Goal: Information Seeking & Learning: Find specific fact

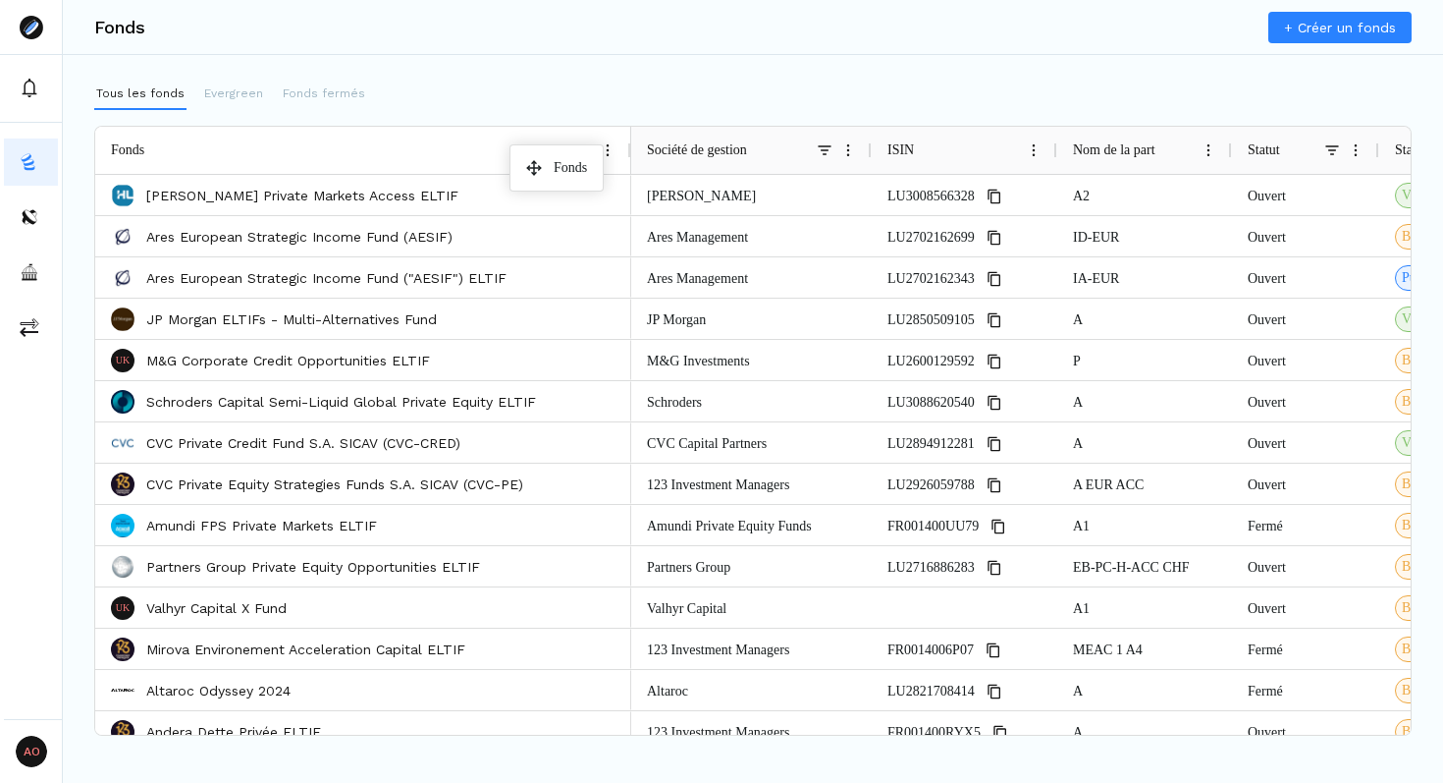
drag, startPoint x: 625, startPoint y: 142, endPoint x: 519, endPoint y: 152, distance: 106.5
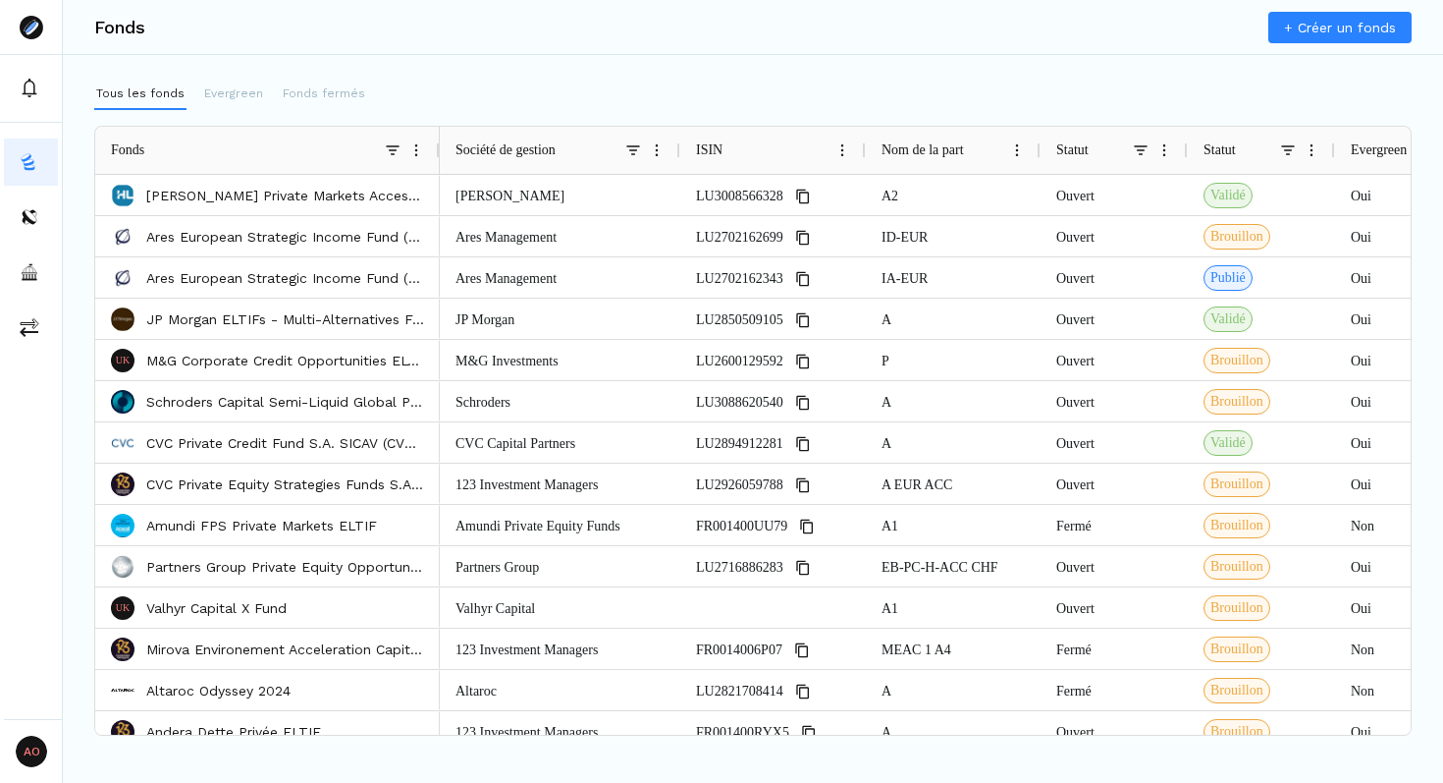
drag, startPoint x: 629, startPoint y: 147, endPoint x: 422, endPoint y: 170, distance: 208.4
click at [422, 170] on div "Fonds" at bounding box center [267, 150] width 345 height 47
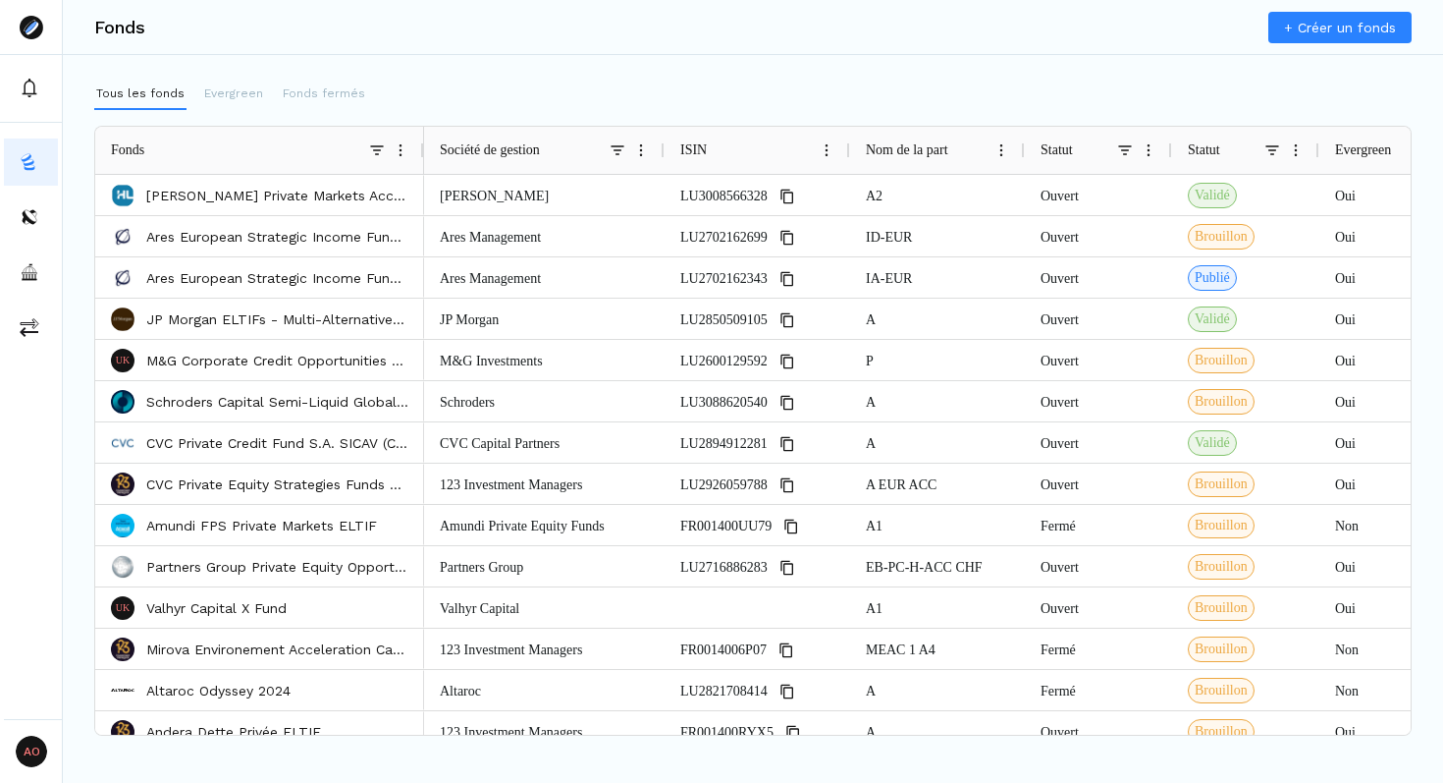
click at [613, 147] on span at bounding box center [618, 150] width 16 height 16
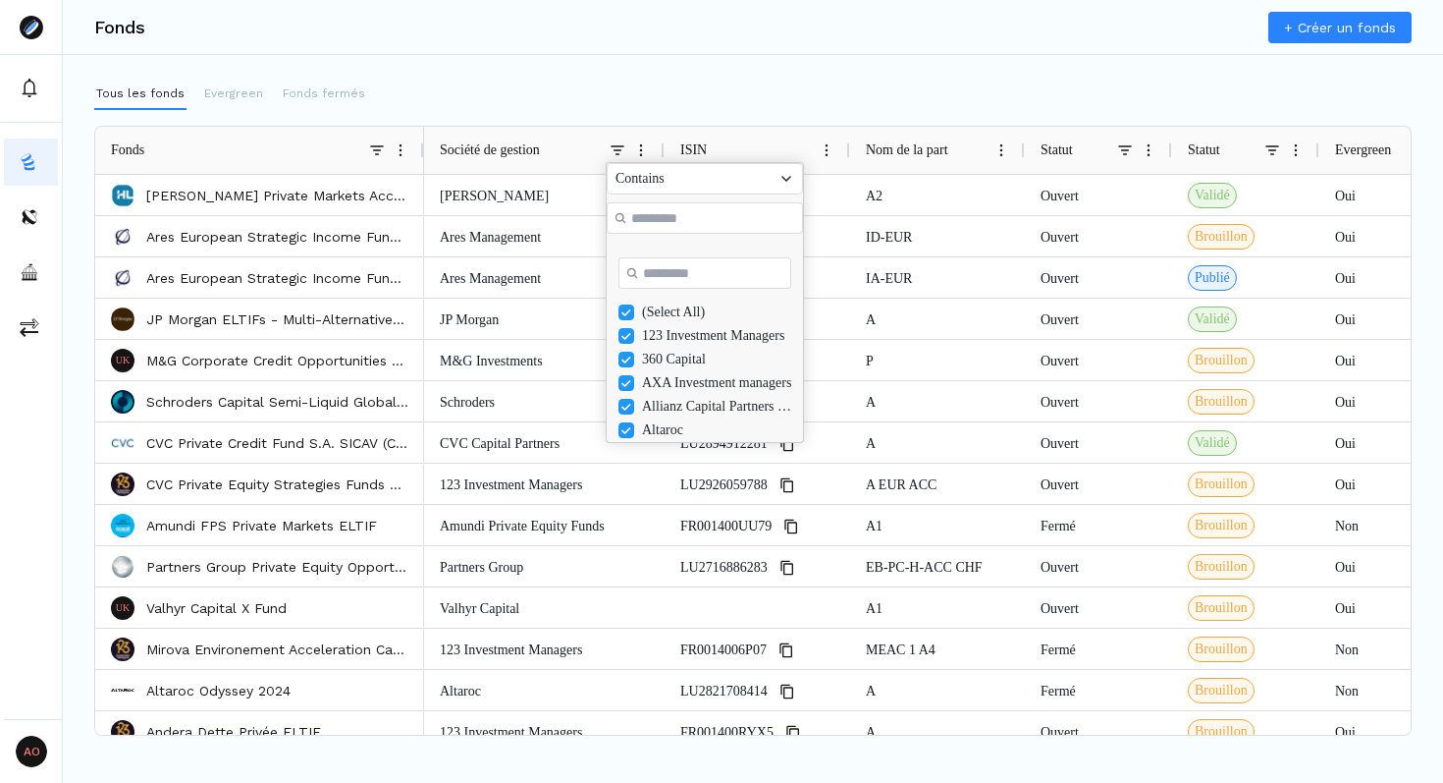
click at [689, 320] on div "(Select All)" at bounding box center [718, 312] width 153 height 16
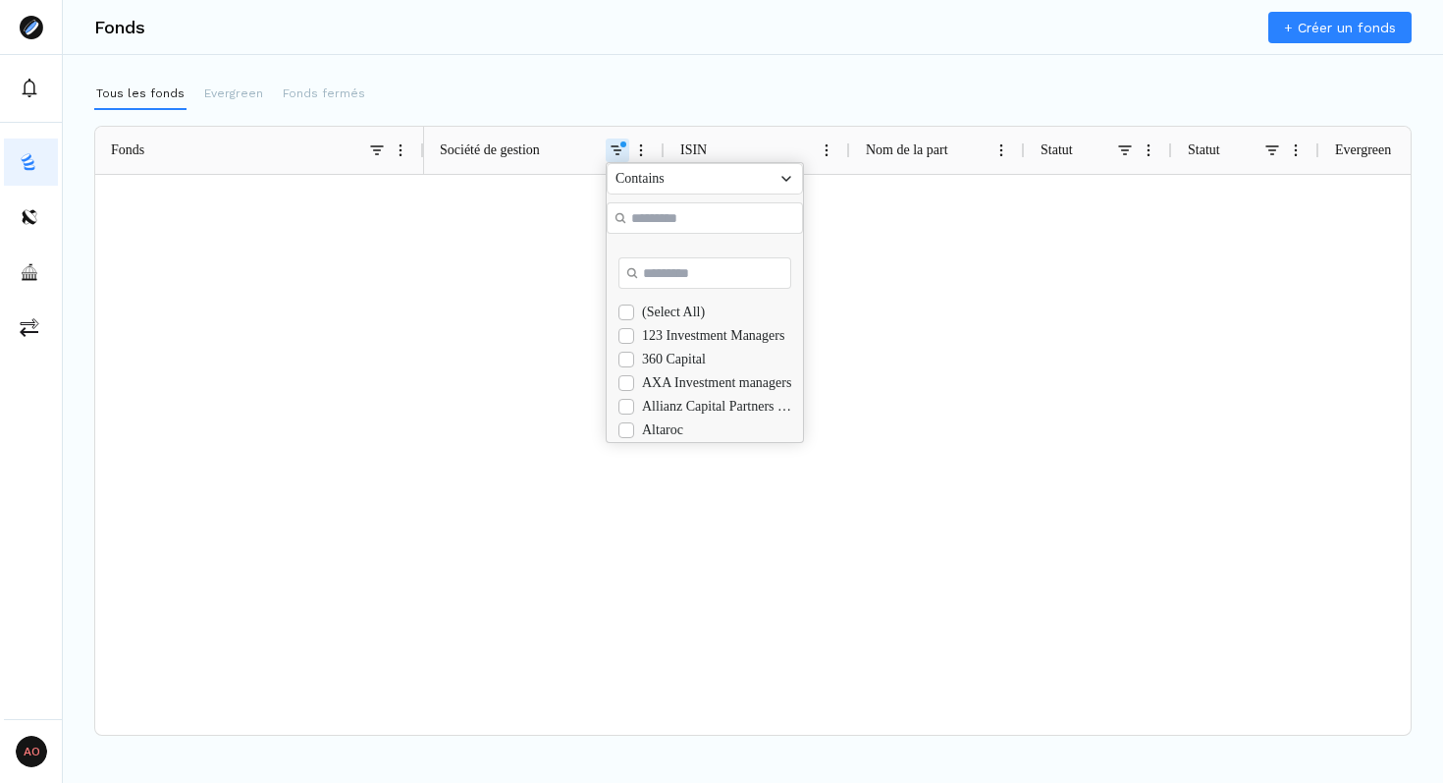
click at [689, 320] on div "(Select All)" at bounding box center [718, 312] width 153 height 16
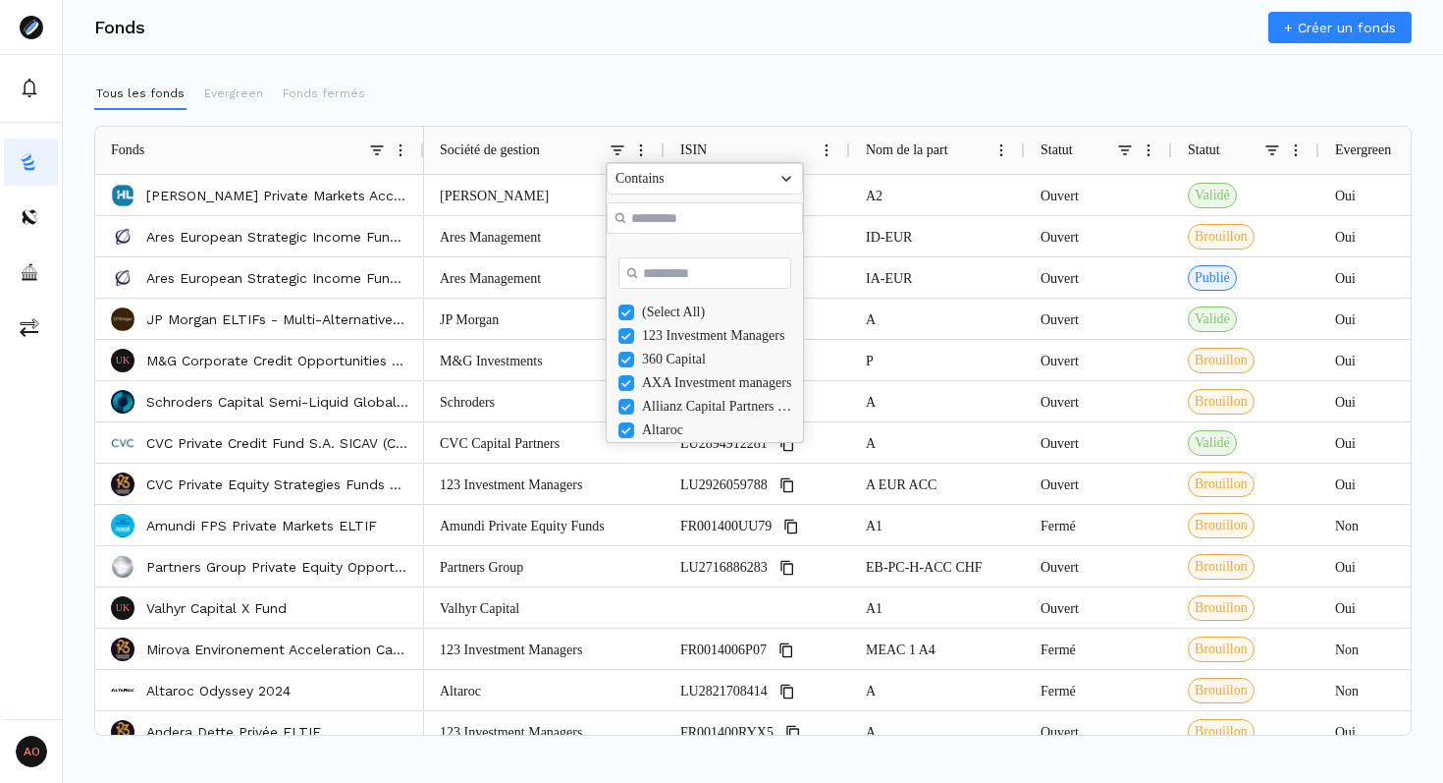
click at [689, 318] on div "(Select All)" at bounding box center [718, 312] width 153 height 16
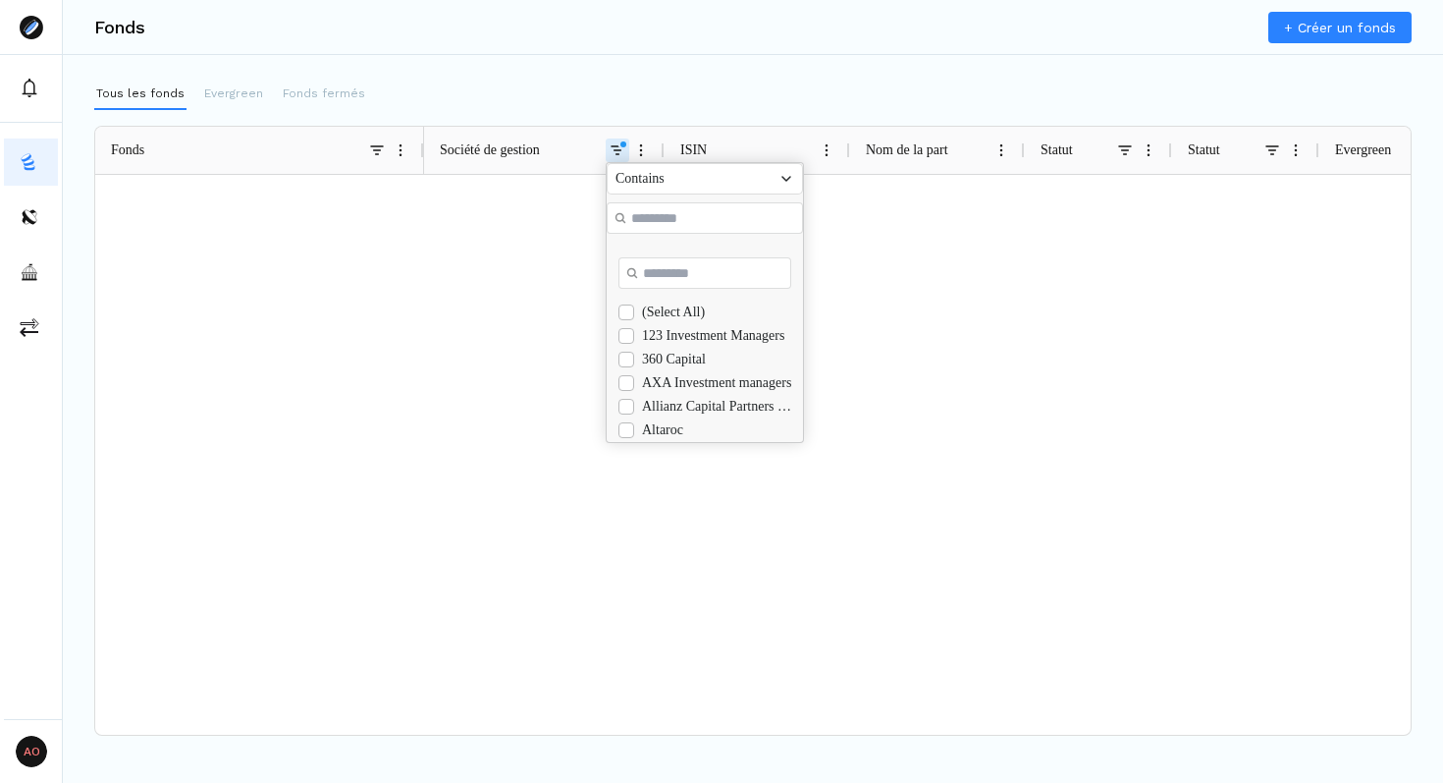
click at [680, 288] on input "Search filter values" at bounding box center [705, 272] width 173 height 31
click at [659, 344] on div "Eurazeo" at bounding box center [718, 336] width 153 height 16
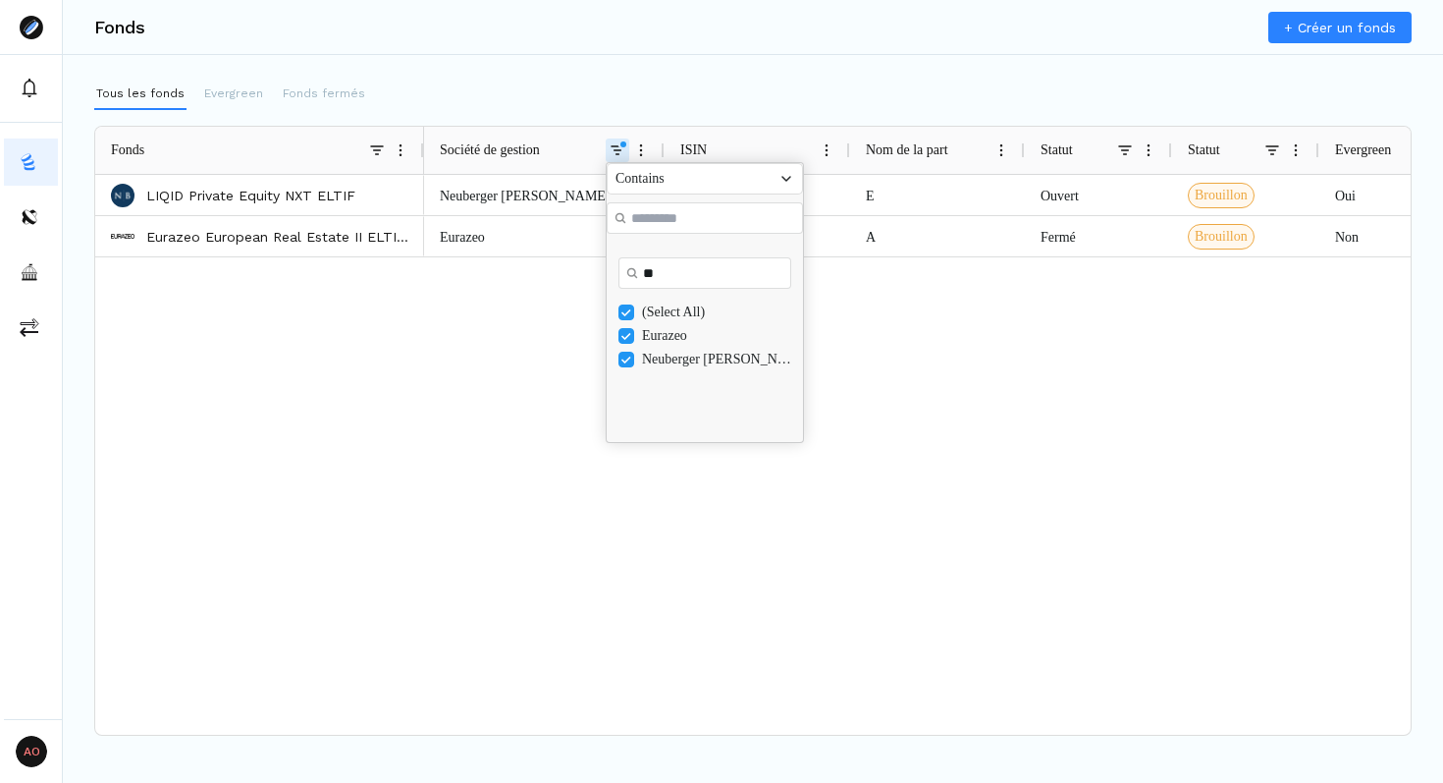
click at [675, 280] on input "**" at bounding box center [705, 272] width 173 height 31
type input "*"
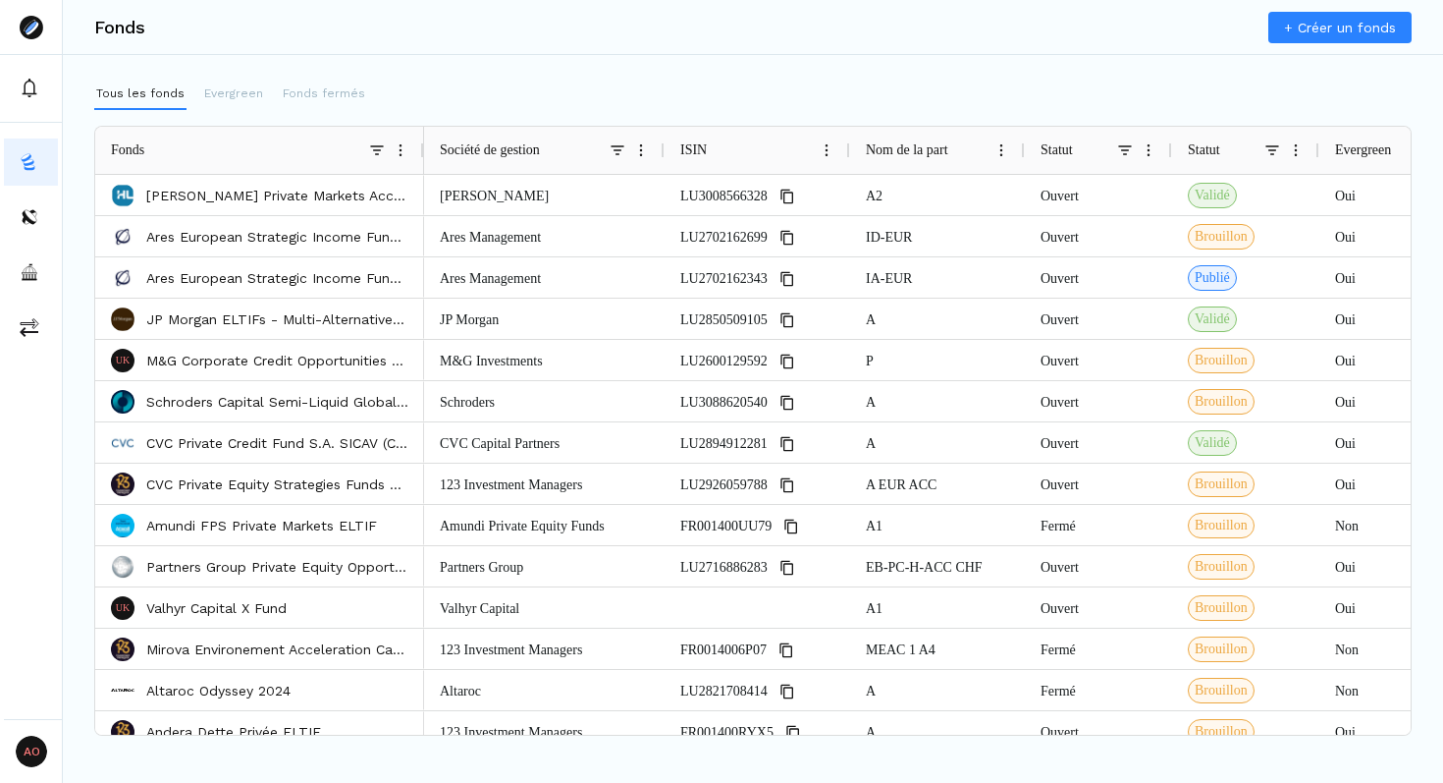
click at [768, 105] on div "Tous les fonds Evergreen Fonds fermés" at bounding box center [753, 94] width 1318 height 31
click at [624, 149] on span at bounding box center [618, 150] width 16 height 16
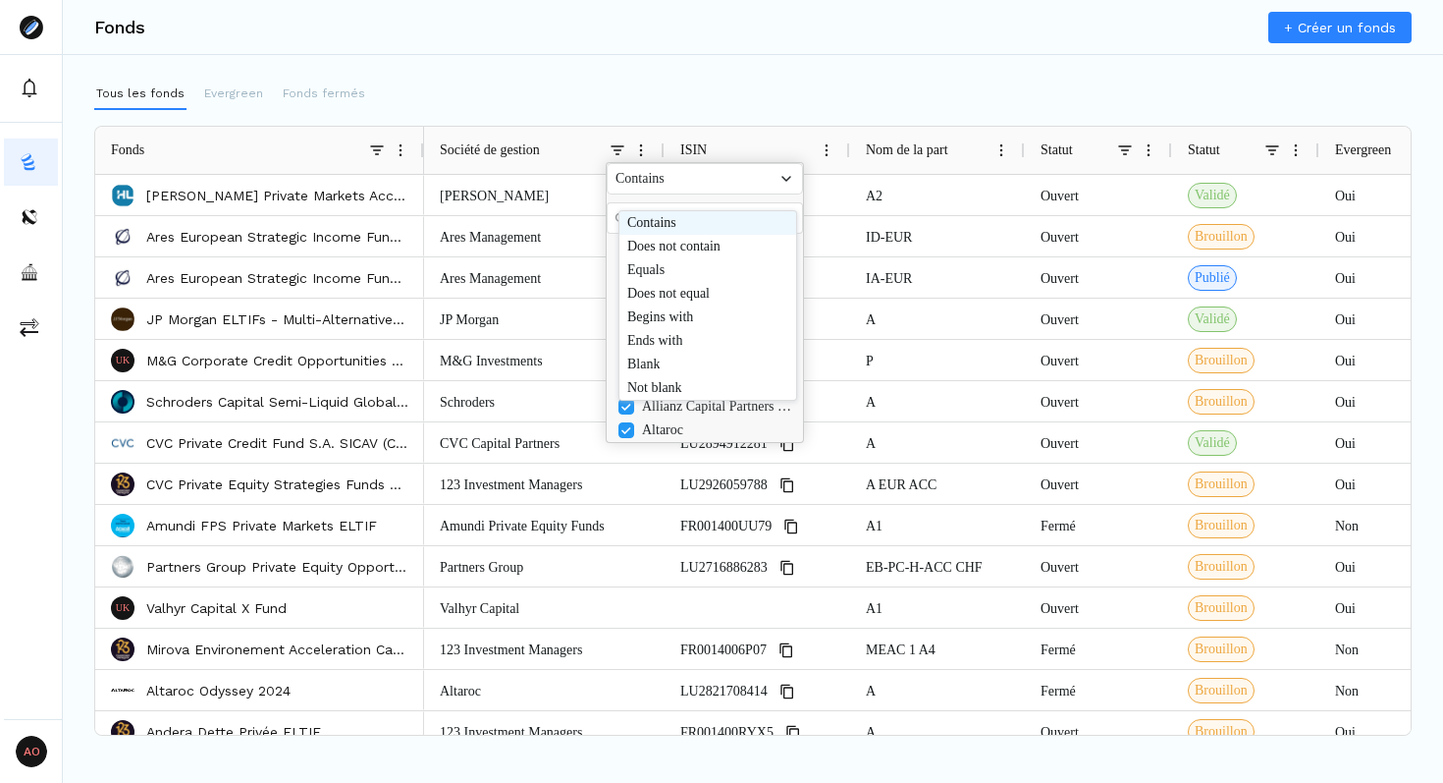
click at [671, 187] on div "Contains" at bounding box center [697, 179] width 163 height 16
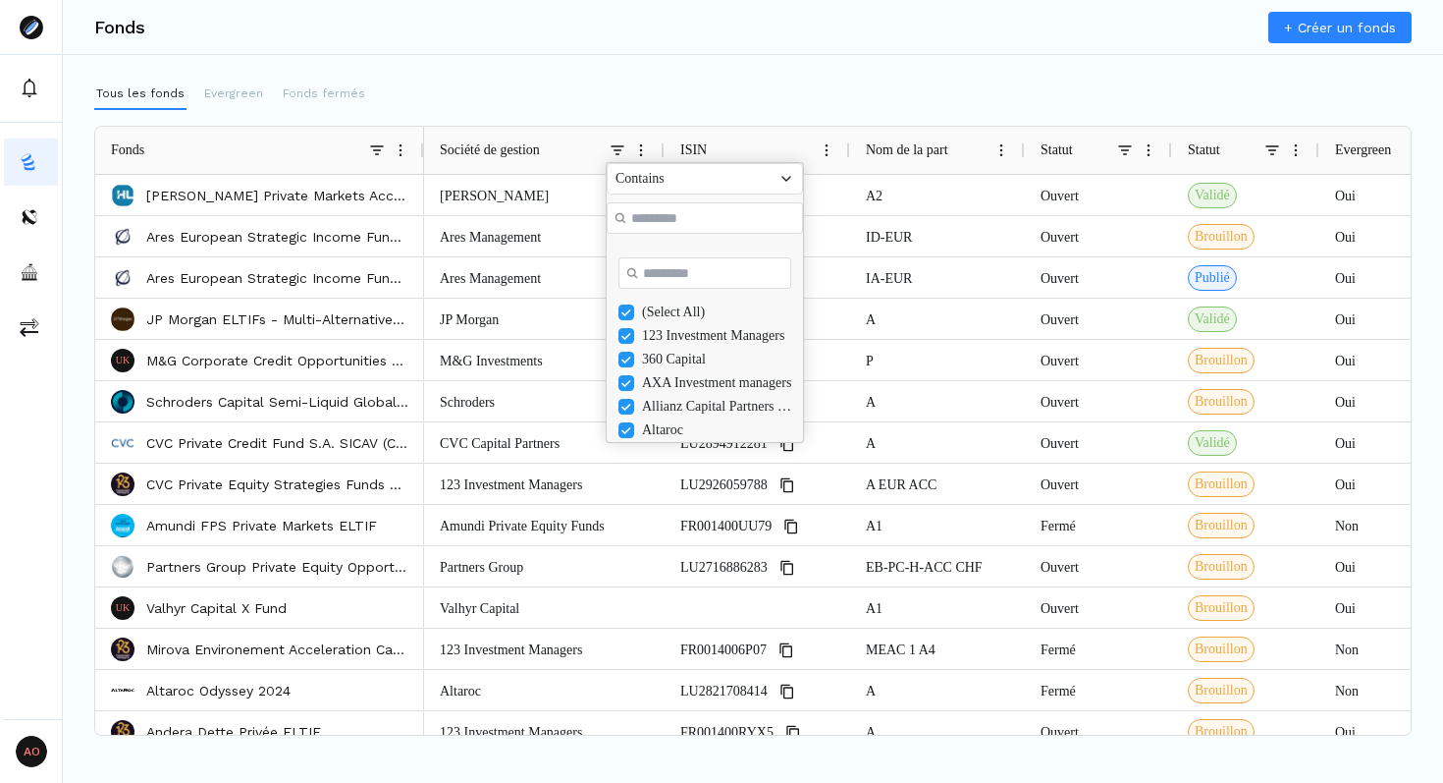
click at [691, 219] on input "Filter Value" at bounding box center [705, 217] width 196 height 31
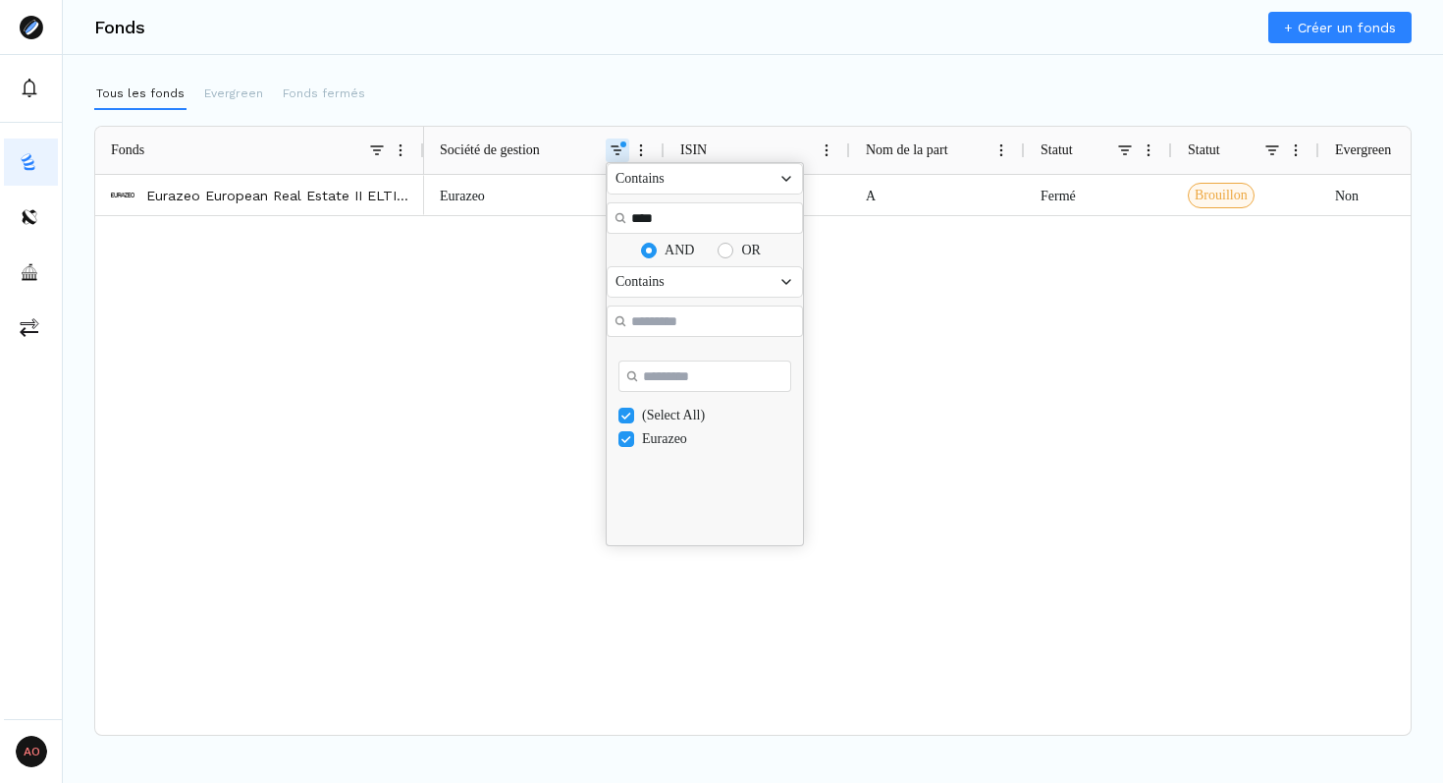
type input "****"
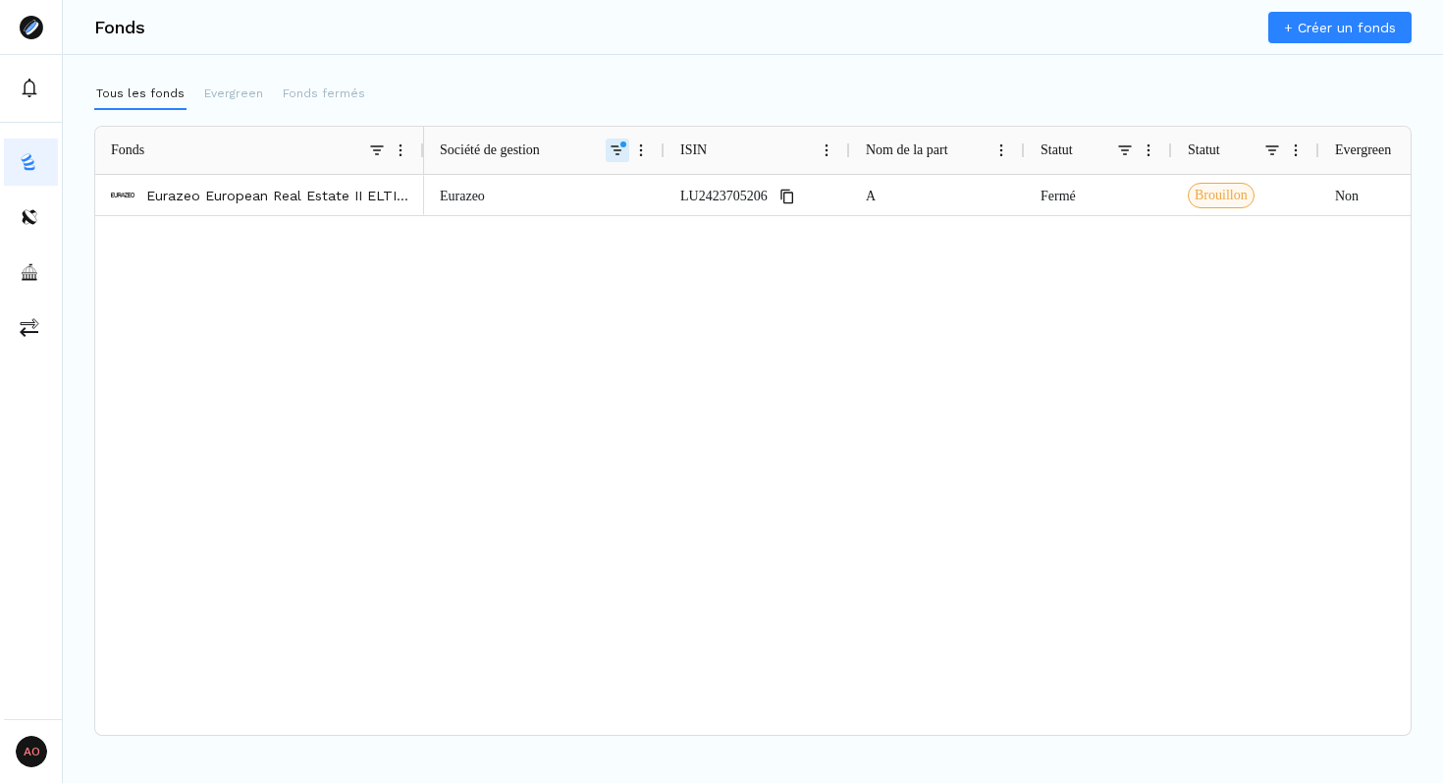
click at [472, 297] on div "Eurazeo LU2423705206 A Fermé Brouillon Non 10 ans" at bounding box center [917, 455] width 987 height 560
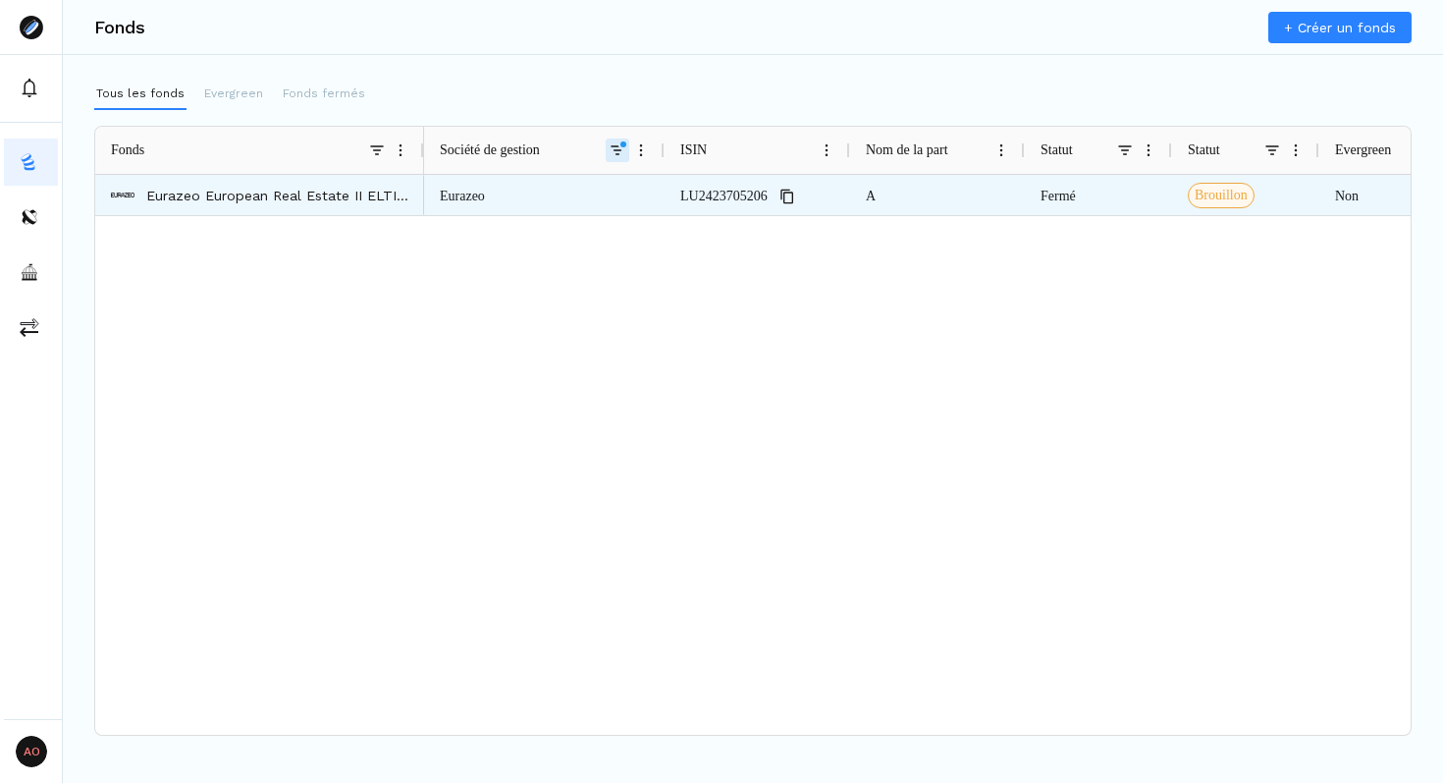
click at [279, 193] on p "Eurazeo European Real Estate II ELTIF Private Fund" at bounding box center [277, 196] width 262 height 20
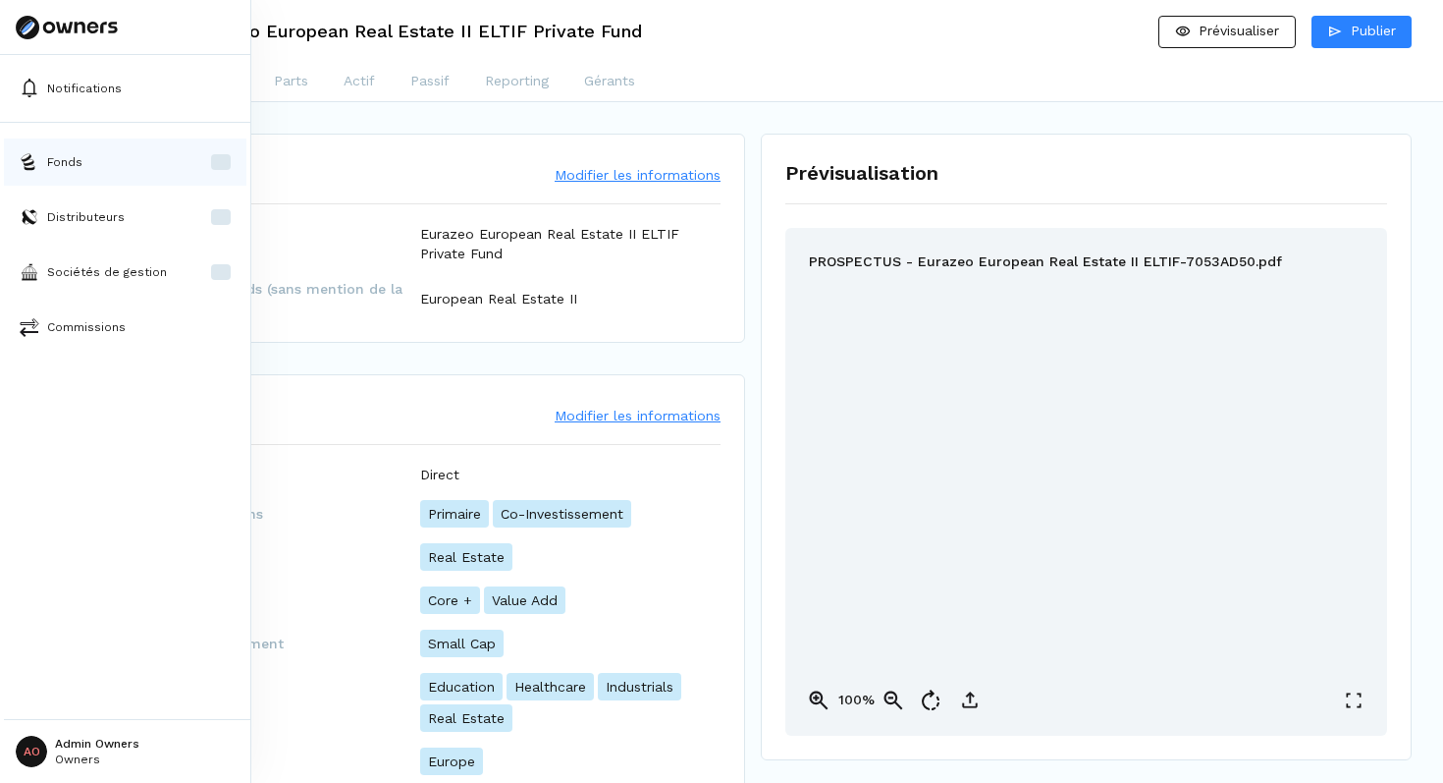
click at [30, 161] on img at bounding box center [30, 162] width 20 height 20
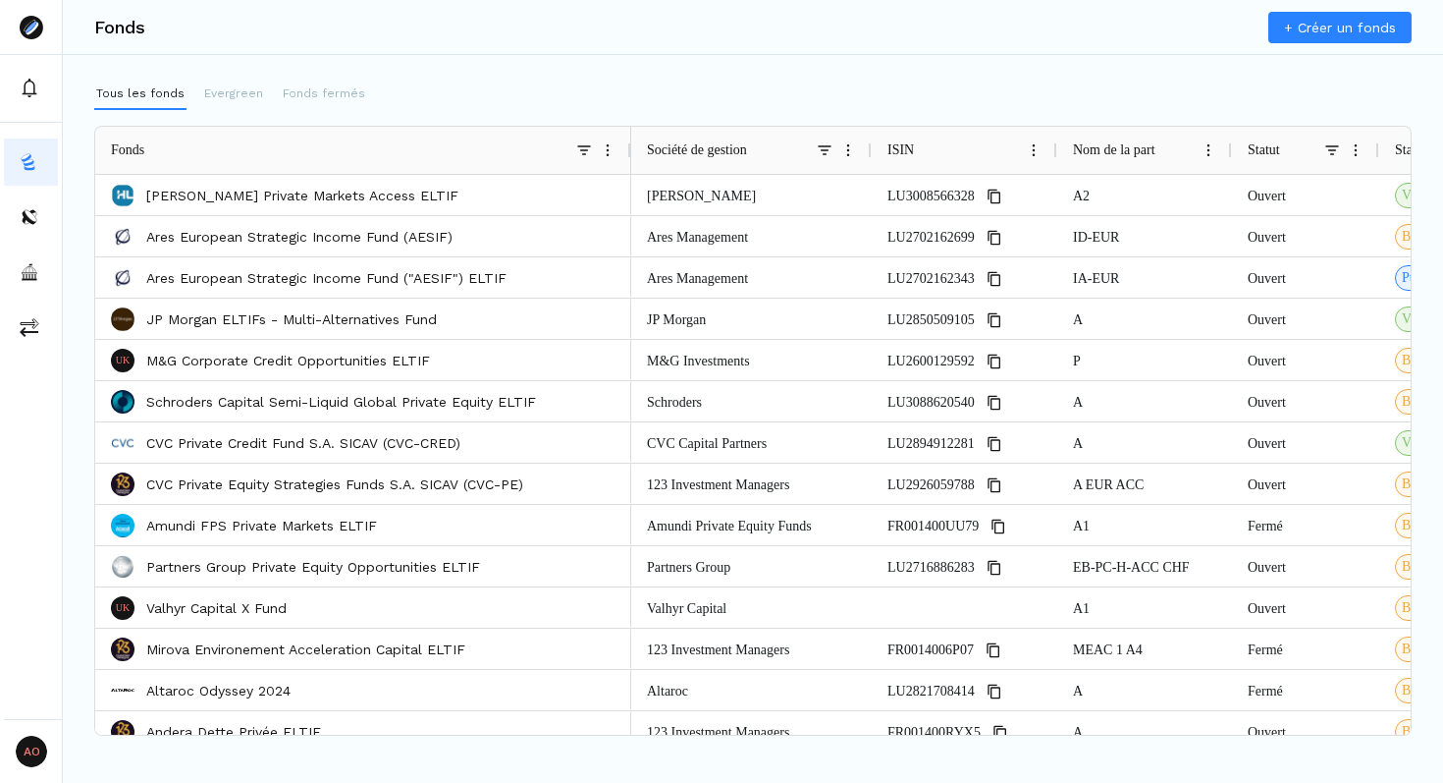
click at [624, 145] on div "Fonds" at bounding box center [363, 150] width 536 height 47
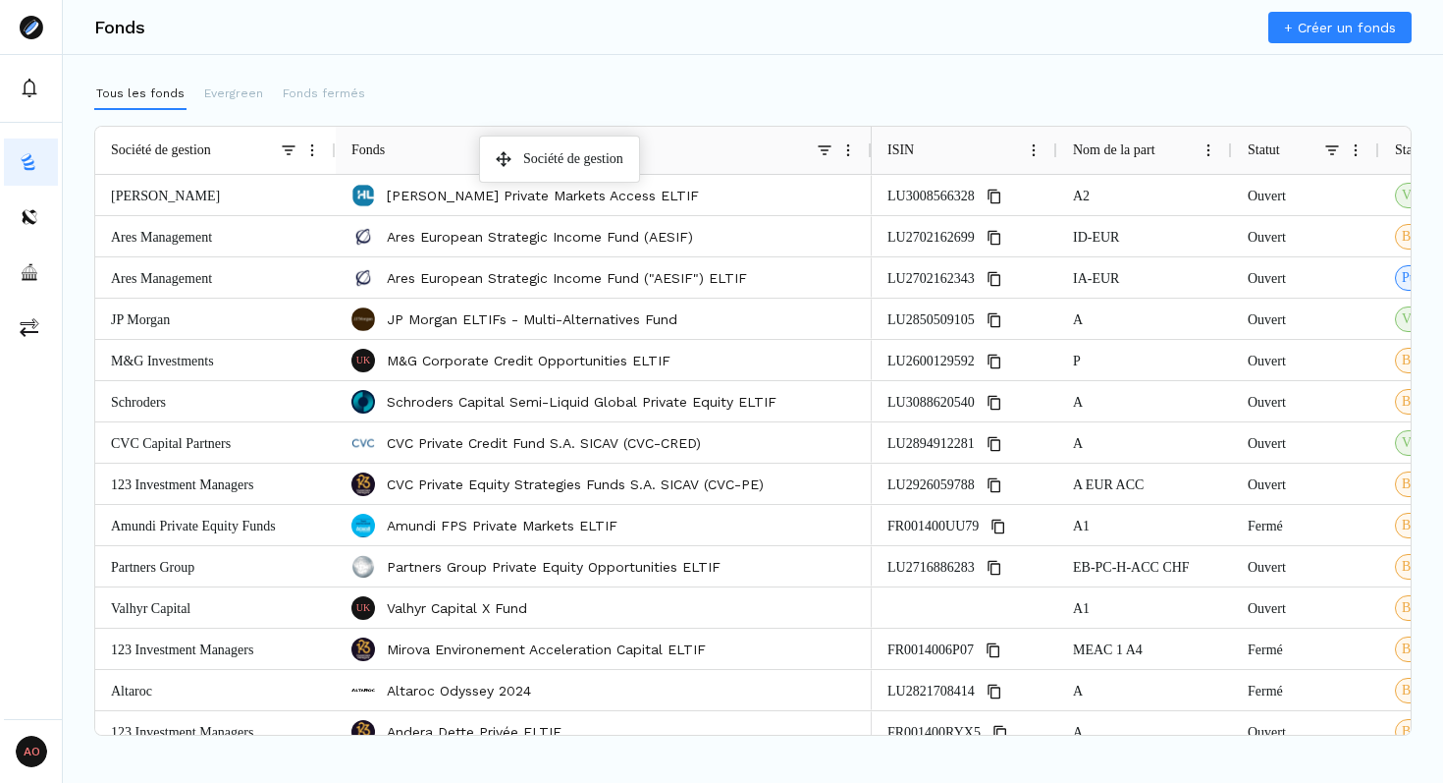
drag, startPoint x: 731, startPoint y: 138, endPoint x: 483, endPoint y: 143, distance: 248.5
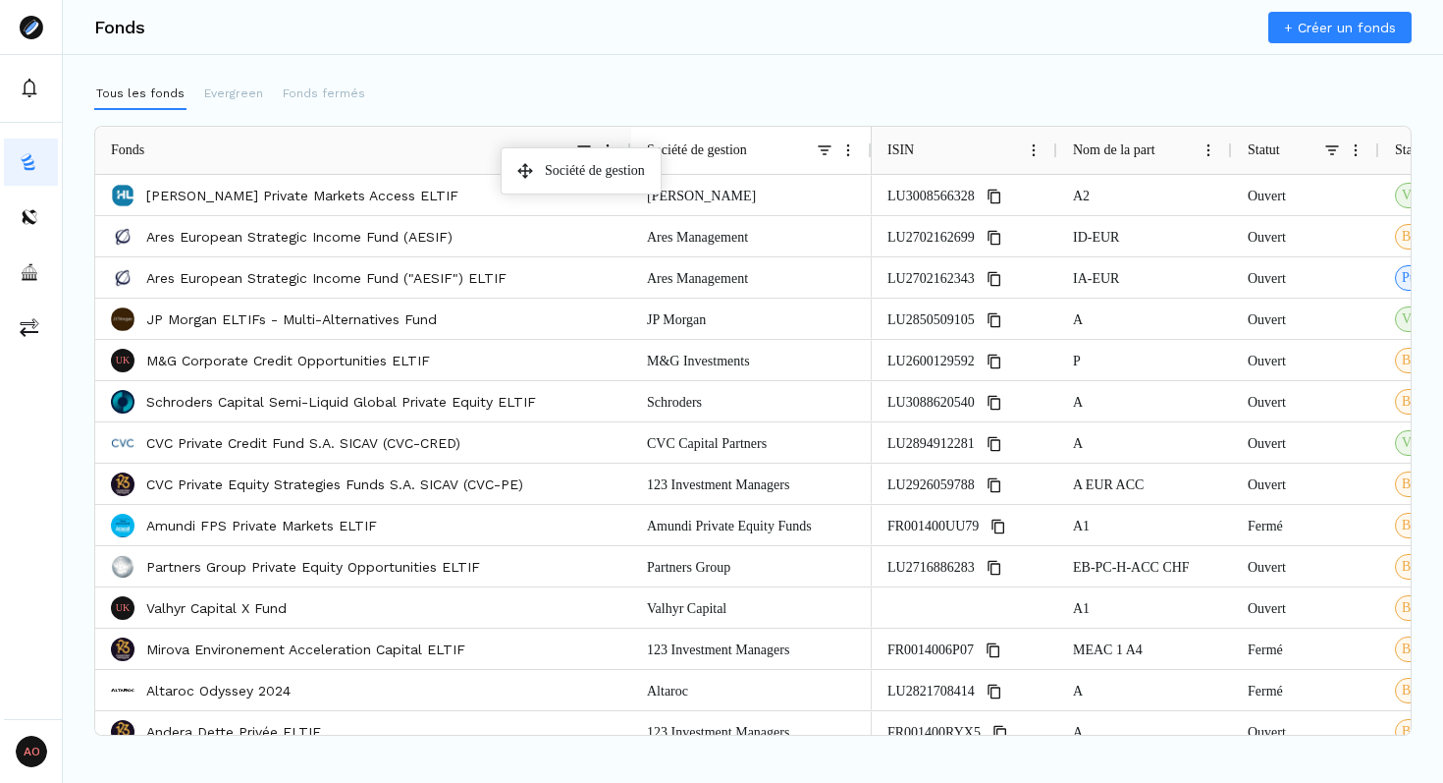
drag, startPoint x: 212, startPoint y: 152, endPoint x: 518, endPoint y: 155, distance: 306.4
click at [308, 97] on p "Fonds fermés" at bounding box center [324, 93] width 82 height 18
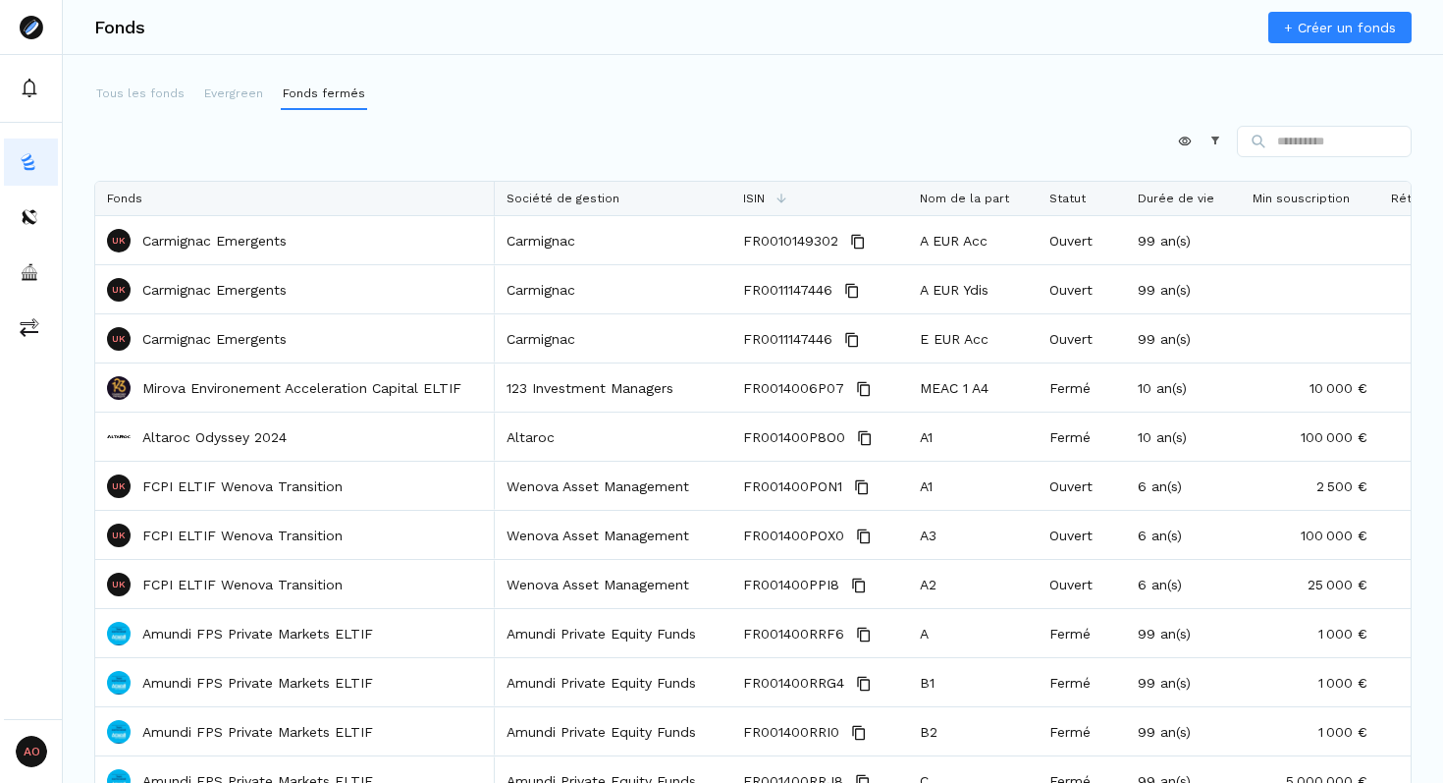
click at [244, 97] on p "Evergreen" at bounding box center [233, 93] width 59 height 18
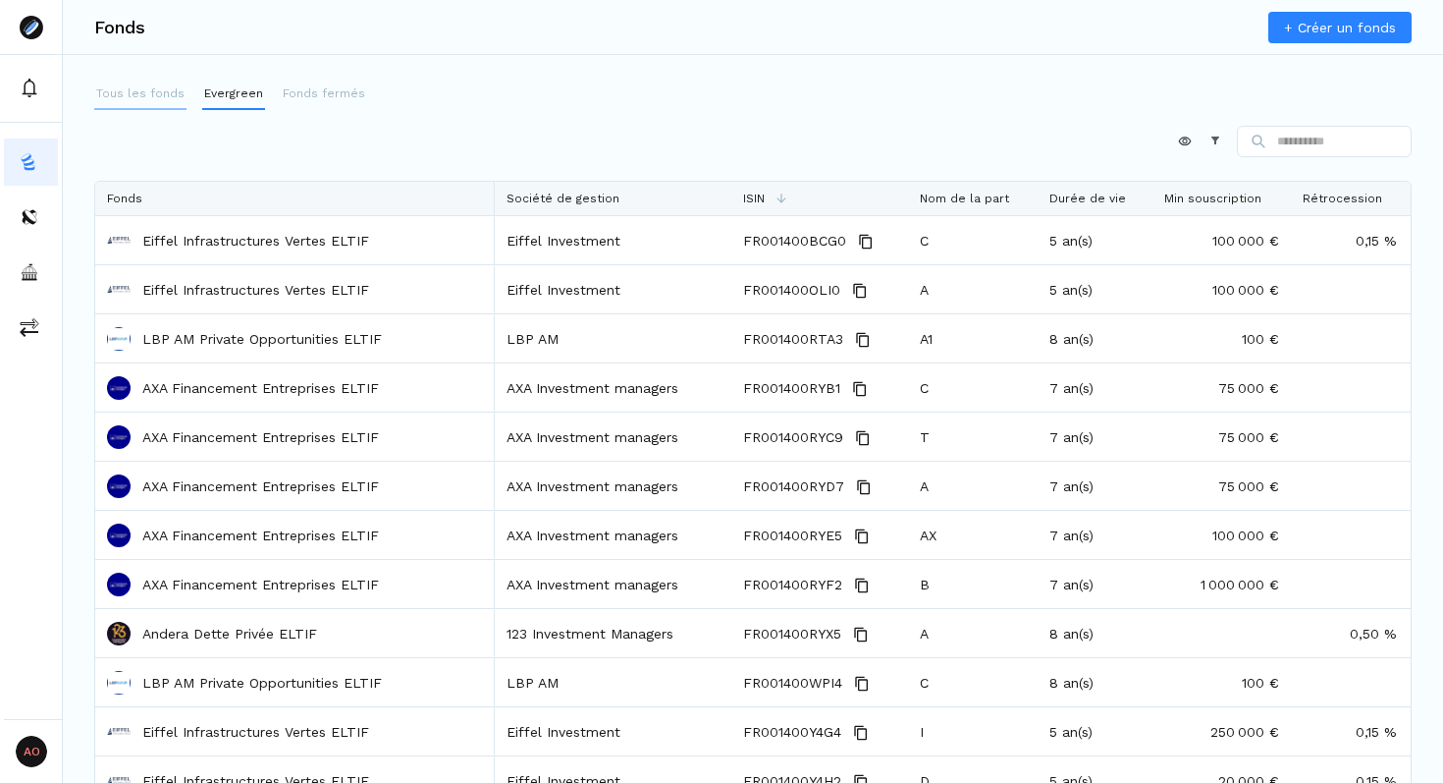
click at [161, 97] on p "Tous les fonds" at bounding box center [140, 93] width 88 height 18
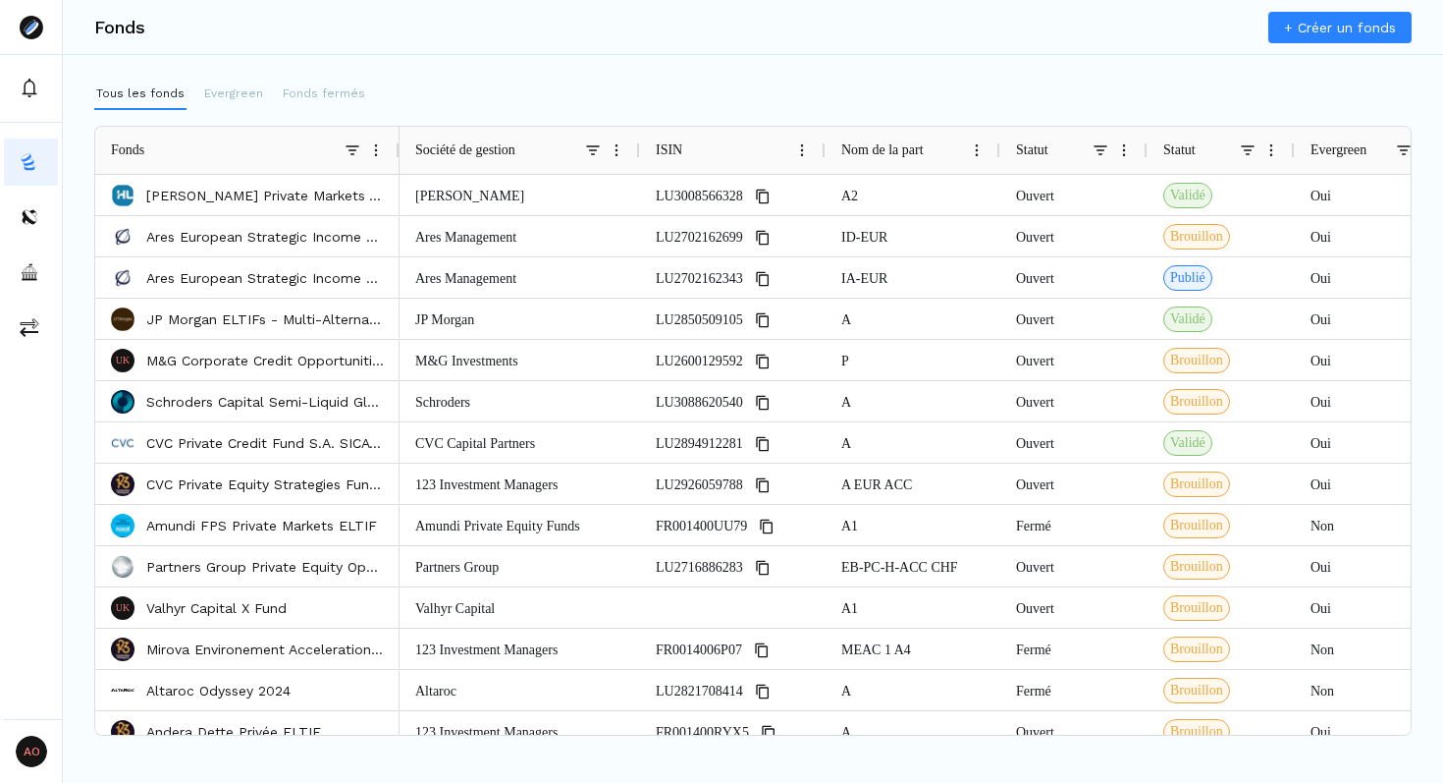
drag, startPoint x: 628, startPoint y: 149, endPoint x: 392, endPoint y: 168, distance: 237.4
click at [395, 168] on div at bounding box center [399, 150] width 8 height 47
click at [529, 111] on div "Tous les fonds Evergreen Fonds fermés Press ALT DOWN to open column menu. Press…" at bounding box center [753, 407] width 1381 height 657
click at [561, 94] on div "Tous les fonds Evergreen Fonds fermés" at bounding box center [753, 94] width 1318 height 31
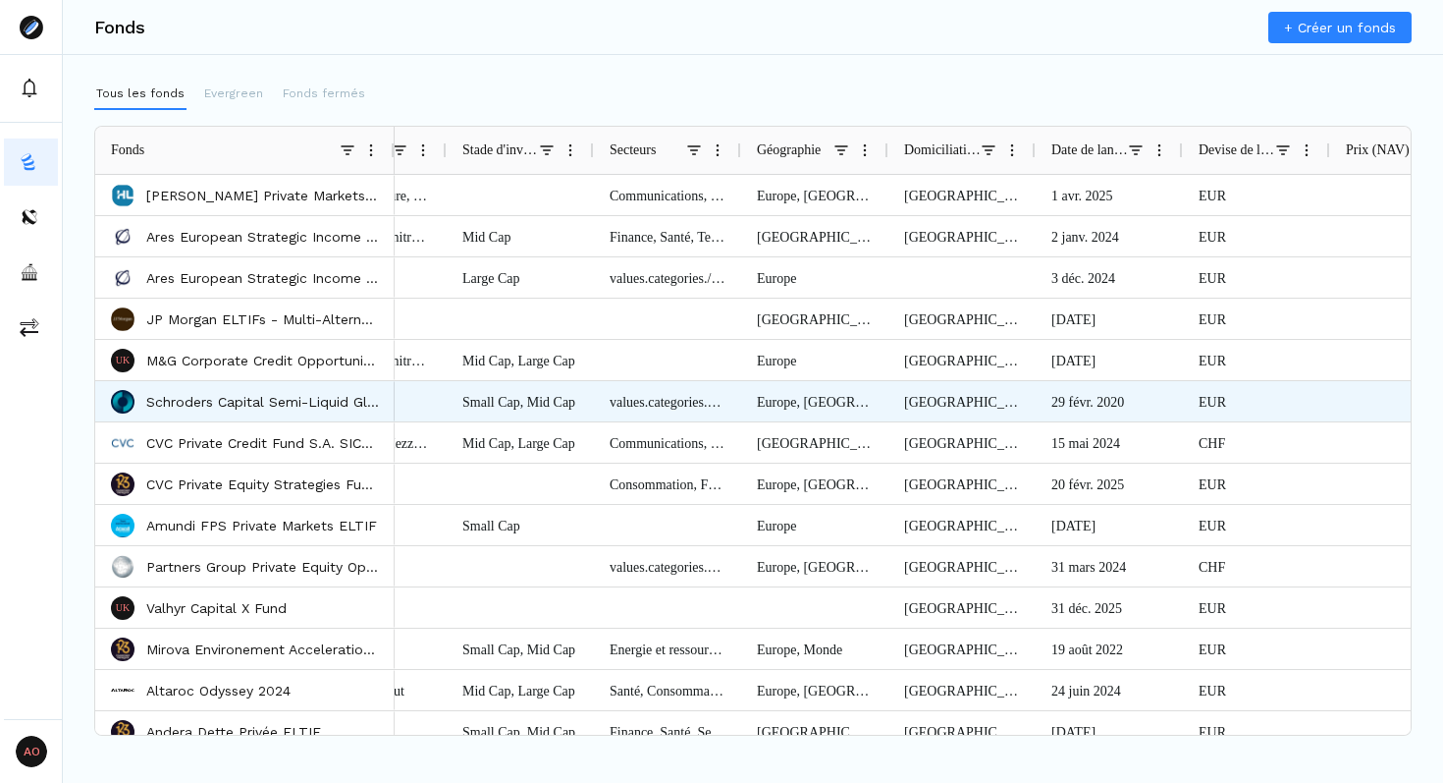
scroll to position [0, 2546]
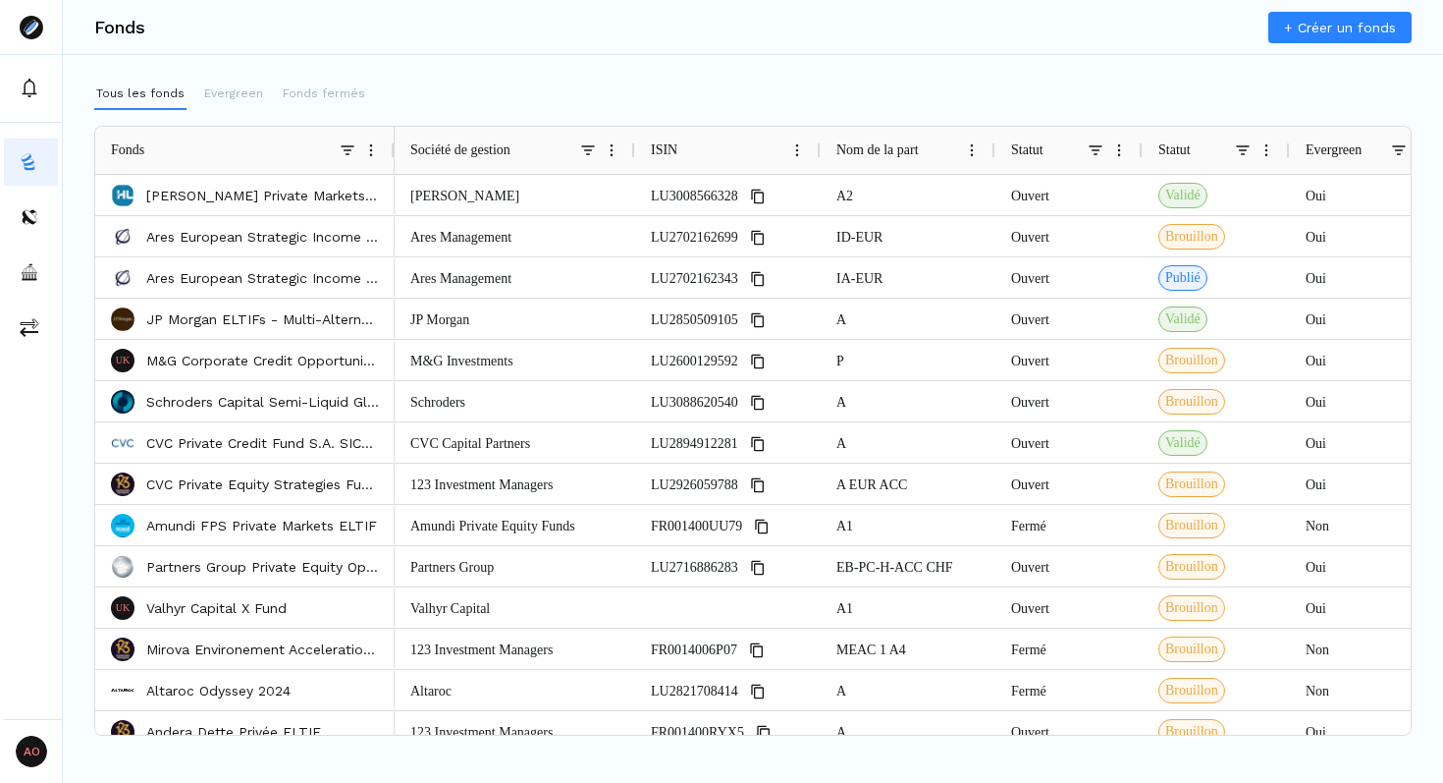
click at [570, 96] on div "Tous les fonds Evergreen Fonds fermés" at bounding box center [753, 94] width 1318 height 31
click at [612, 148] on span at bounding box center [612, 150] width 16 height 16
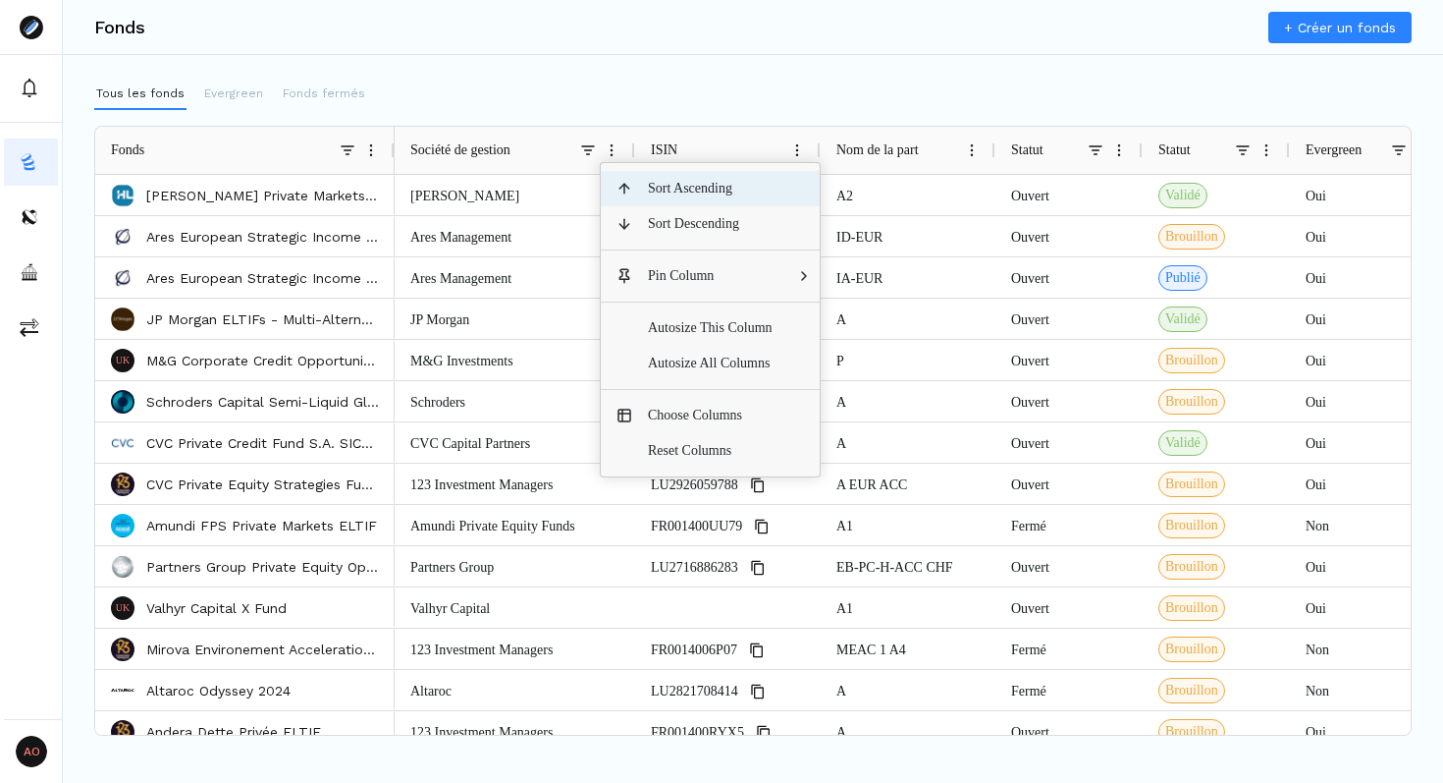
click at [676, 190] on span "Sort Ascending" at bounding box center [710, 188] width 156 height 35
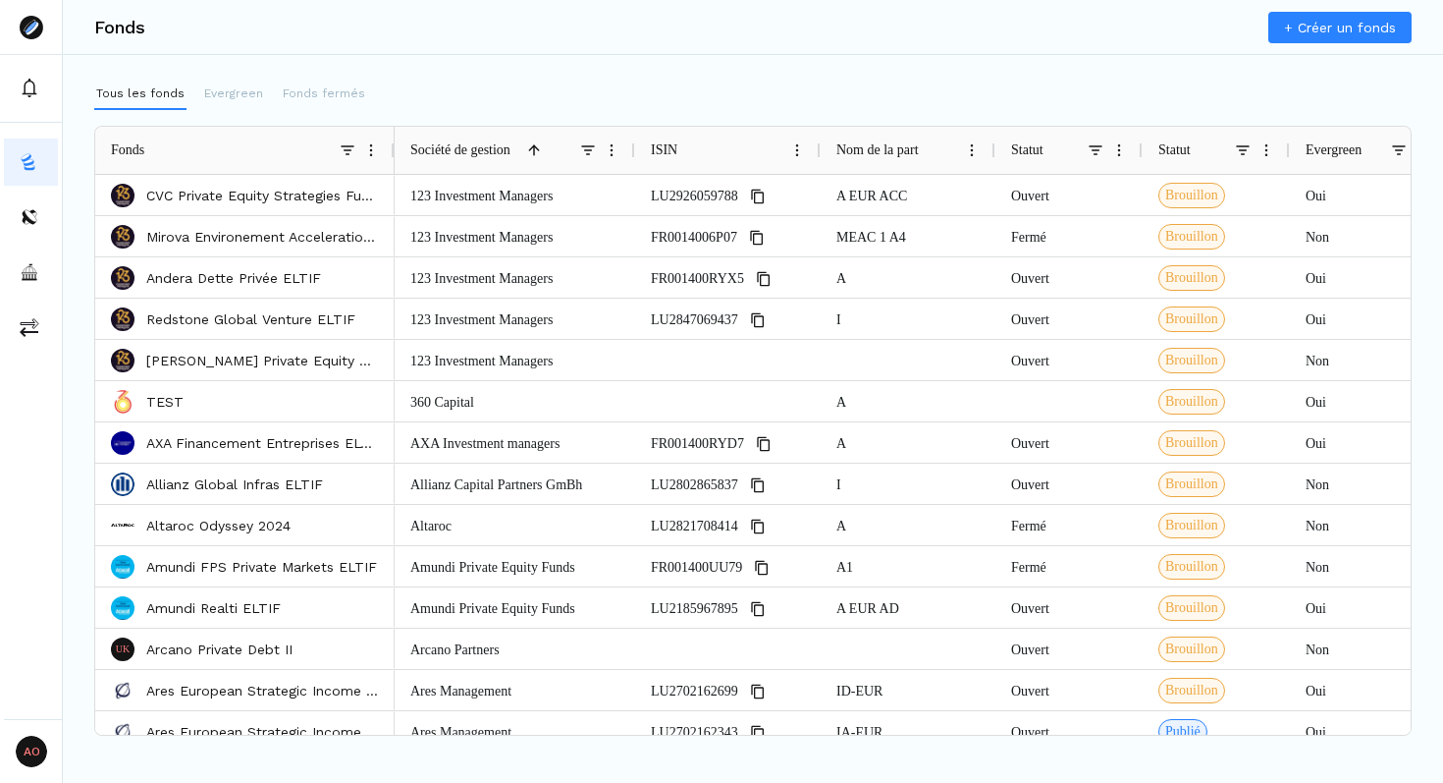
click at [711, 83] on div "Tous les fonds Evergreen Fonds fermés" at bounding box center [753, 94] width 1318 height 31
click at [222, 93] on p "Evergreen" at bounding box center [233, 93] width 59 height 18
click at [240, 94] on p "Evergreen" at bounding box center [233, 93] width 59 height 18
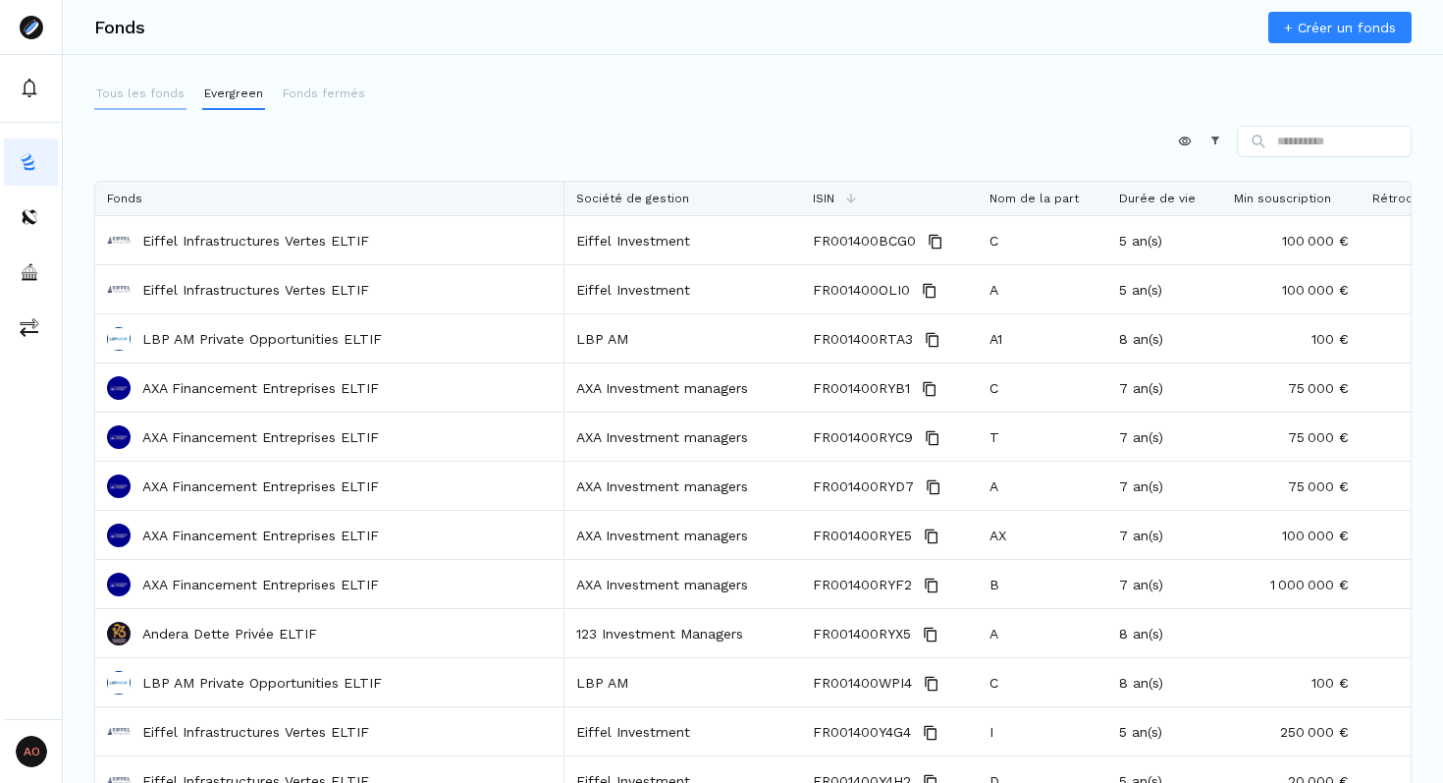
click at [145, 93] on p "Tous les fonds" at bounding box center [140, 93] width 88 height 18
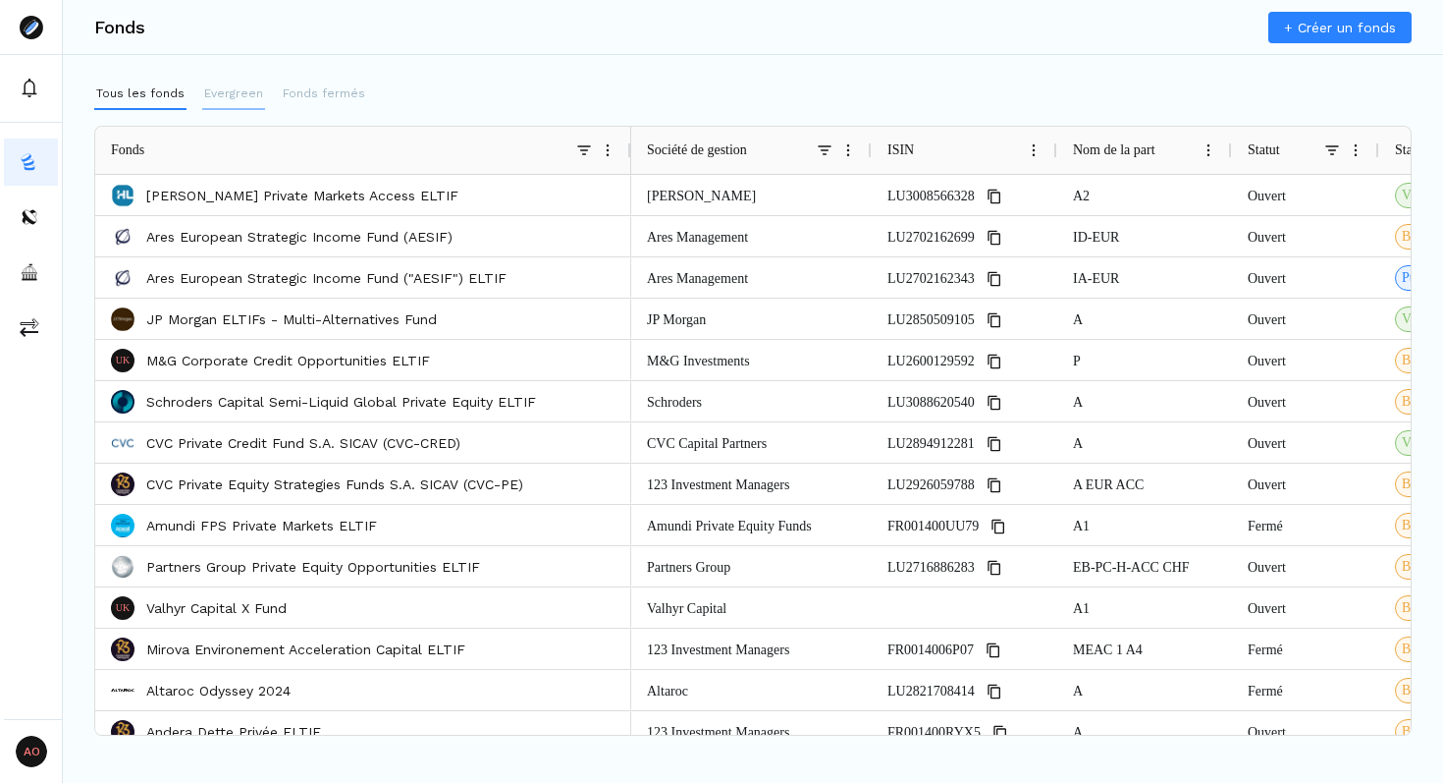
click at [241, 97] on p "Evergreen" at bounding box center [233, 93] width 59 height 18
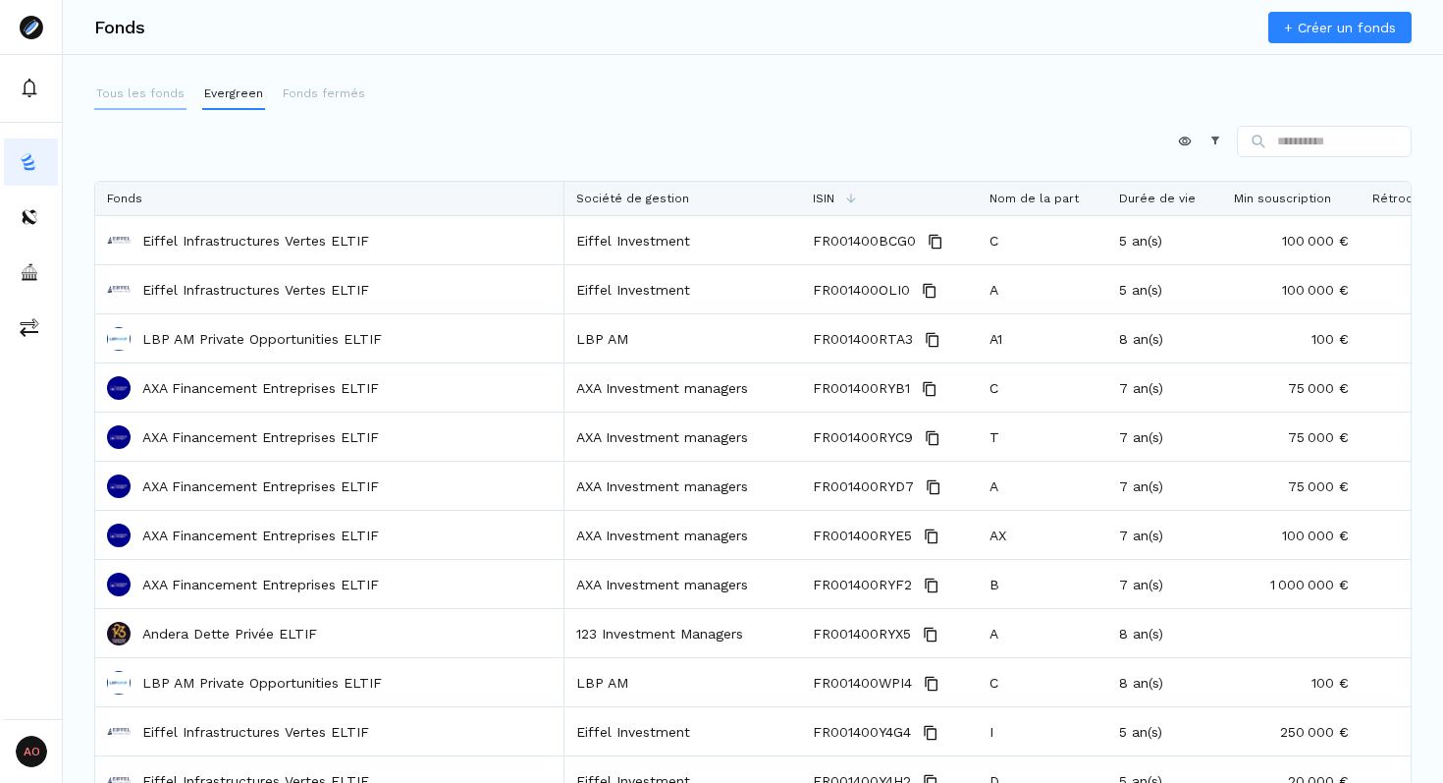
click at [147, 95] on p "Tous les fonds" at bounding box center [140, 93] width 88 height 18
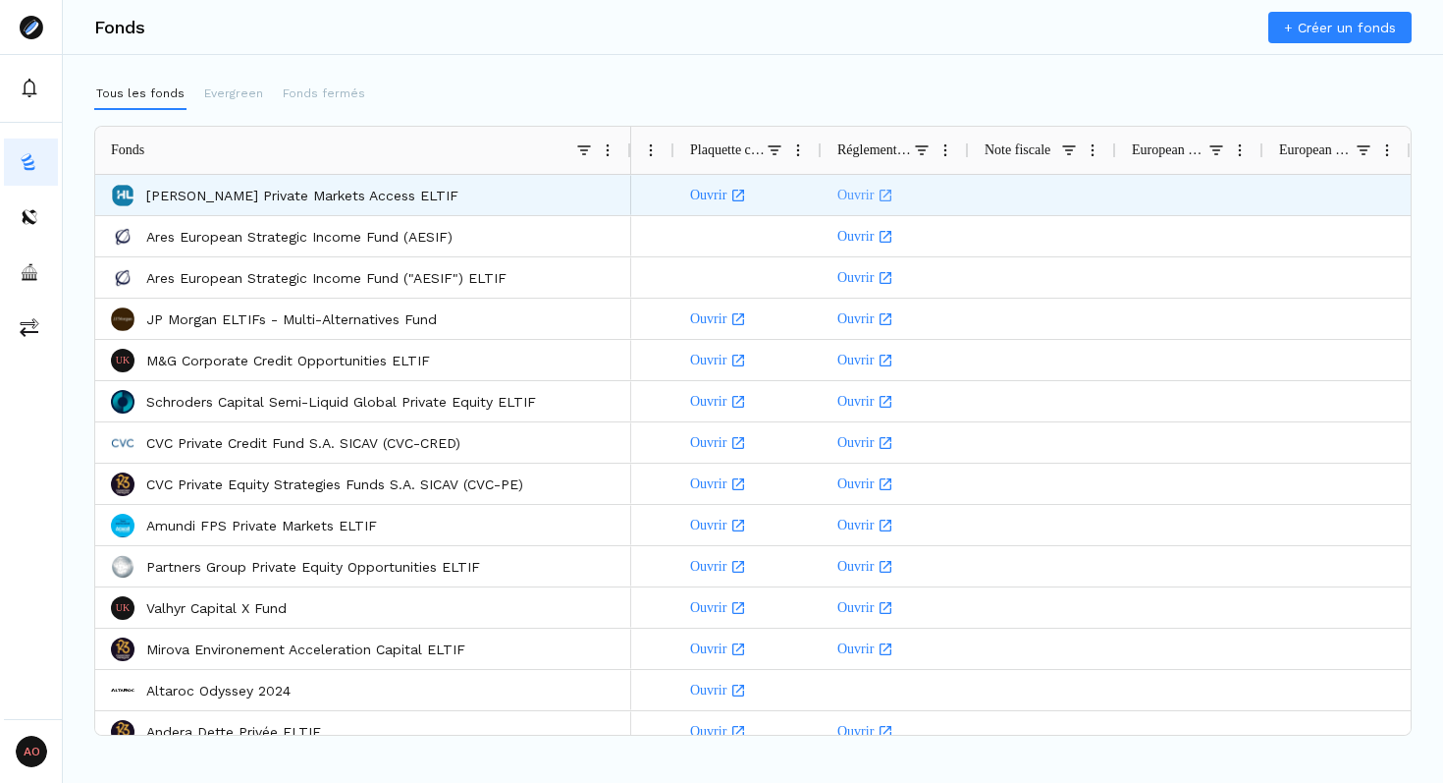
click at [855, 196] on link "Ouvrir" at bounding box center [896, 195] width 116 height 38
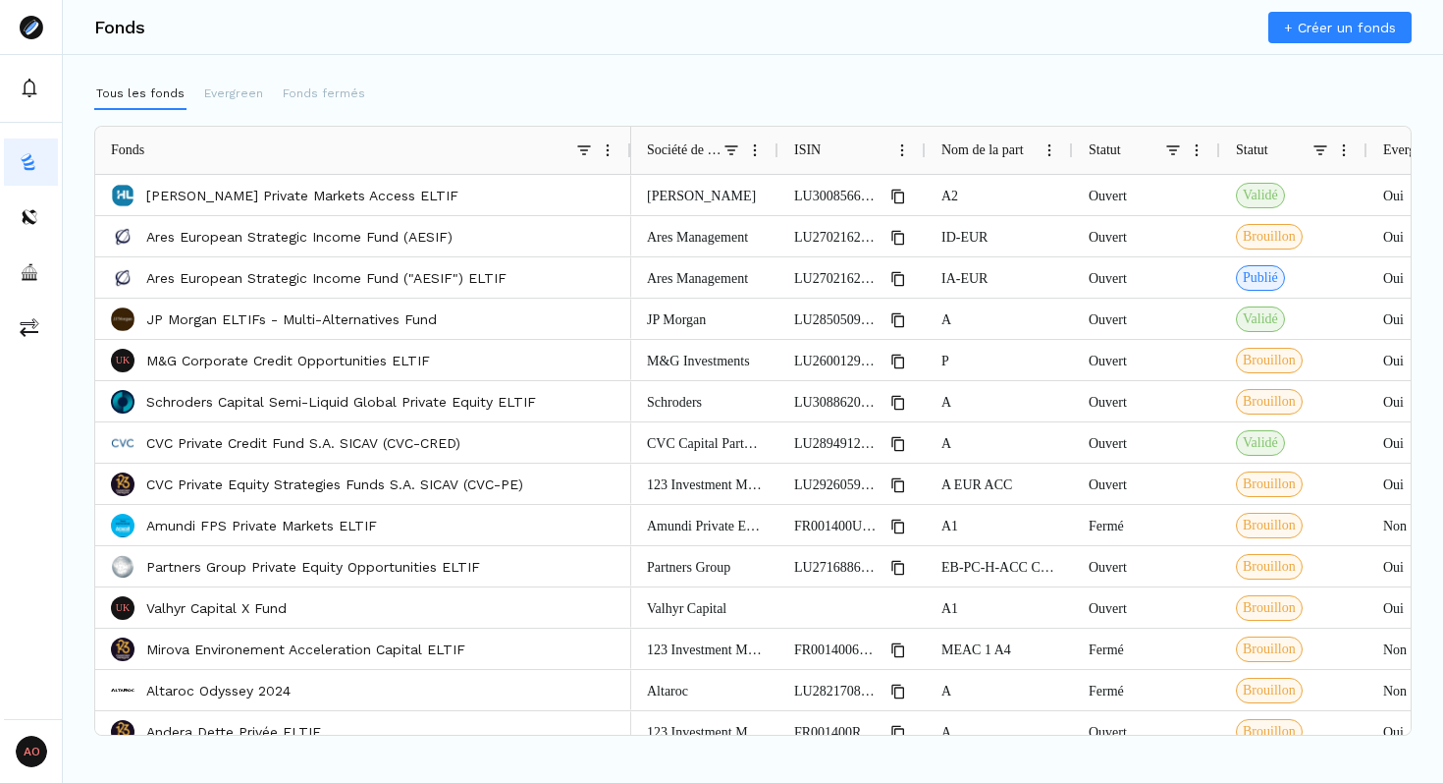
click at [554, 84] on div "Tous les fonds Evergreen Fonds fermés" at bounding box center [753, 94] width 1318 height 31
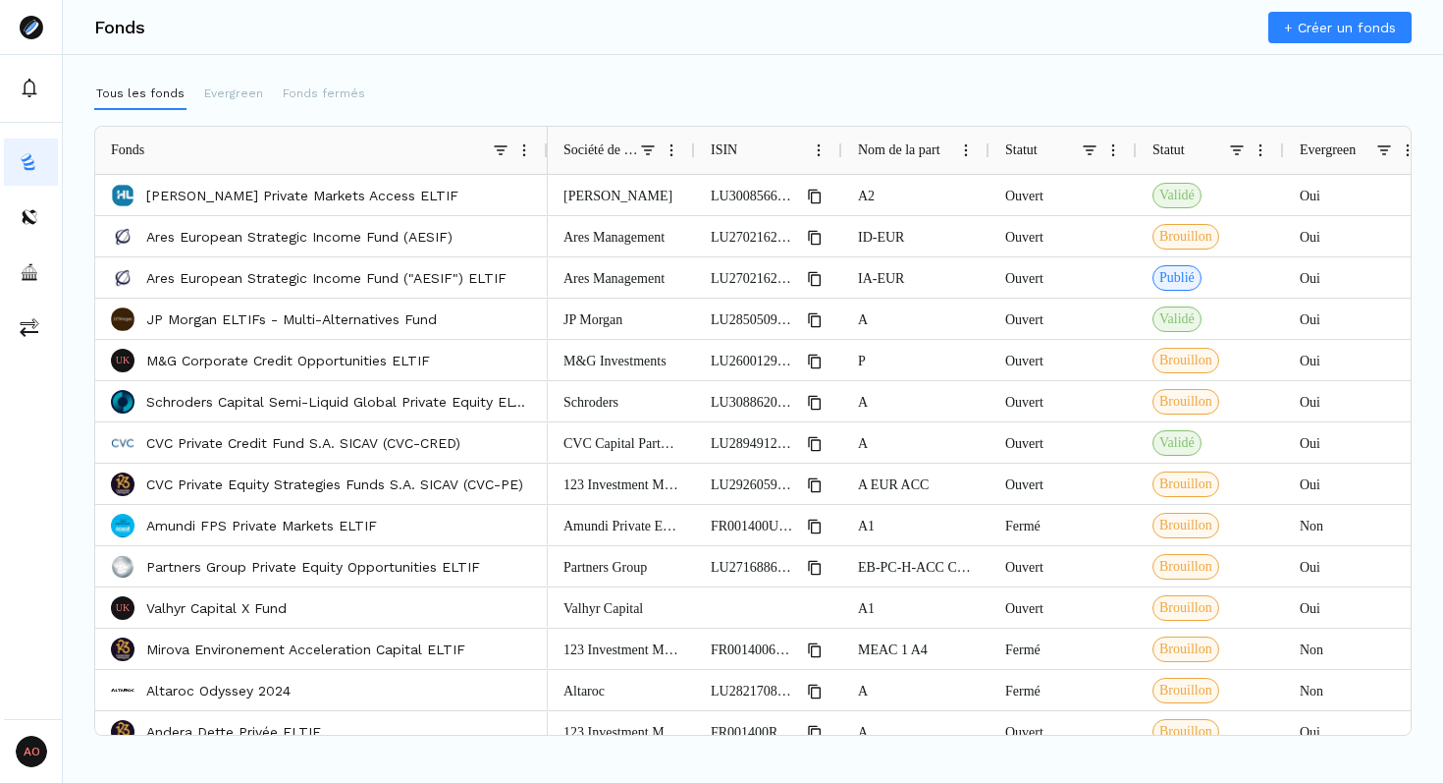
drag, startPoint x: 629, startPoint y: 149, endPoint x: 546, endPoint y: 157, distance: 83.8
click at [546, 157] on div at bounding box center [547, 150] width 8 height 47
click at [524, 152] on span at bounding box center [524, 150] width 16 height 16
click at [683, 65] on div "Fonds + Créer un fonds Tous les fonds Evergreen Fonds fermés Press ALT DOWN to …" at bounding box center [753, 391] width 1381 height 783
click at [667, 143] on span at bounding box center [672, 150] width 16 height 16
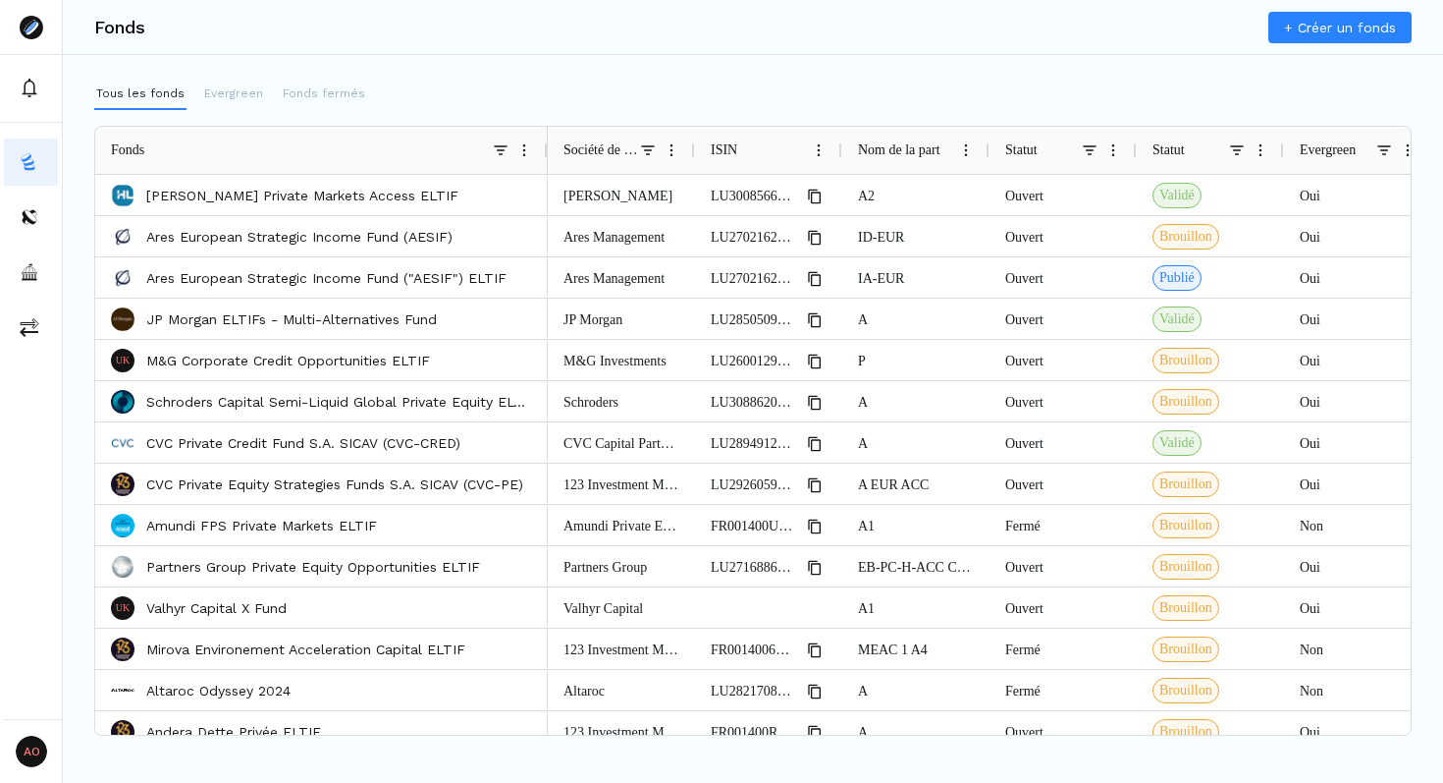
click at [667, 143] on span at bounding box center [672, 150] width 16 height 16
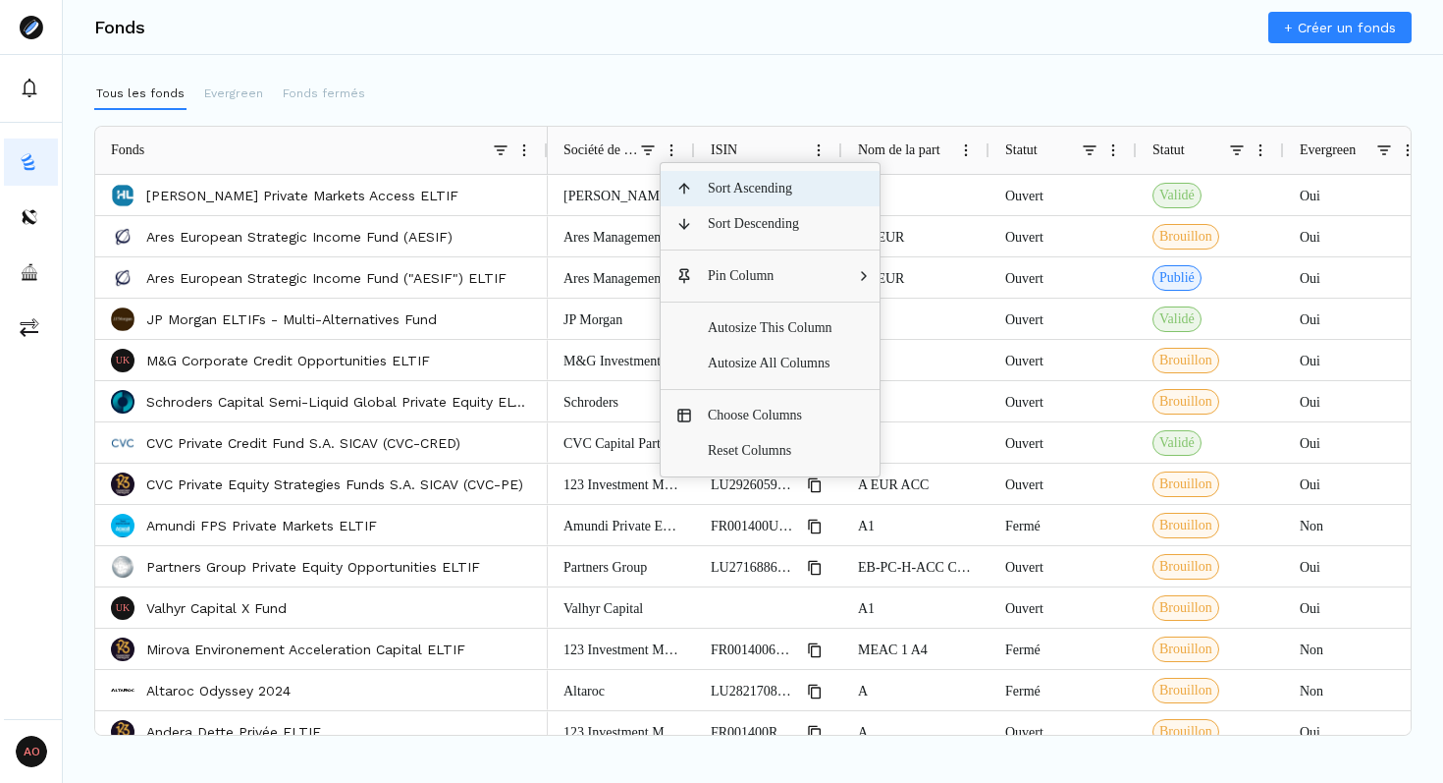
click at [821, 143] on span at bounding box center [819, 150] width 16 height 16
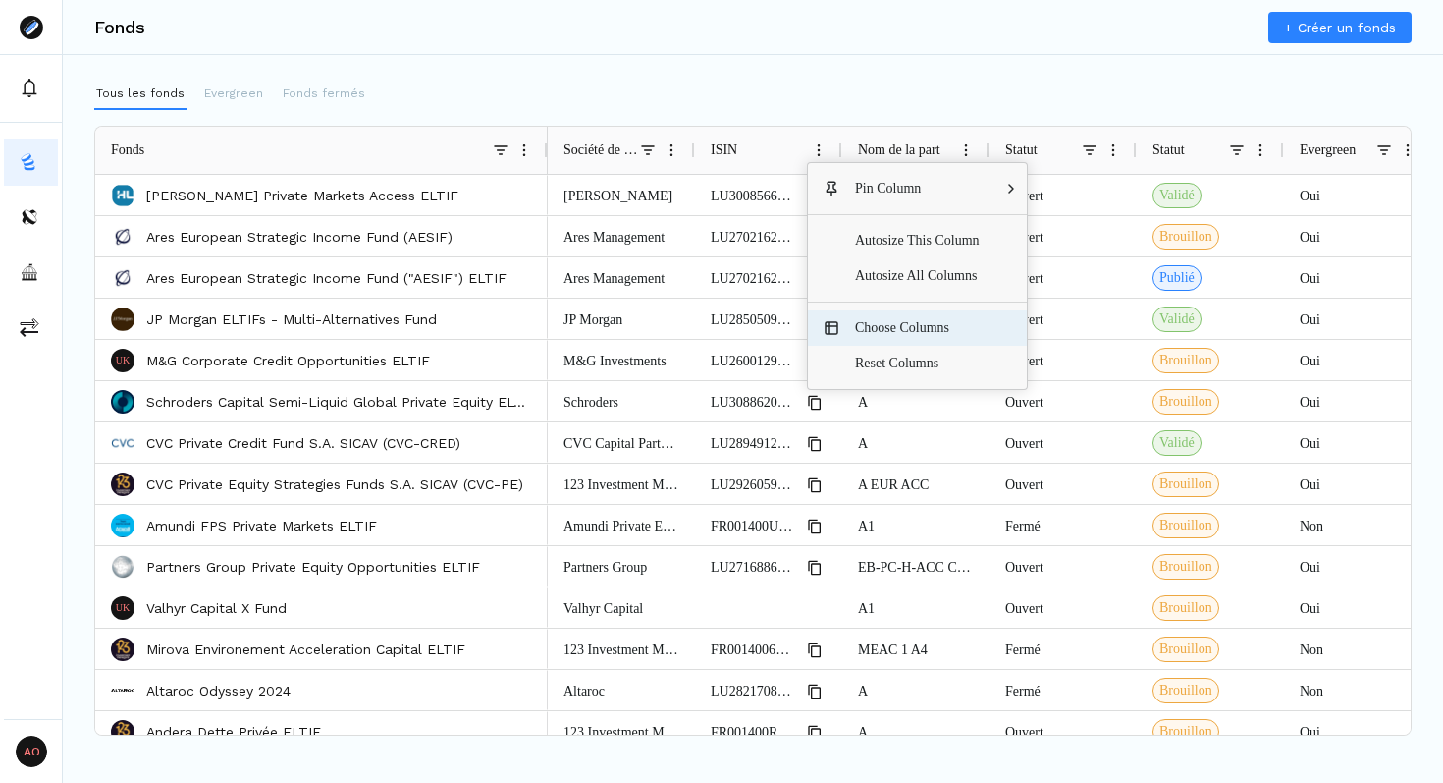
click at [918, 332] on span "Choose Columns" at bounding box center [918, 327] width 156 height 35
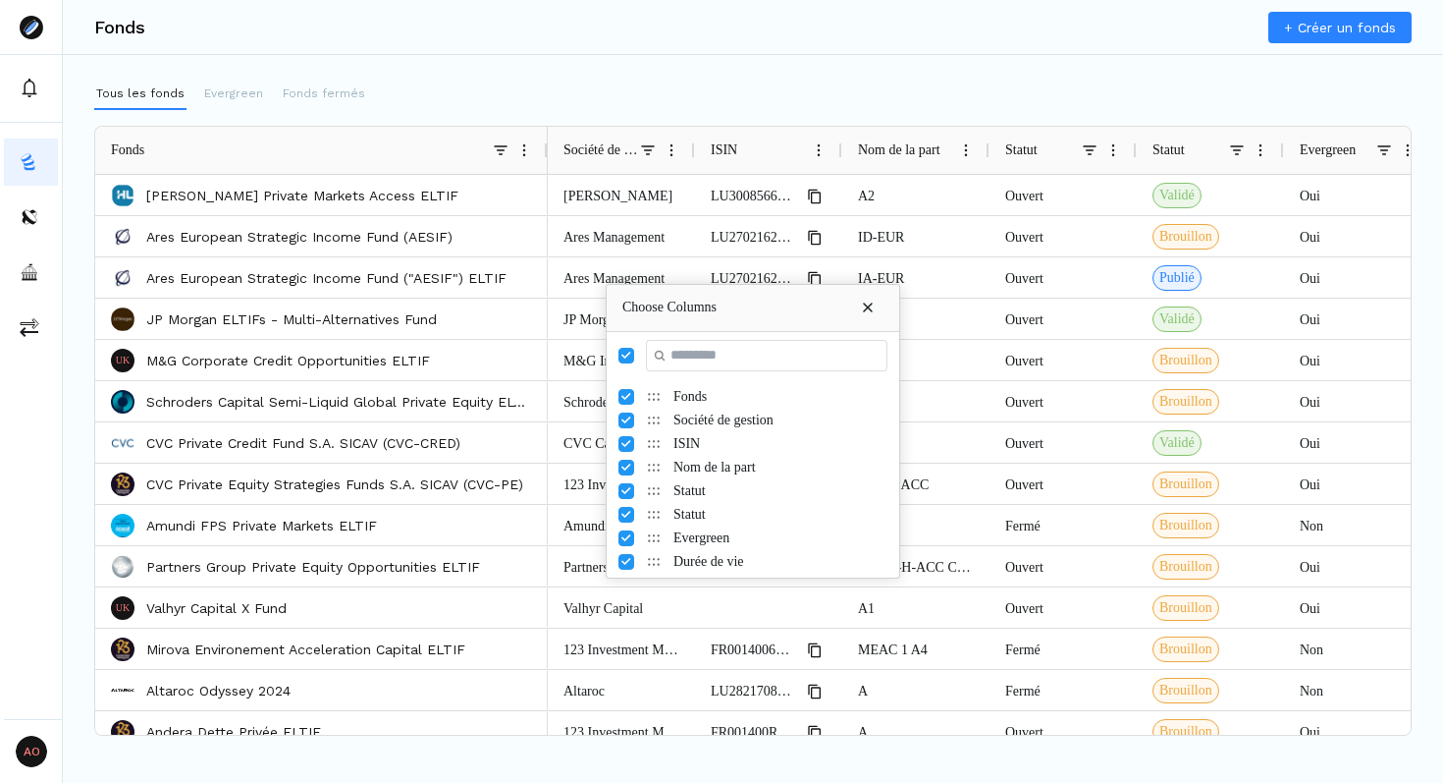
click at [867, 306] on span "Choose Columns" at bounding box center [868, 307] width 16 height 16
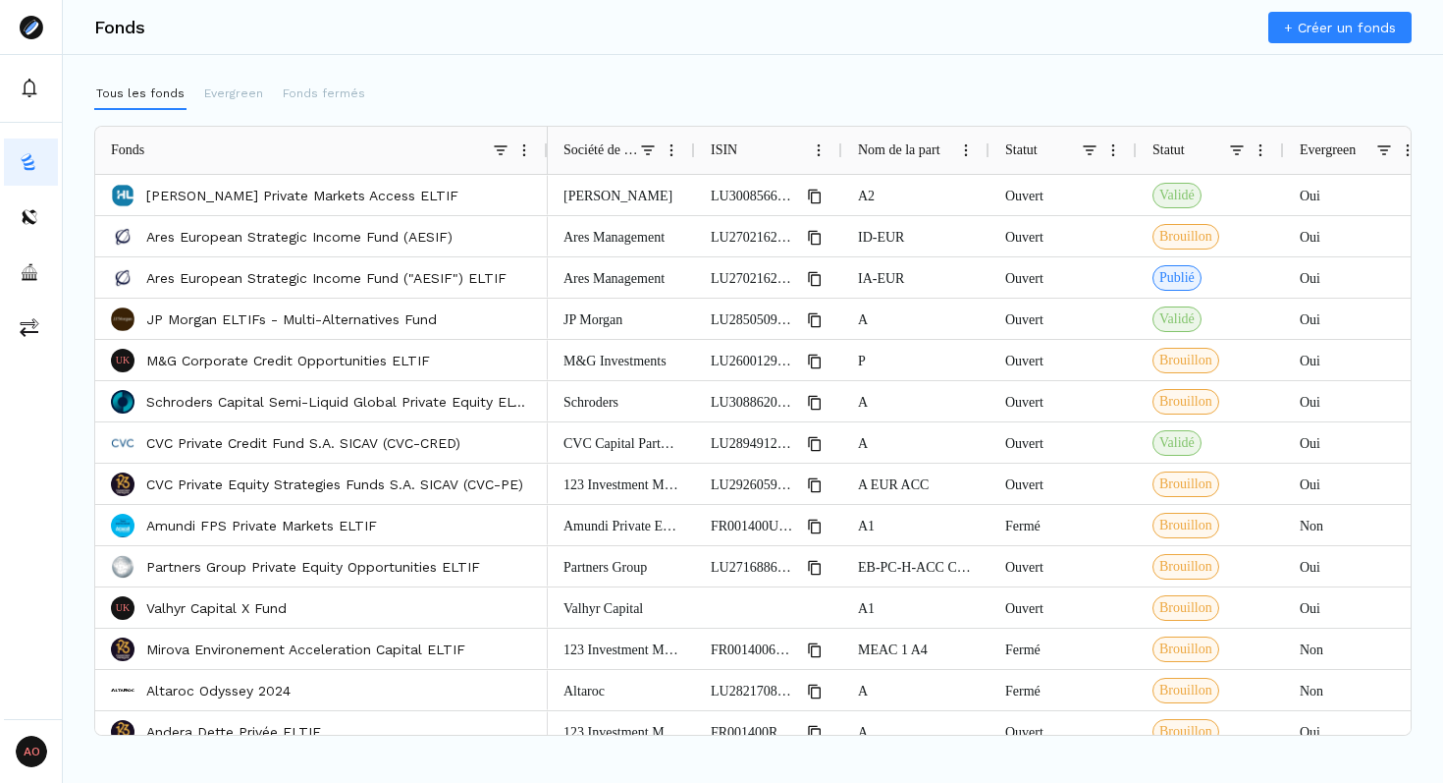
click at [1135, 105] on div "Tous les fonds Evergreen Fonds fermés" at bounding box center [753, 94] width 1318 height 31
click at [231, 90] on p "Evergreen" at bounding box center [233, 93] width 59 height 18
click at [228, 93] on p "Evergreen" at bounding box center [233, 93] width 59 height 18
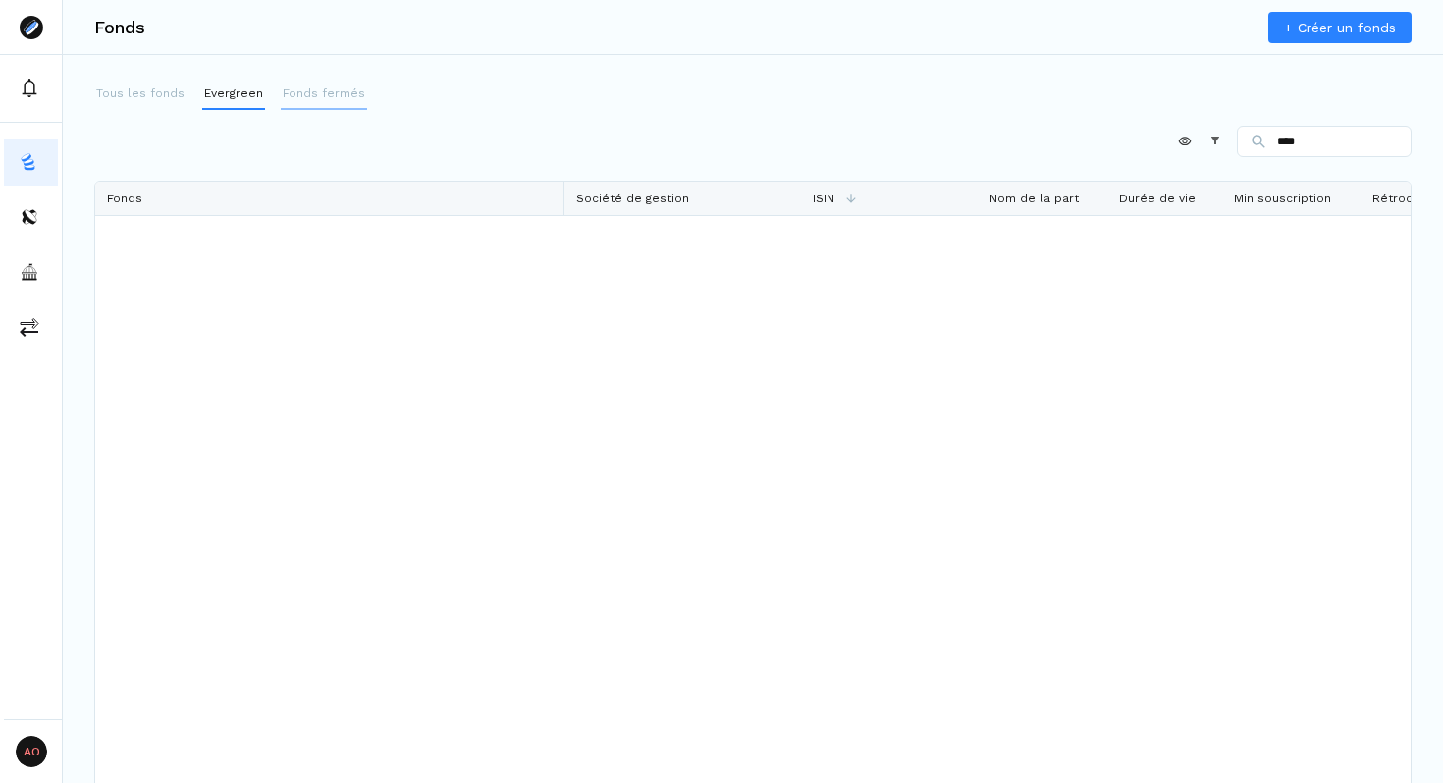
type input "****"
click at [305, 88] on p "Fonds fermés" at bounding box center [324, 93] width 82 height 18
click at [328, 93] on p "Fonds fermés" at bounding box center [324, 93] width 82 height 18
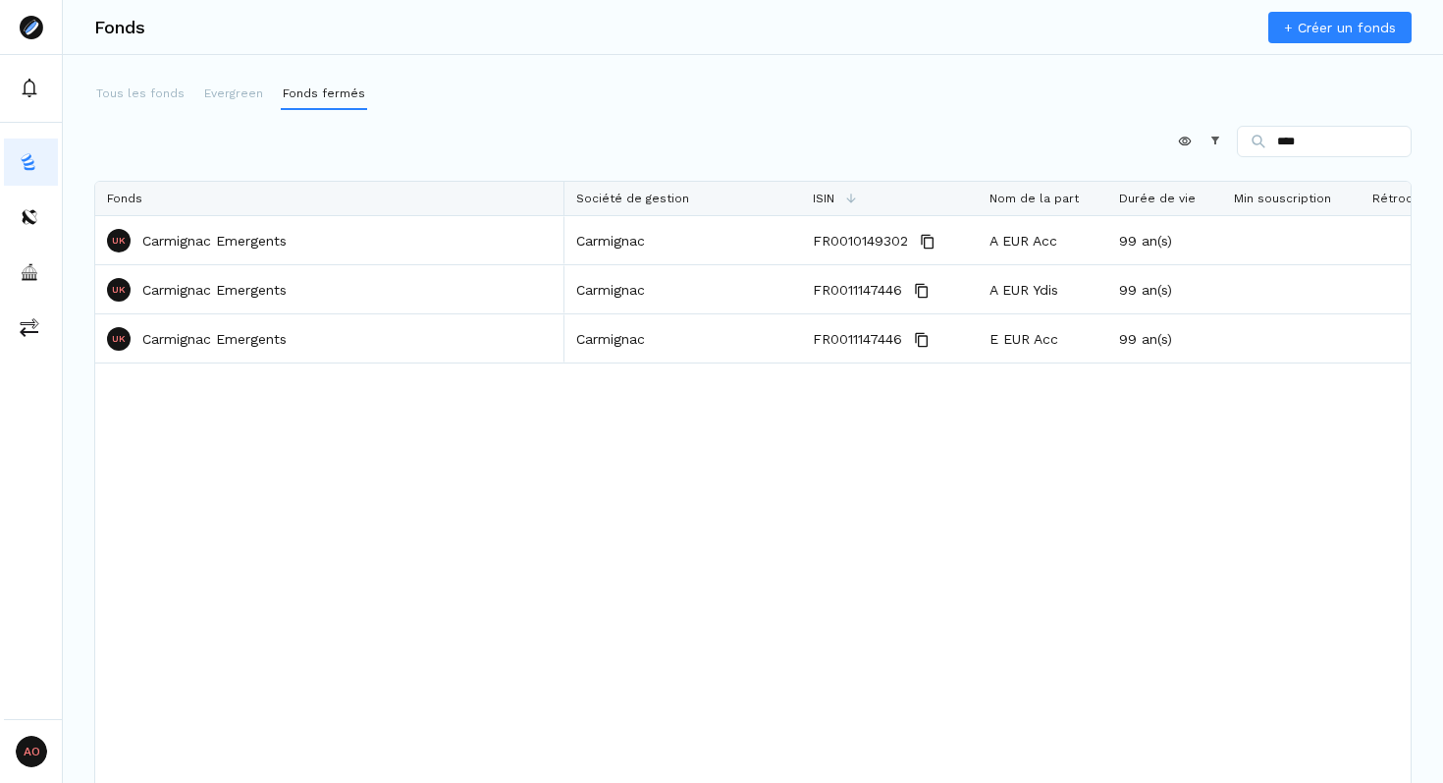
type input "****"
click at [139, 107] on button "Tous les fonds" at bounding box center [140, 94] width 92 height 31
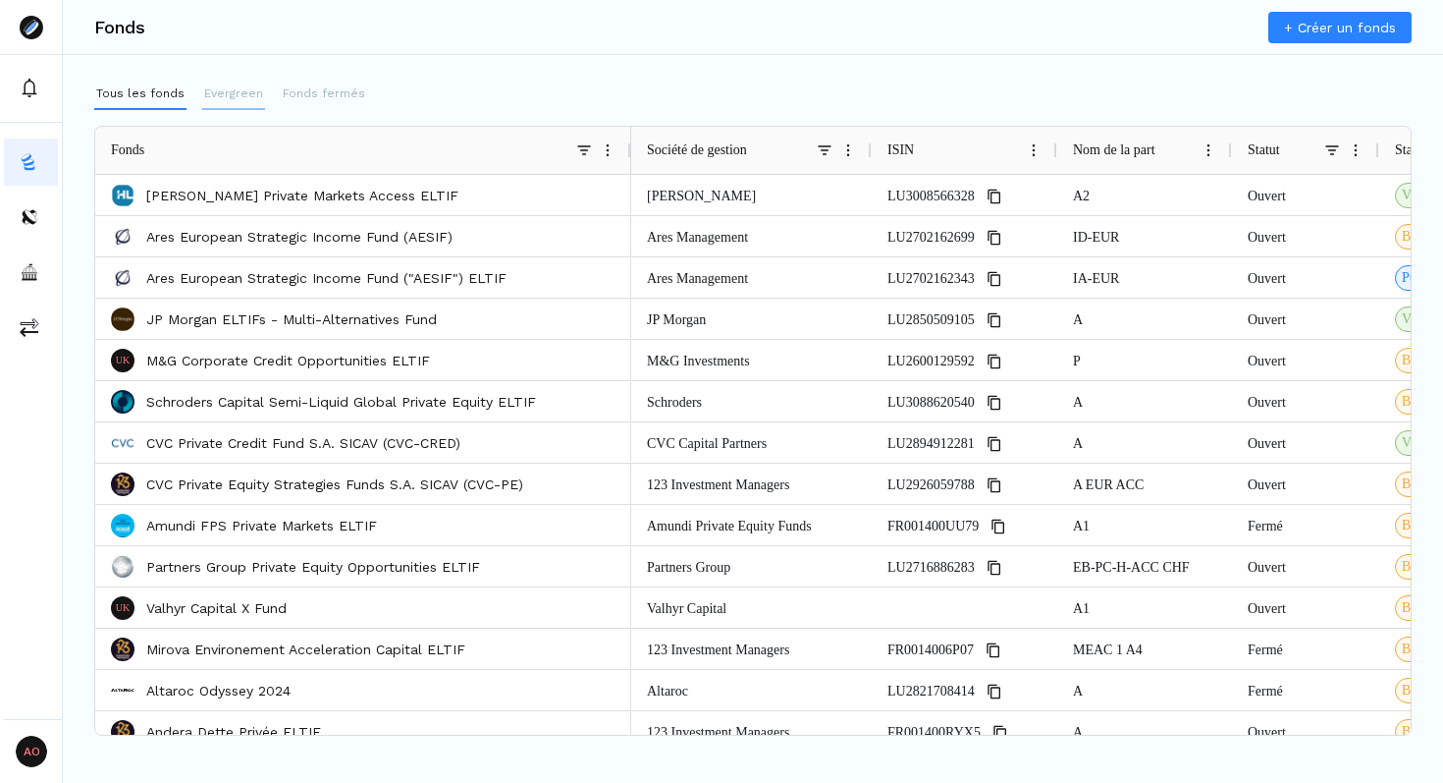
click at [218, 87] on p "Evergreen" at bounding box center [233, 93] width 59 height 18
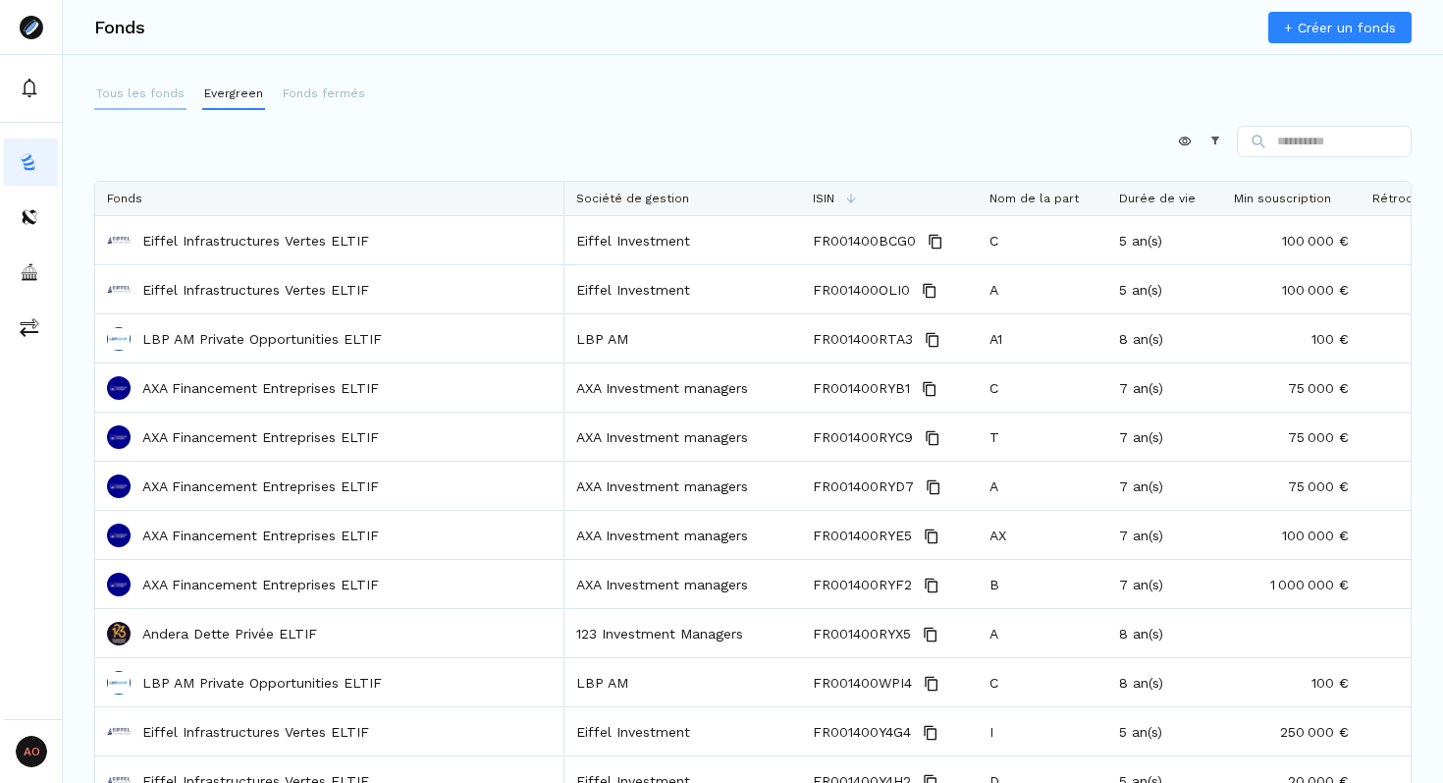
click at [162, 90] on p "Tous les fonds" at bounding box center [140, 93] width 88 height 18
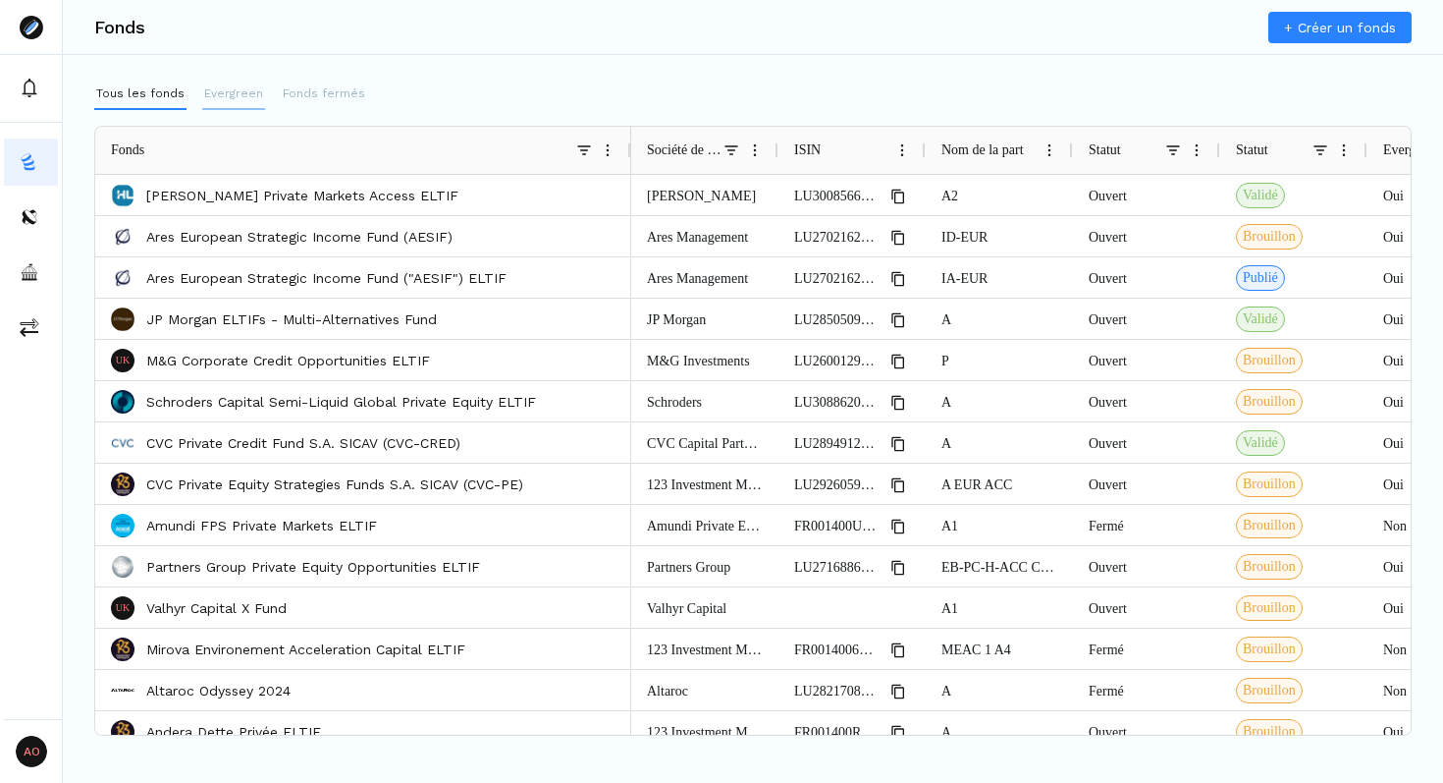
click at [226, 98] on p "Evergreen" at bounding box center [233, 93] width 59 height 18
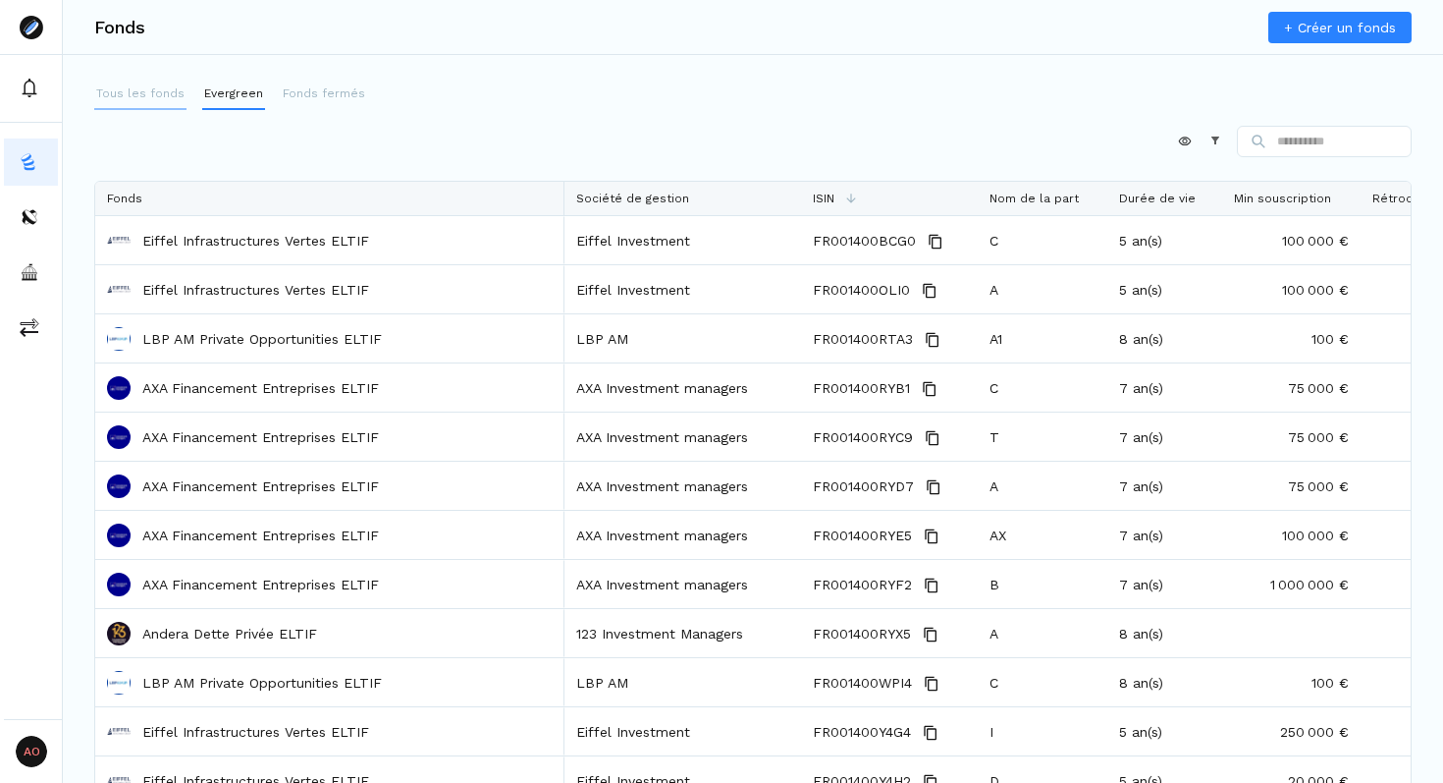
click at [152, 95] on p "Tous les fonds" at bounding box center [140, 93] width 88 height 18
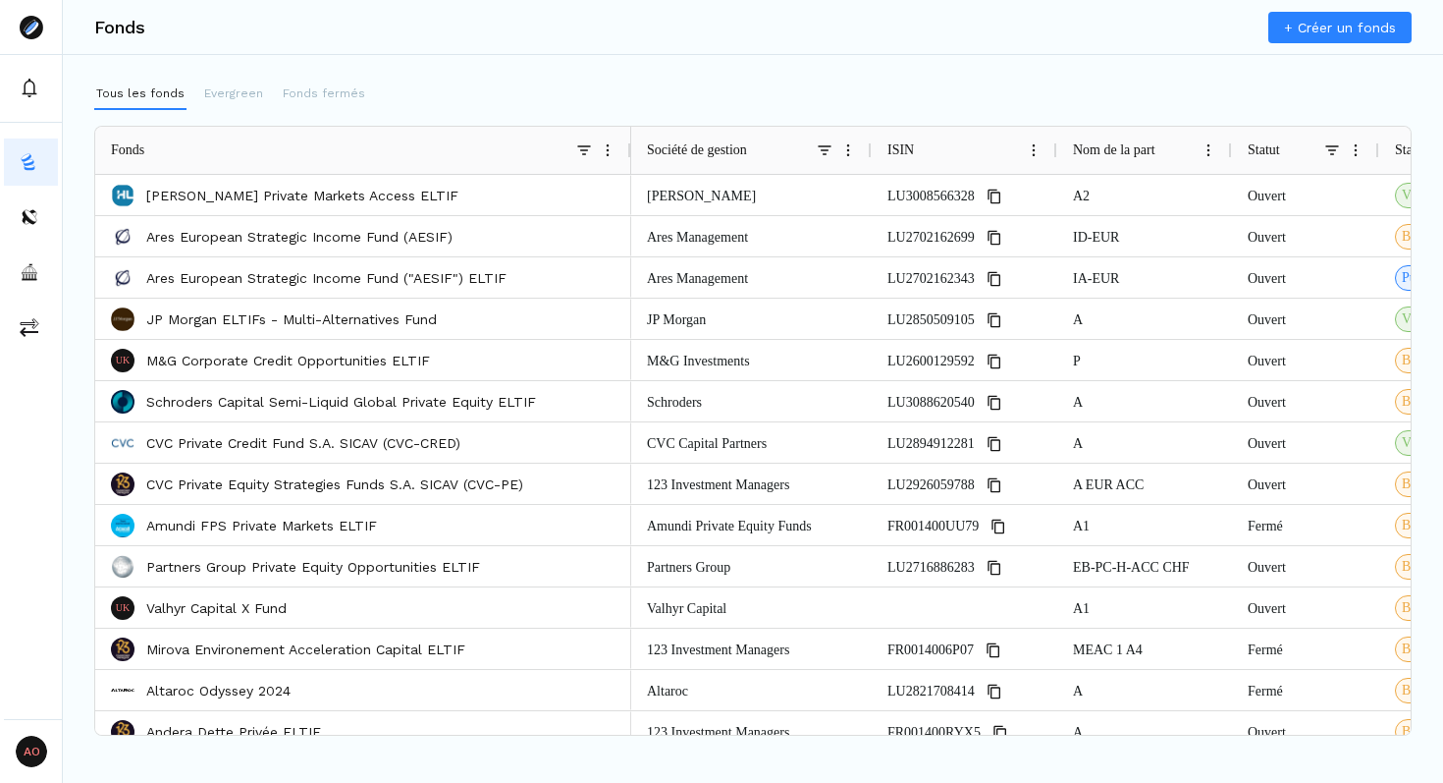
click at [577, 148] on span at bounding box center [584, 150] width 16 height 16
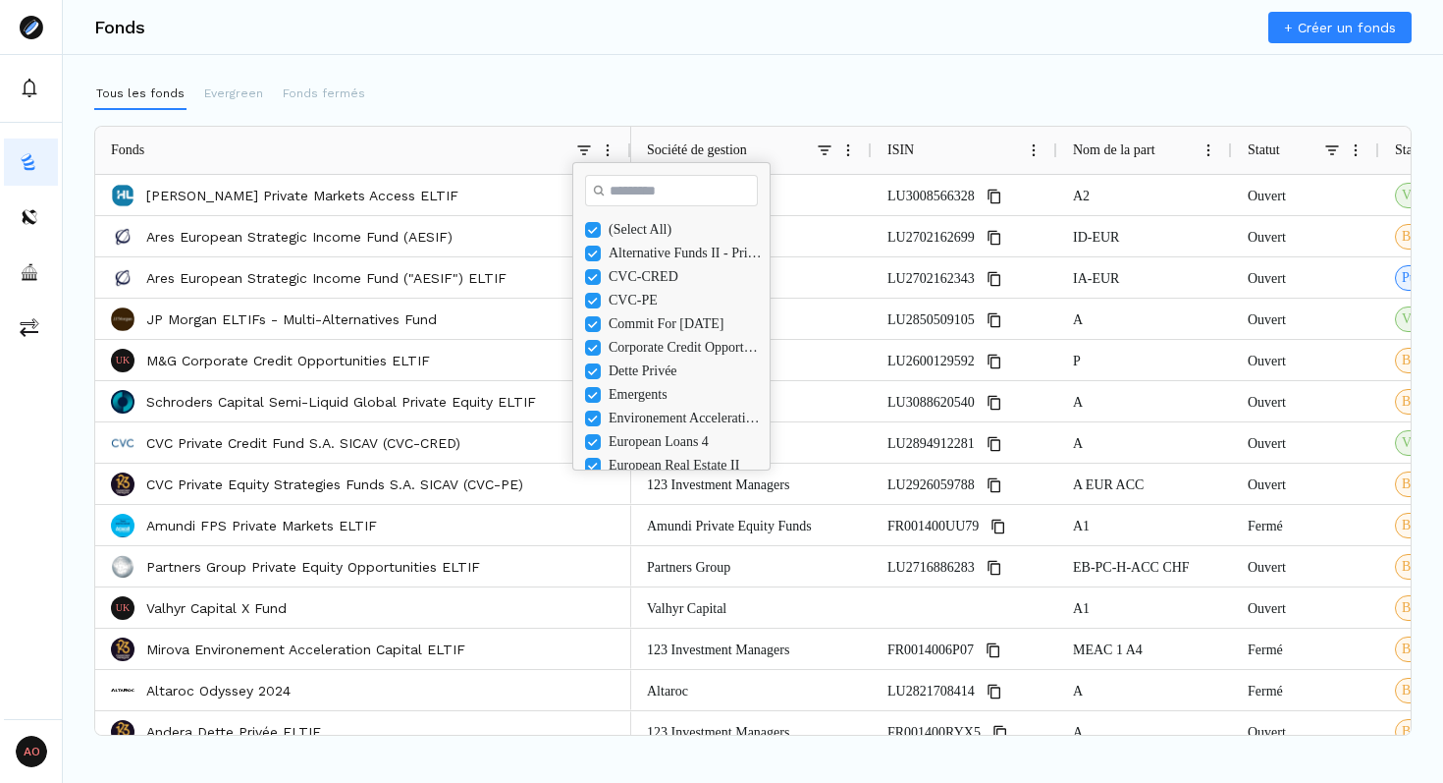
drag, startPoint x: 678, startPoint y: 358, endPoint x: 689, endPoint y: 468, distance: 110.5
click at [689, 468] on div "Column Filter" at bounding box center [671, 466] width 187 height 5
click at [605, 113] on div "Tous les fonds Evergreen Fonds fermés Press ALT DOWN to open column menu. Press…" at bounding box center [753, 407] width 1381 height 657
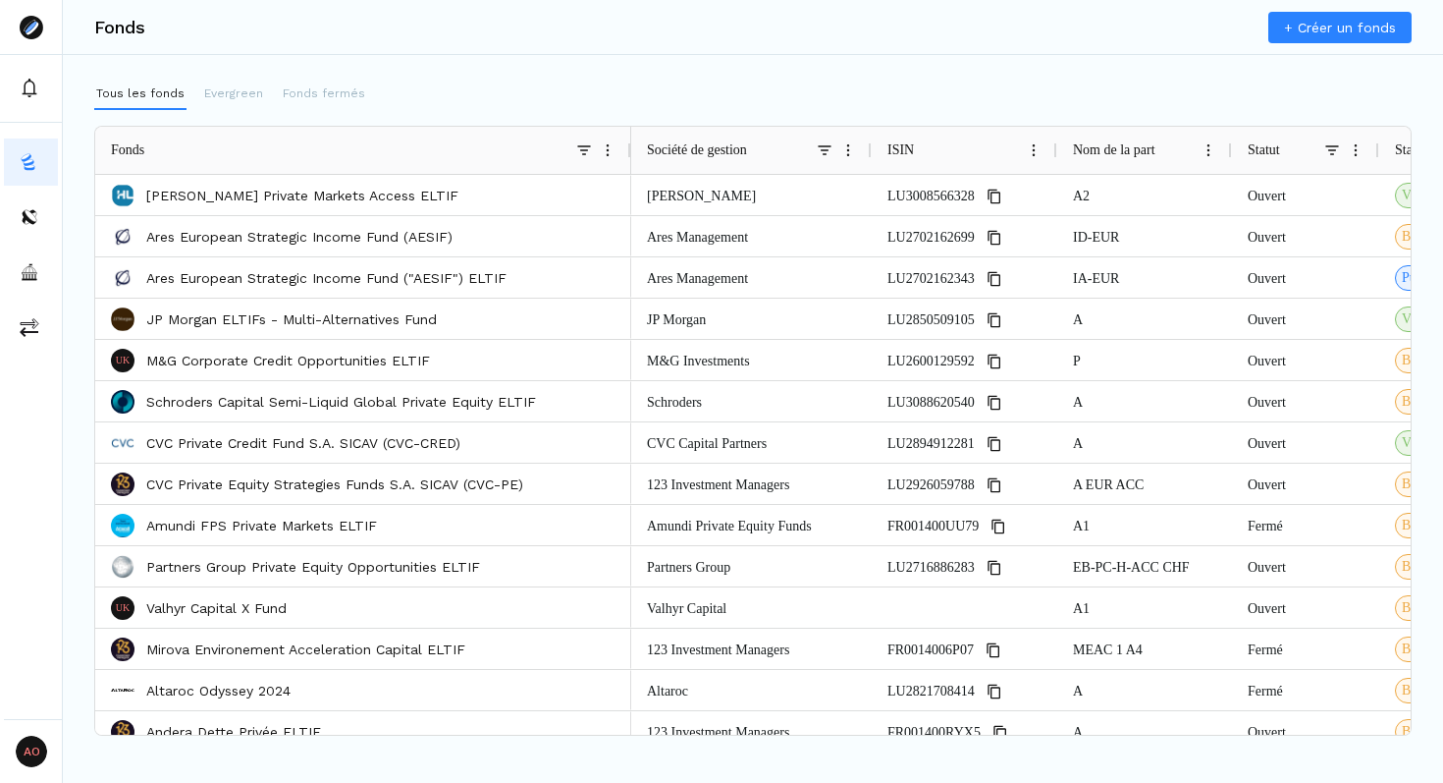
click at [605, 145] on span at bounding box center [608, 150] width 16 height 16
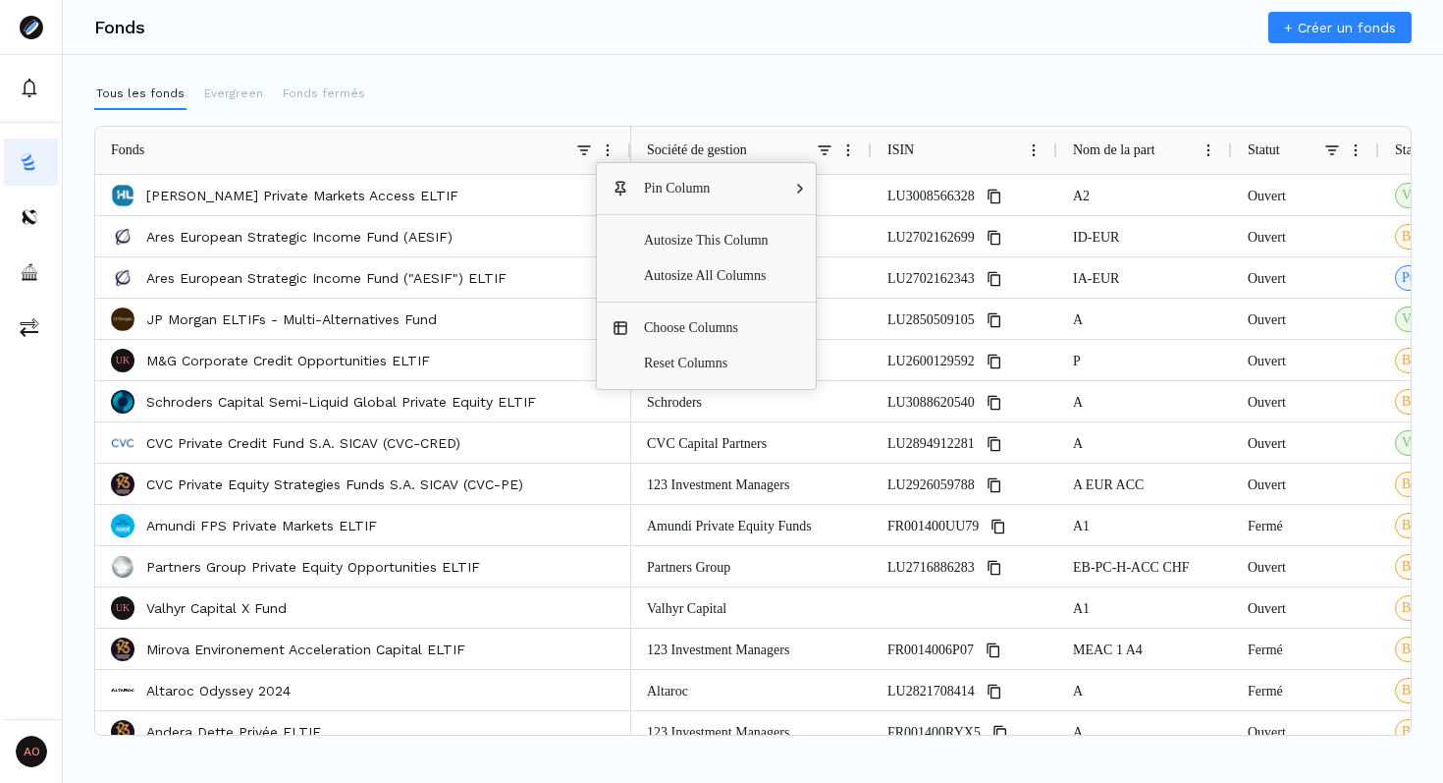
click at [599, 90] on div "Tous les fonds Evergreen Fonds fermés" at bounding box center [753, 94] width 1318 height 31
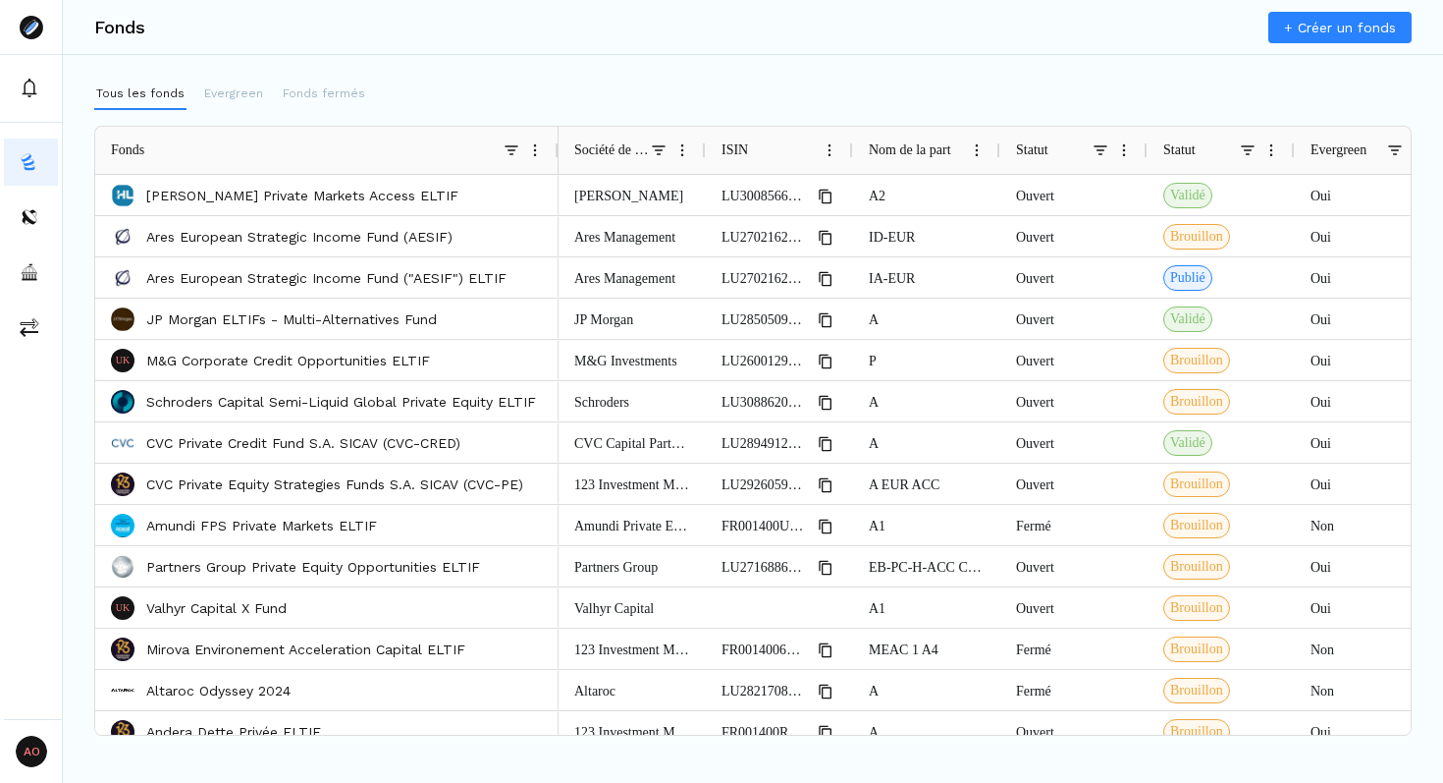
drag, startPoint x: 626, startPoint y: 144, endPoint x: 551, endPoint y: 151, distance: 75.9
click at [554, 151] on div at bounding box center [558, 150] width 8 height 47
click at [677, 144] on span at bounding box center [680, 150] width 16 height 16
click at [642, 81] on div "Tous les fonds Evergreen Fonds fermés" at bounding box center [753, 94] width 1318 height 31
click at [701, 153] on div at bounding box center [702, 150] width 8 height 47
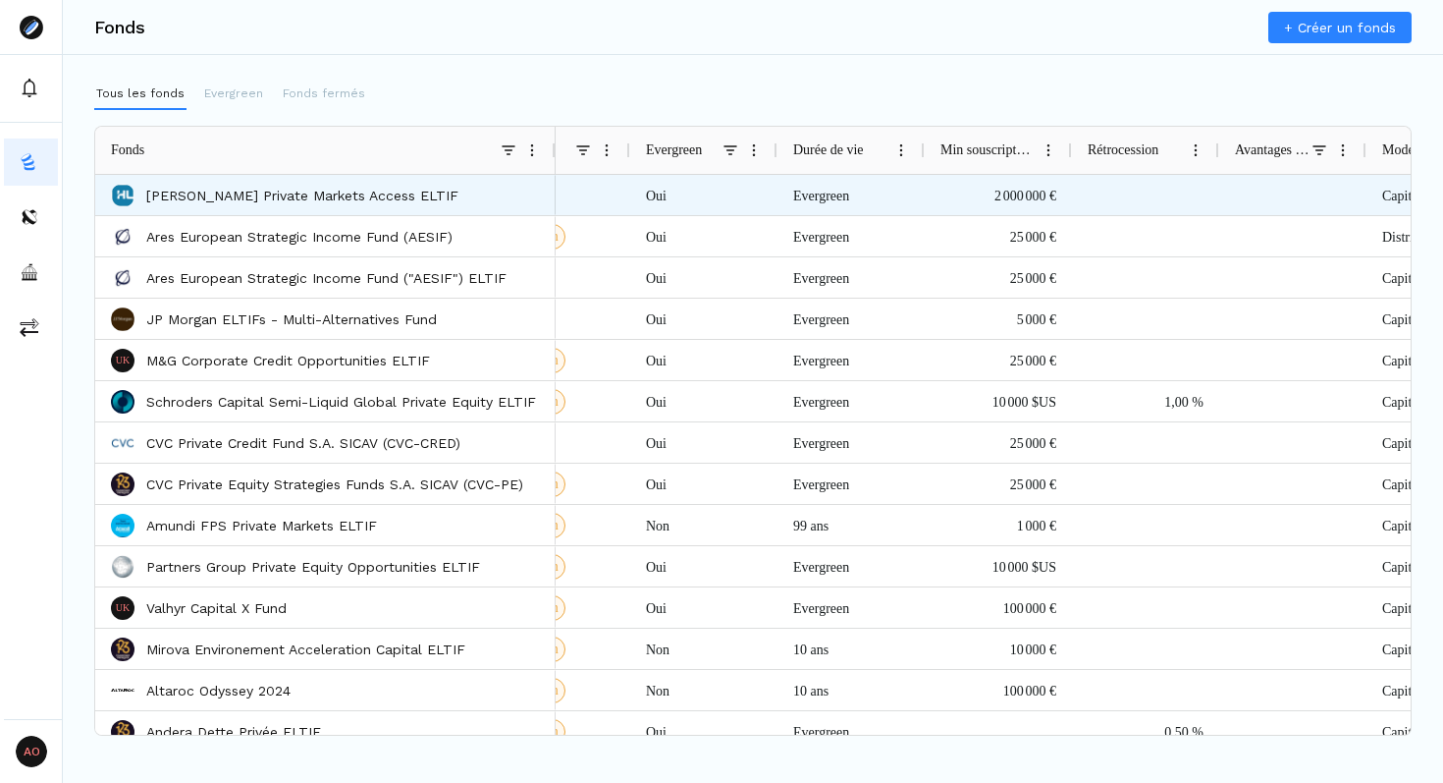
scroll to position [0, 832]
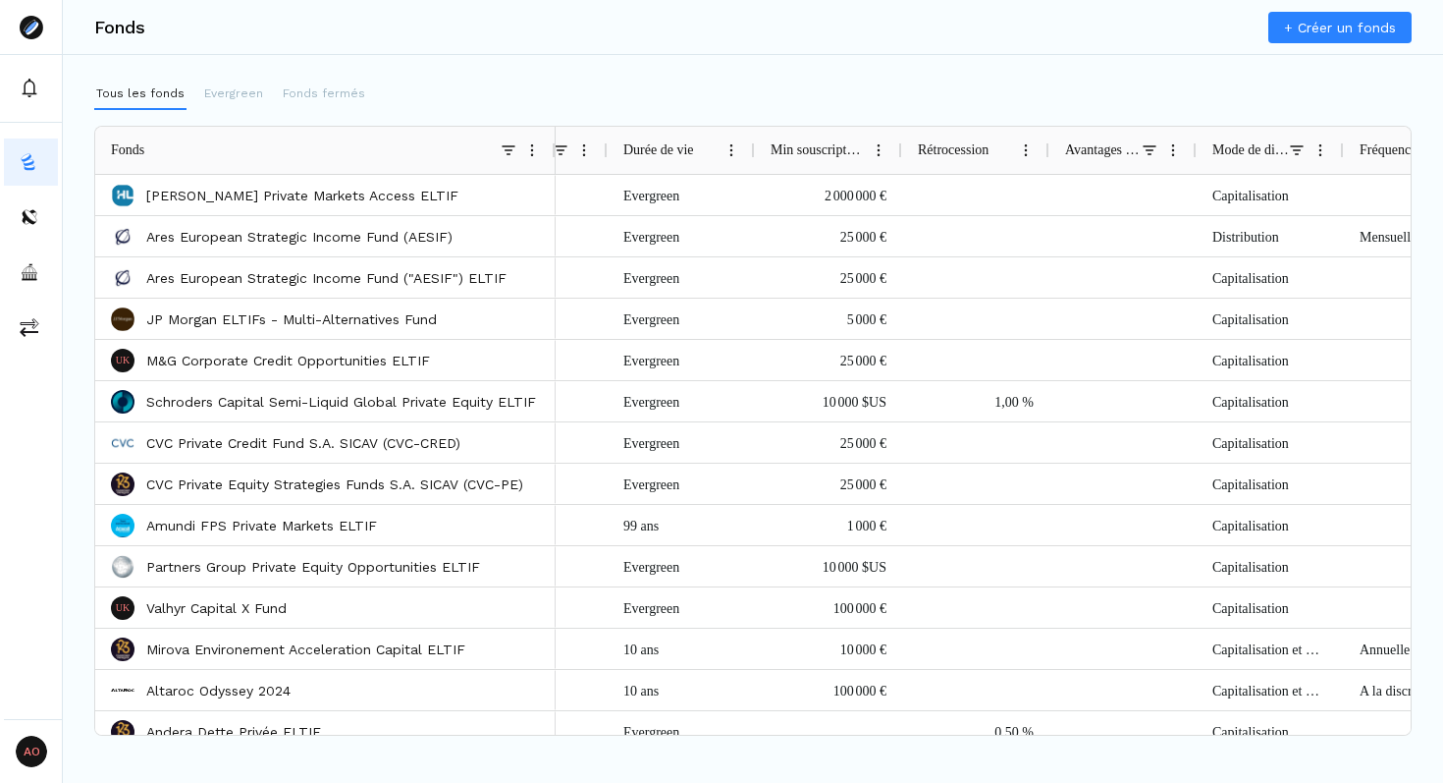
click at [871, 149] on span at bounding box center [879, 150] width 16 height 16
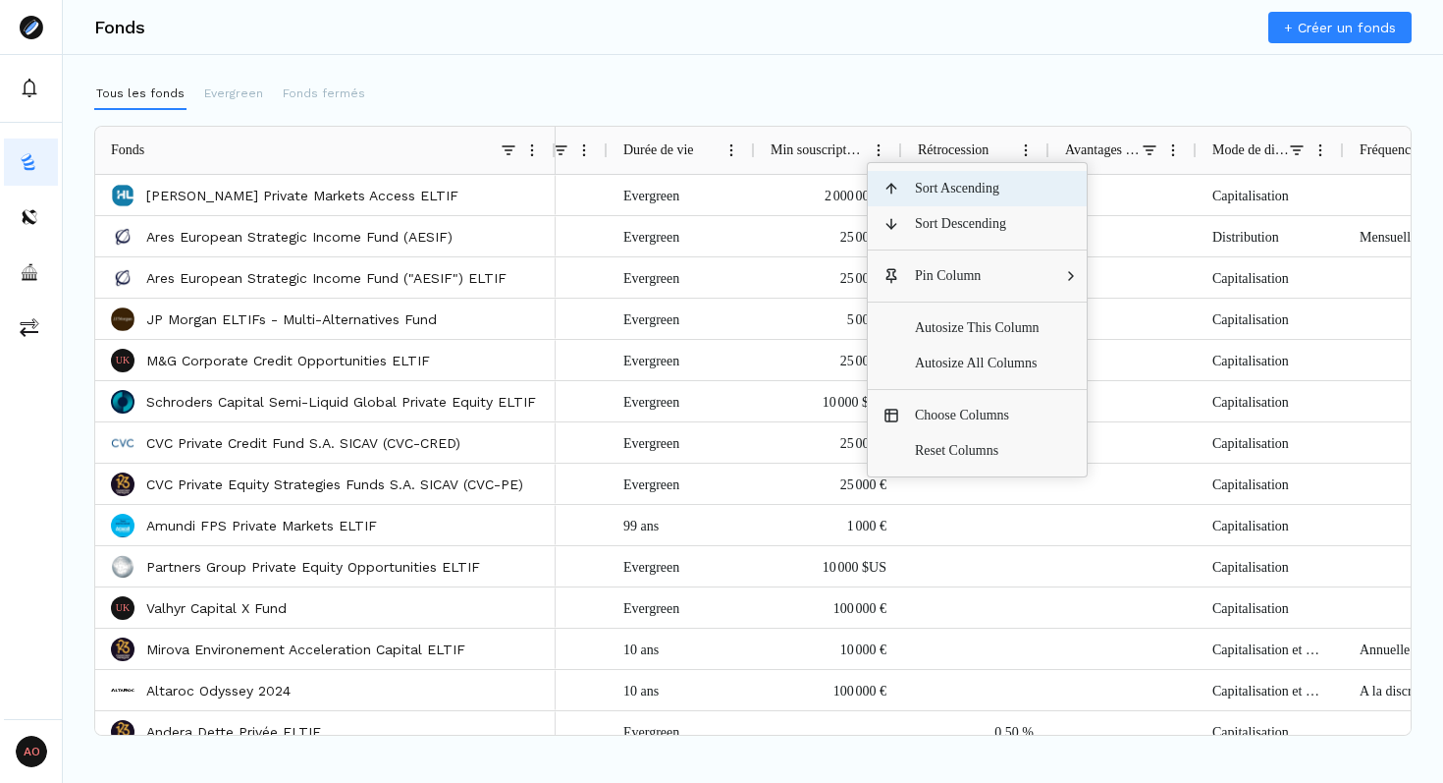
click at [944, 192] on span "Sort Ascending" at bounding box center [977, 188] width 156 height 35
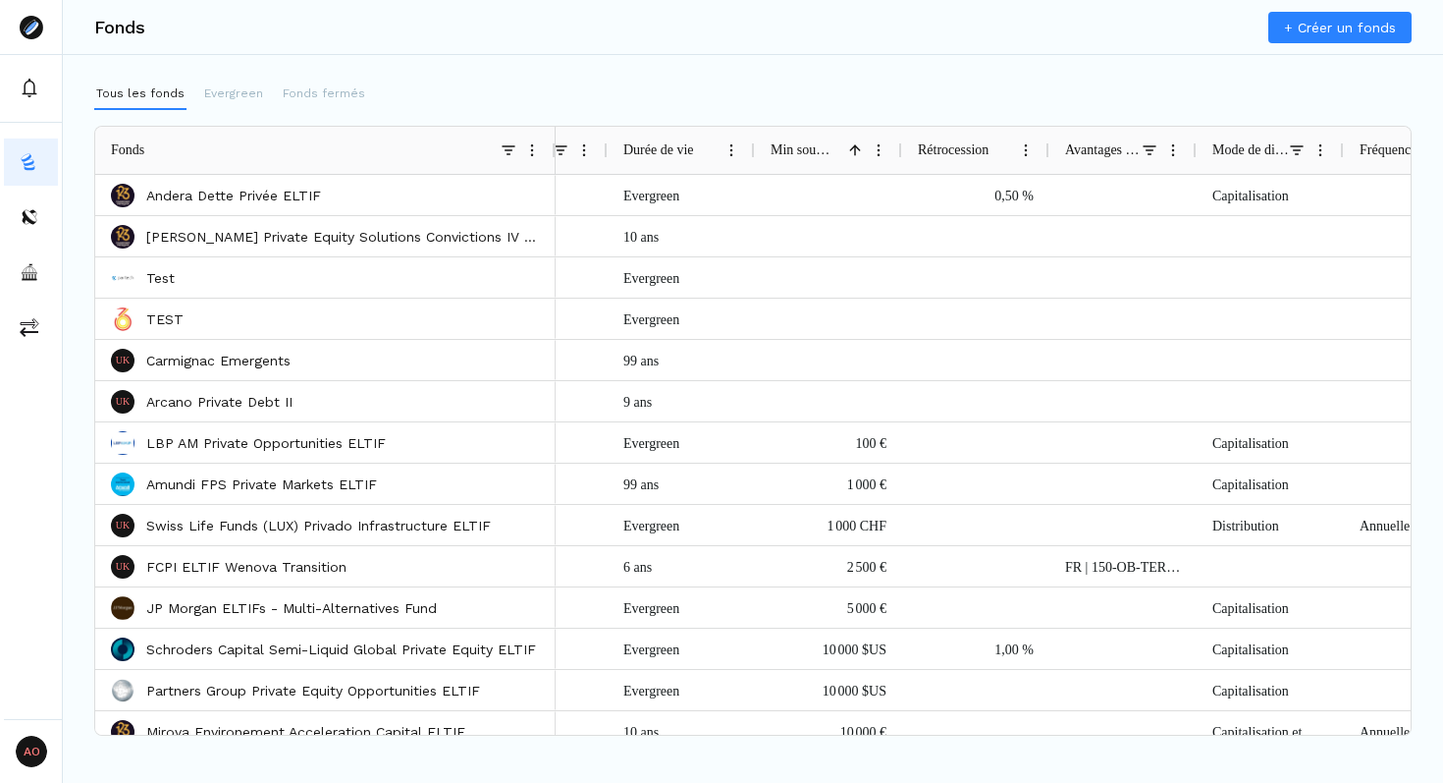
click at [882, 152] on span at bounding box center [879, 150] width 16 height 16
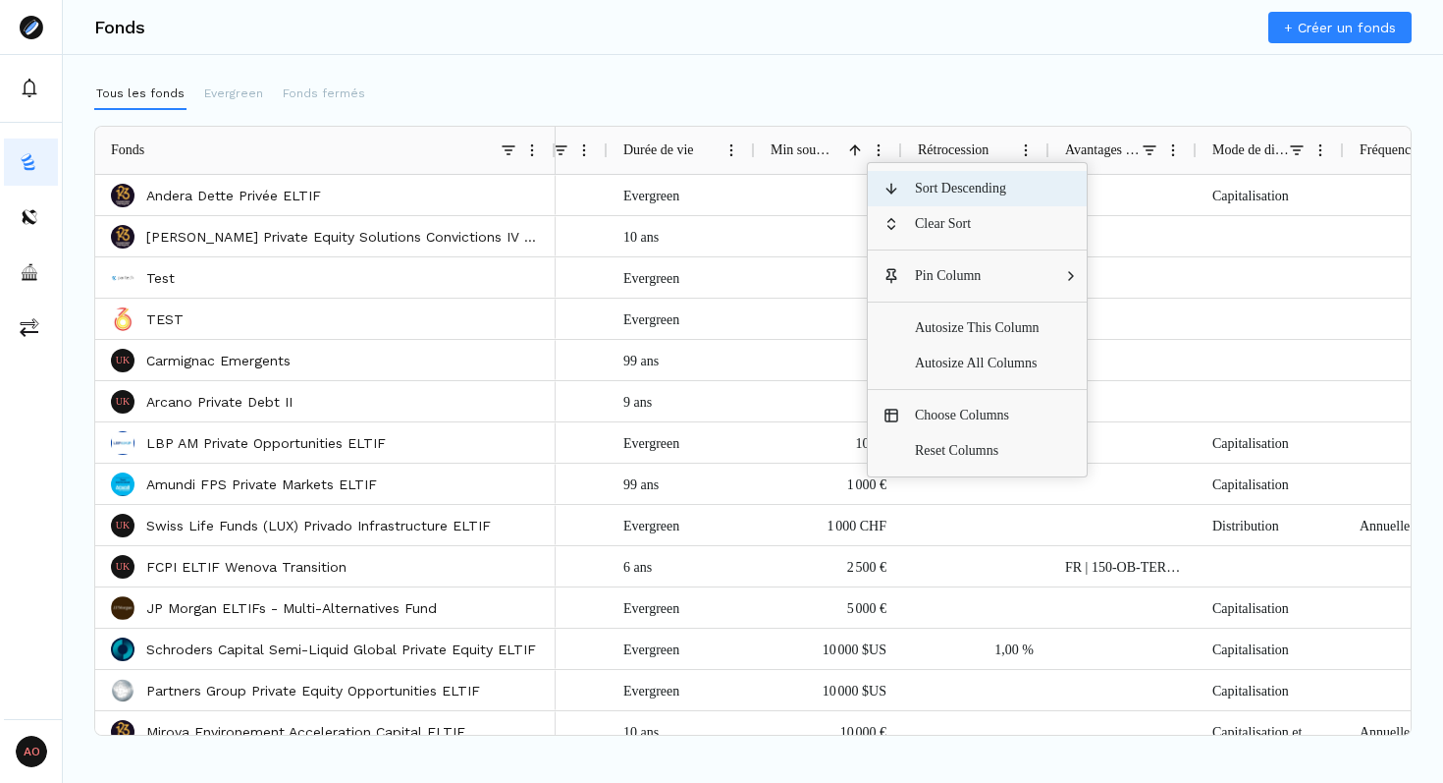
click at [925, 196] on span "Sort Descending" at bounding box center [977, 188] width 156 height 35
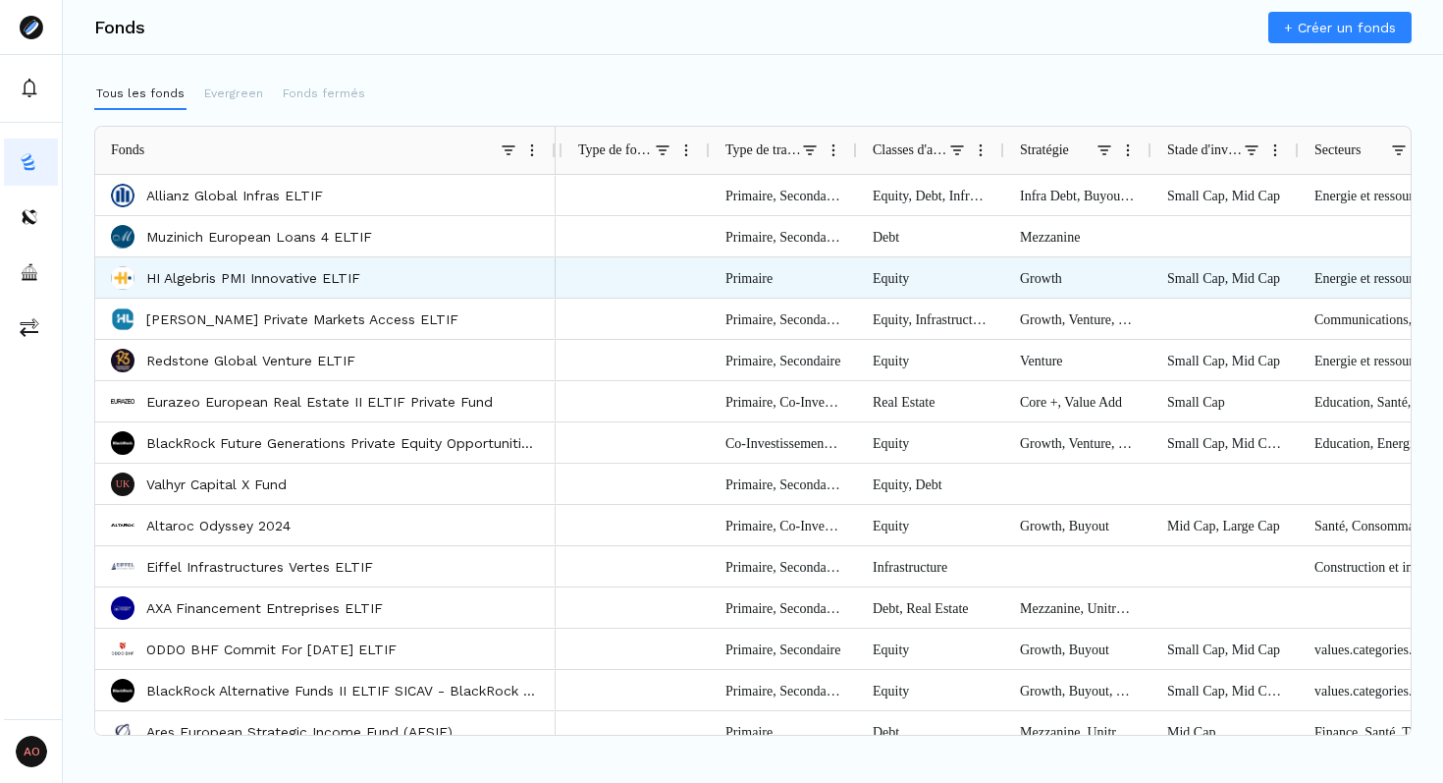
scroll to position [0, 1883]
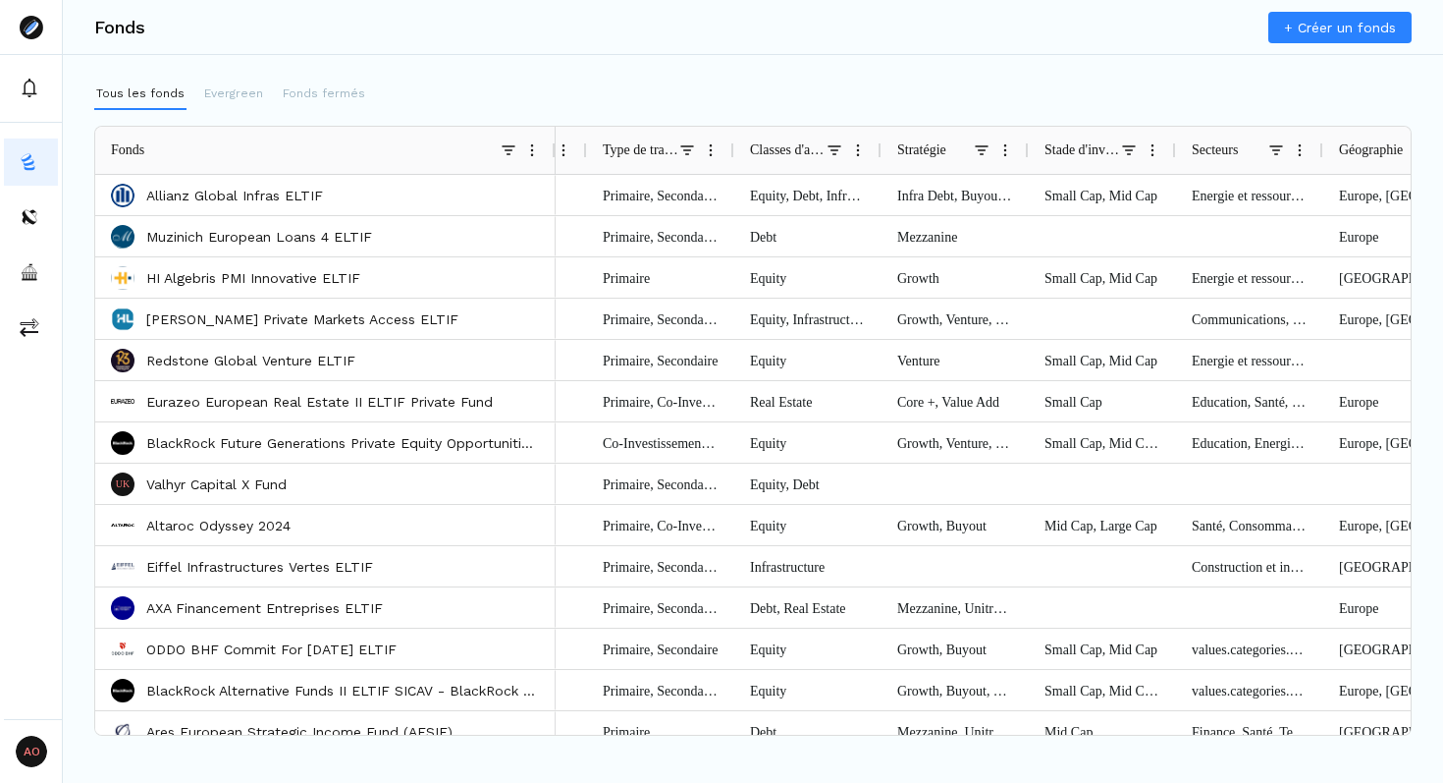
click at [990, 148] on div "Stratégie" at bounding box center [955, 150] width 116 height 47
click at [982, 144] on span at bounding box center [982, 150] width 16 height 16
click at [1058, 87] on div "Tous les fonds Evergreen Fonds fermés" at bounding box center [753, 94] width 1318 height 31
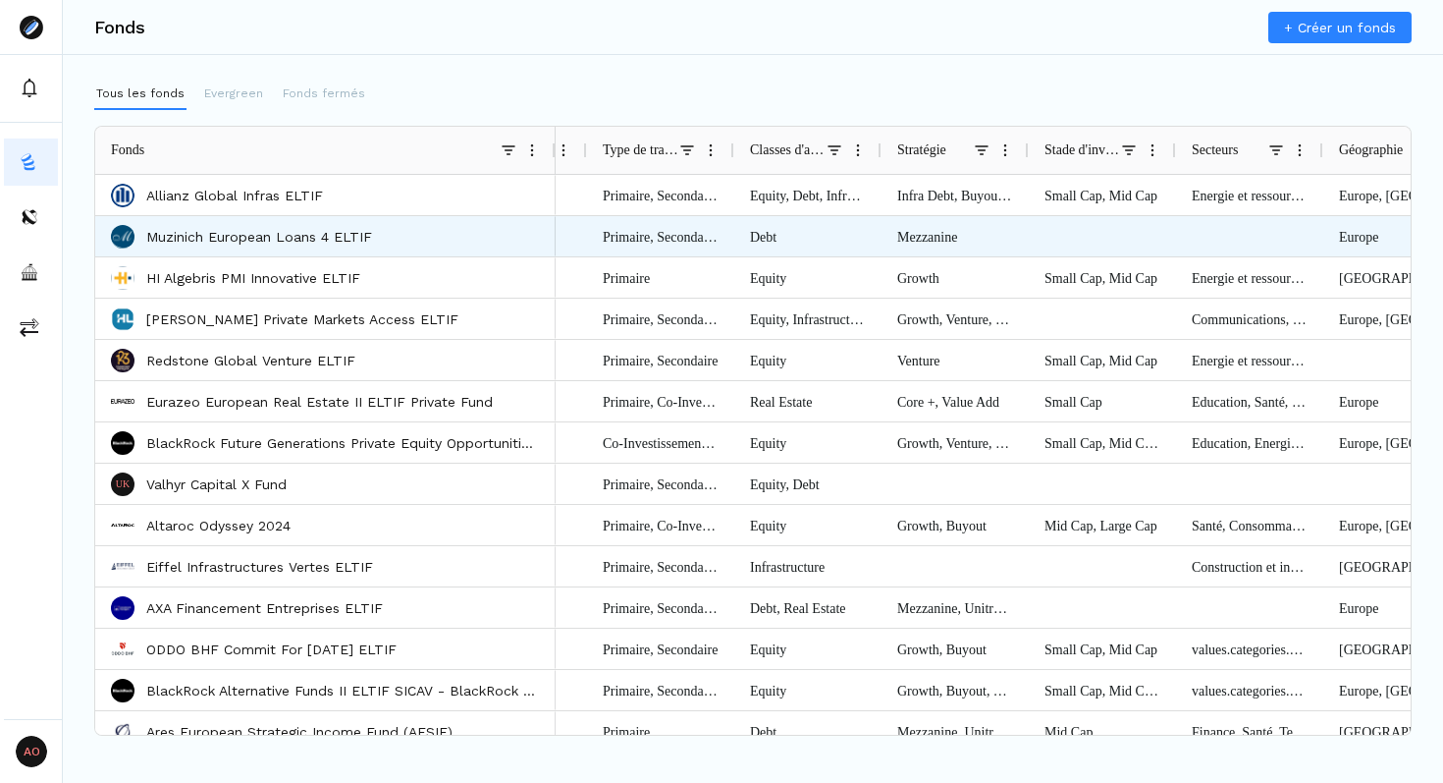
scroll to position [0, 2745]
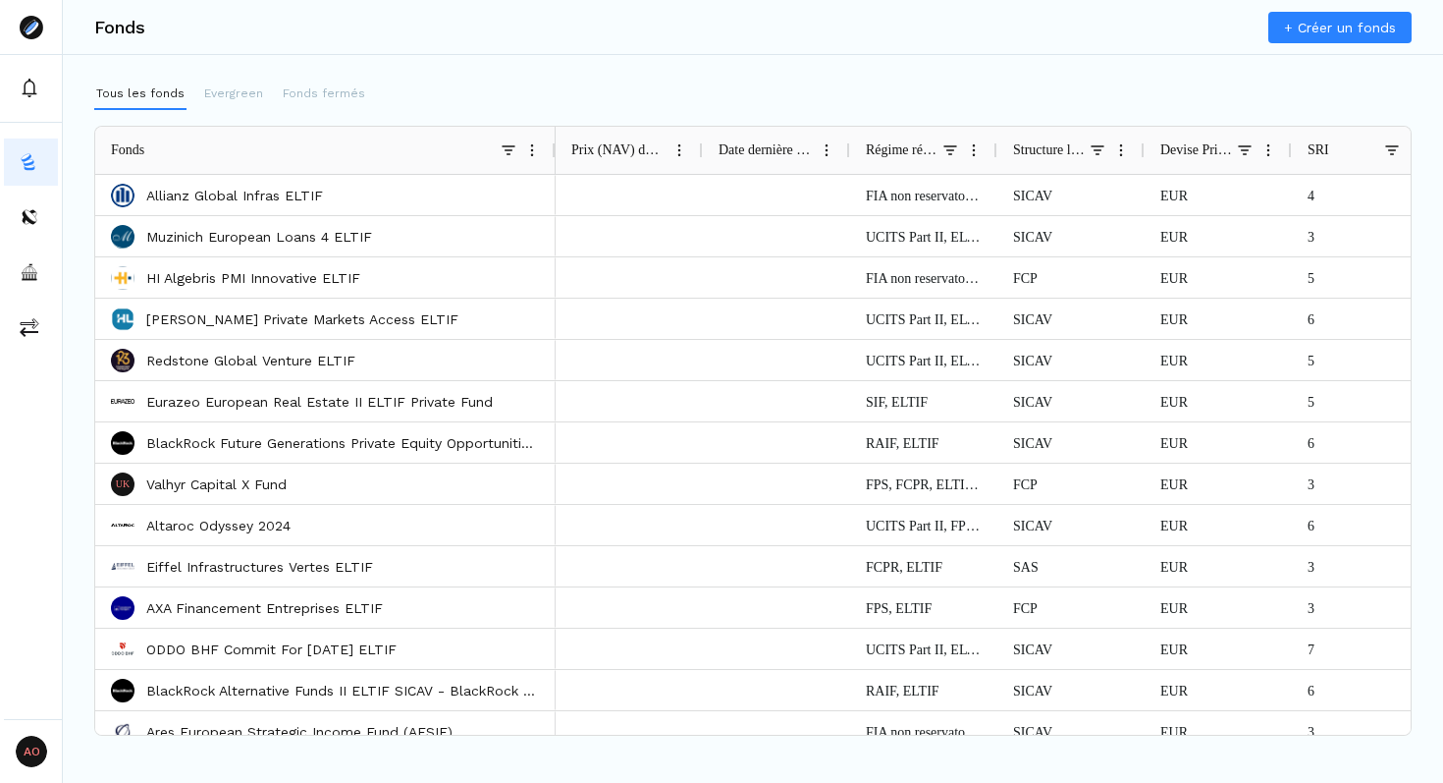
click at [955, 151] on span at bounding box center [951, 150] width 16 height 16
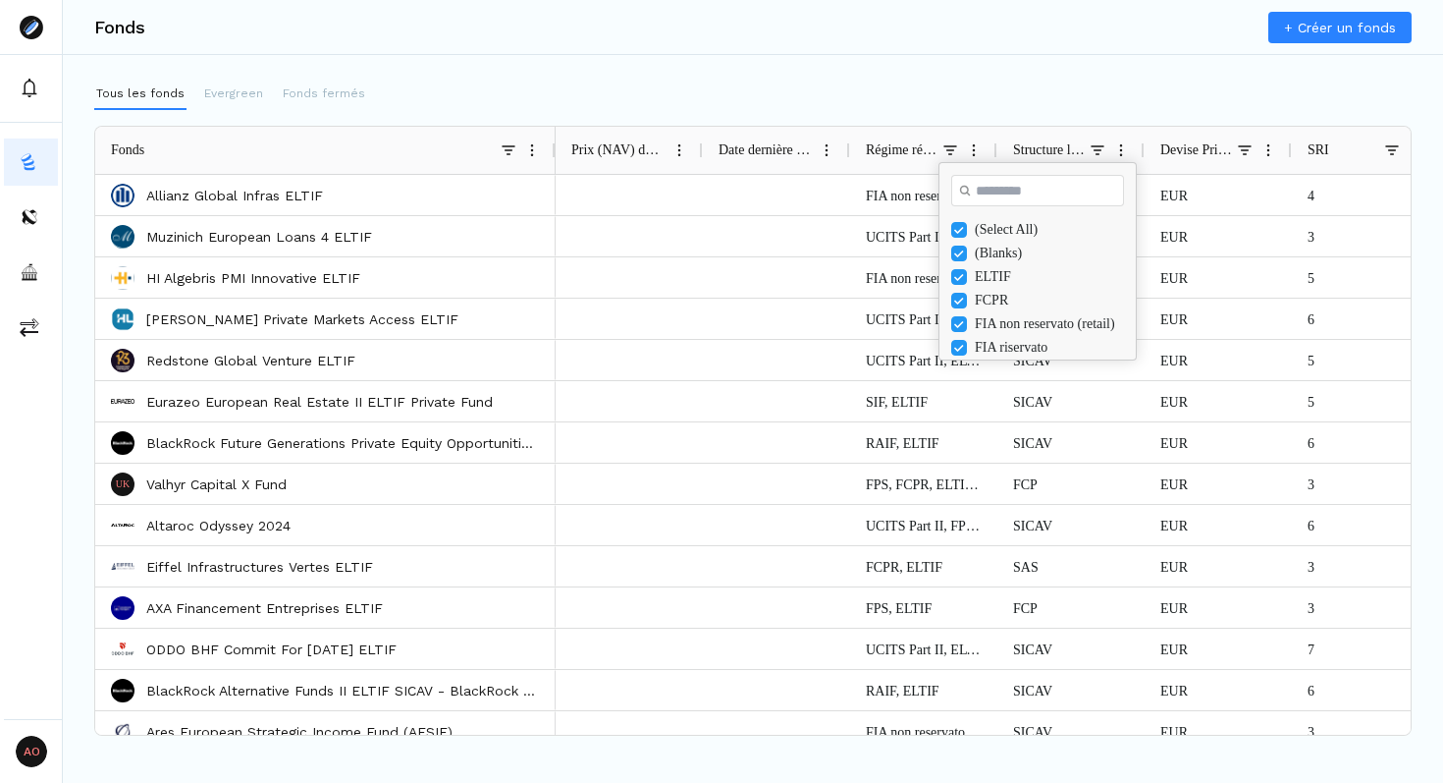
click at [1007, 190] on input "Search filter values" at bounding box center [1037, 190] width 173 height 31
click at [989, 253] on div "FCPR" at bounding box center [1051, 253] width 153 height 16
click at [994, 186] on input "**" at bounding box center [1037, 190] width 173 height 31
type input "*"
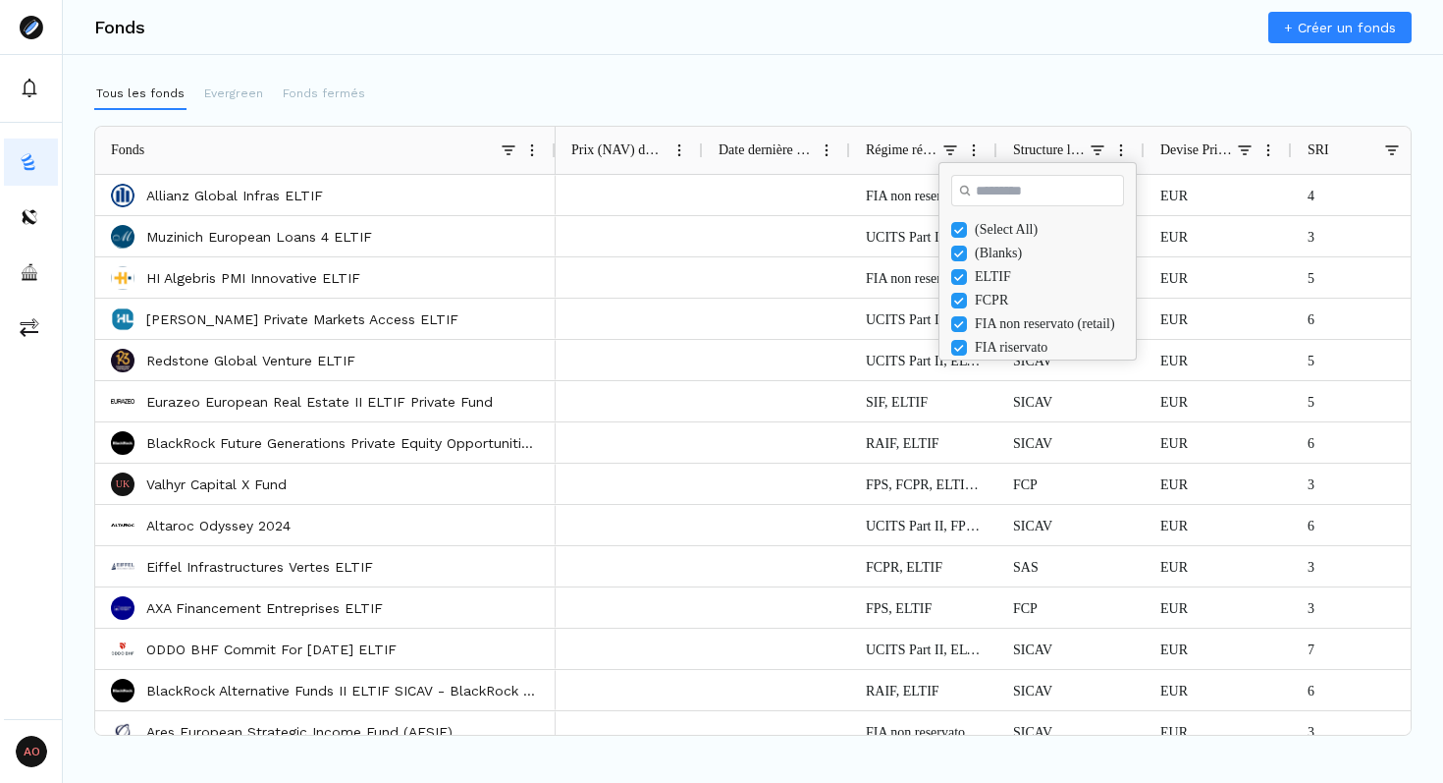
click at [1016, 233] on div "(Select All)" at bounding box center [1051, 230] width 153 height 16
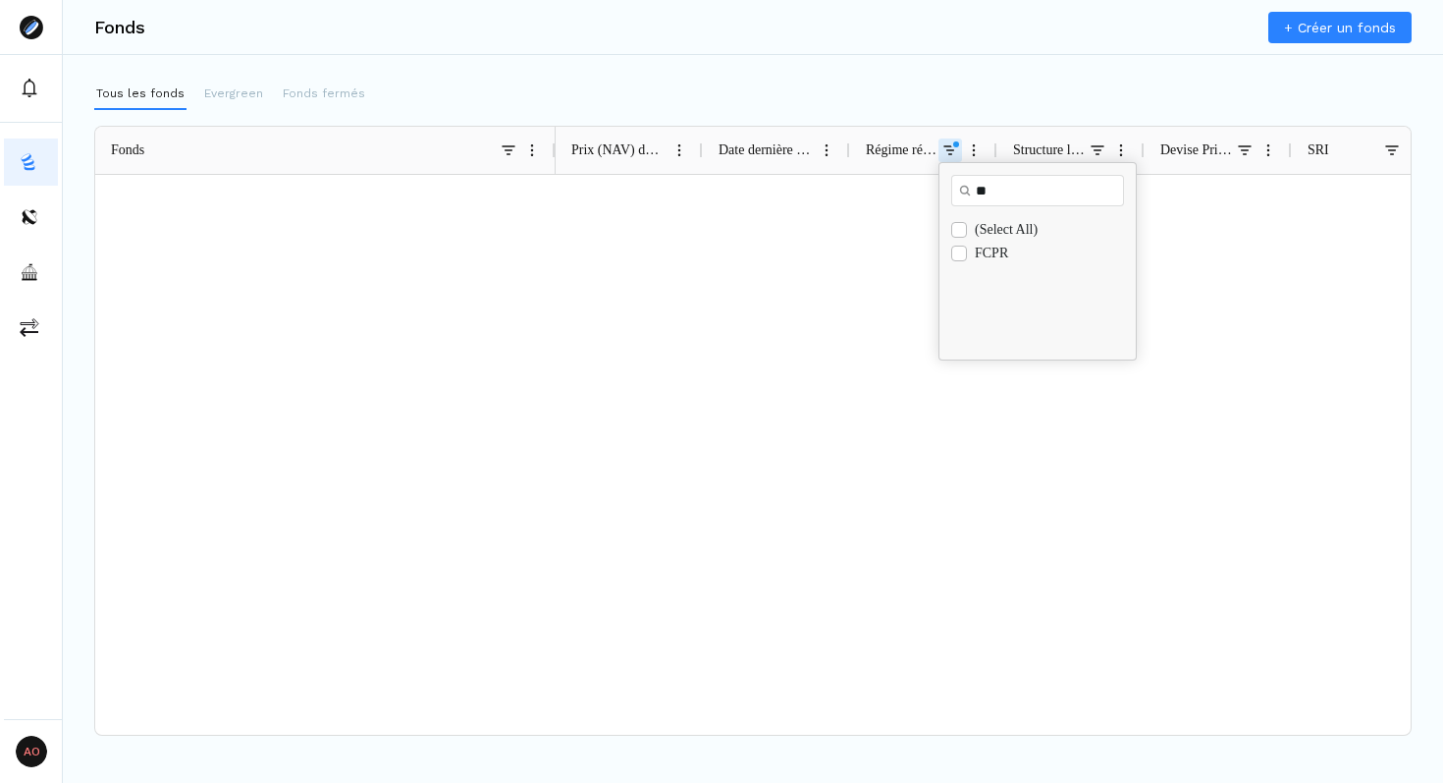
type input "**"
click at [992, 267] on div "(Select All) FCPR" at bounding box center [1038, 288] width 196 height 141
click at [1001, 256] on div "FCPR" at bounding box center [1051, 253] width 153 height 16
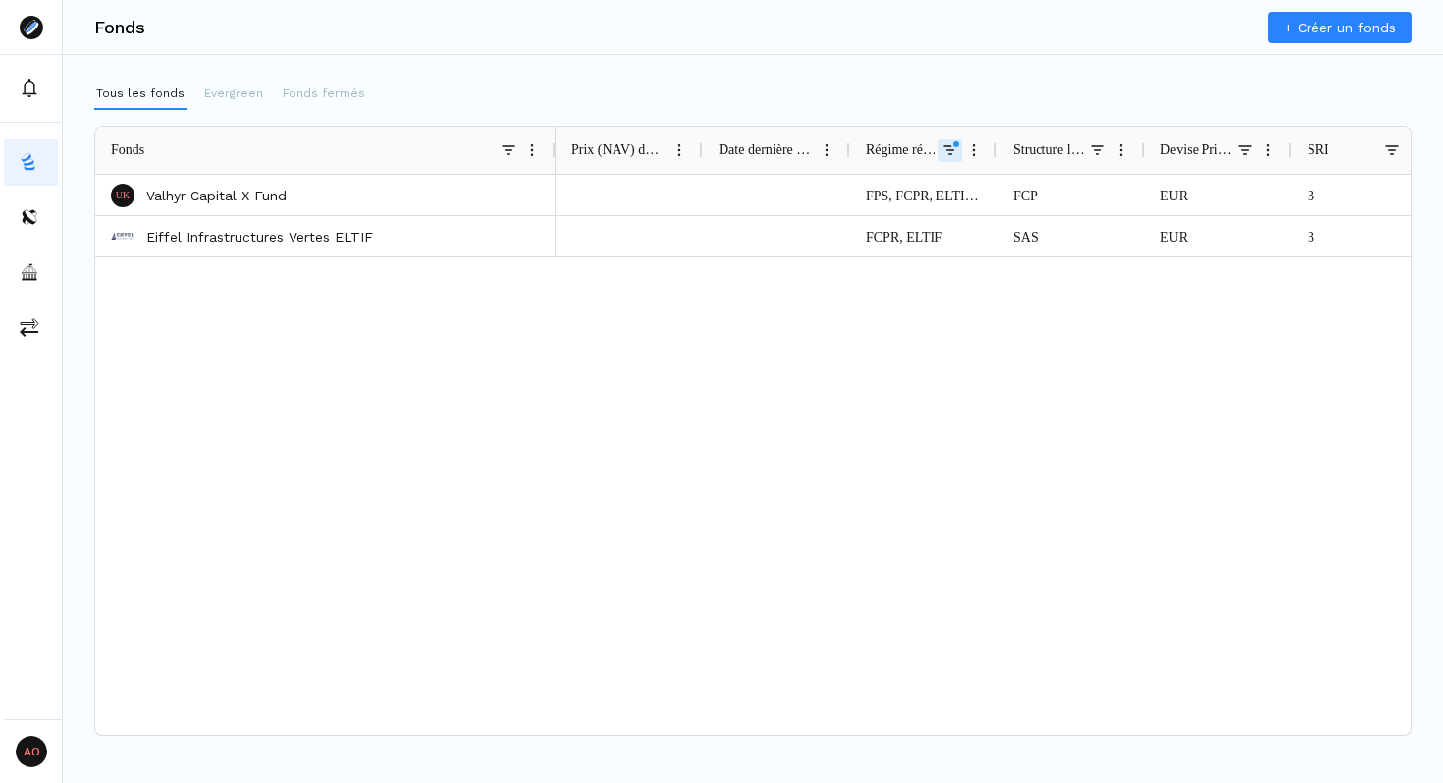
click at [940, 55] on div "Fonds + Créer un fonds Tous les fonds Evergreen Fonds fermés Press ALT DOWN to …" at bounding box center [753, 391] width 1381 height 783
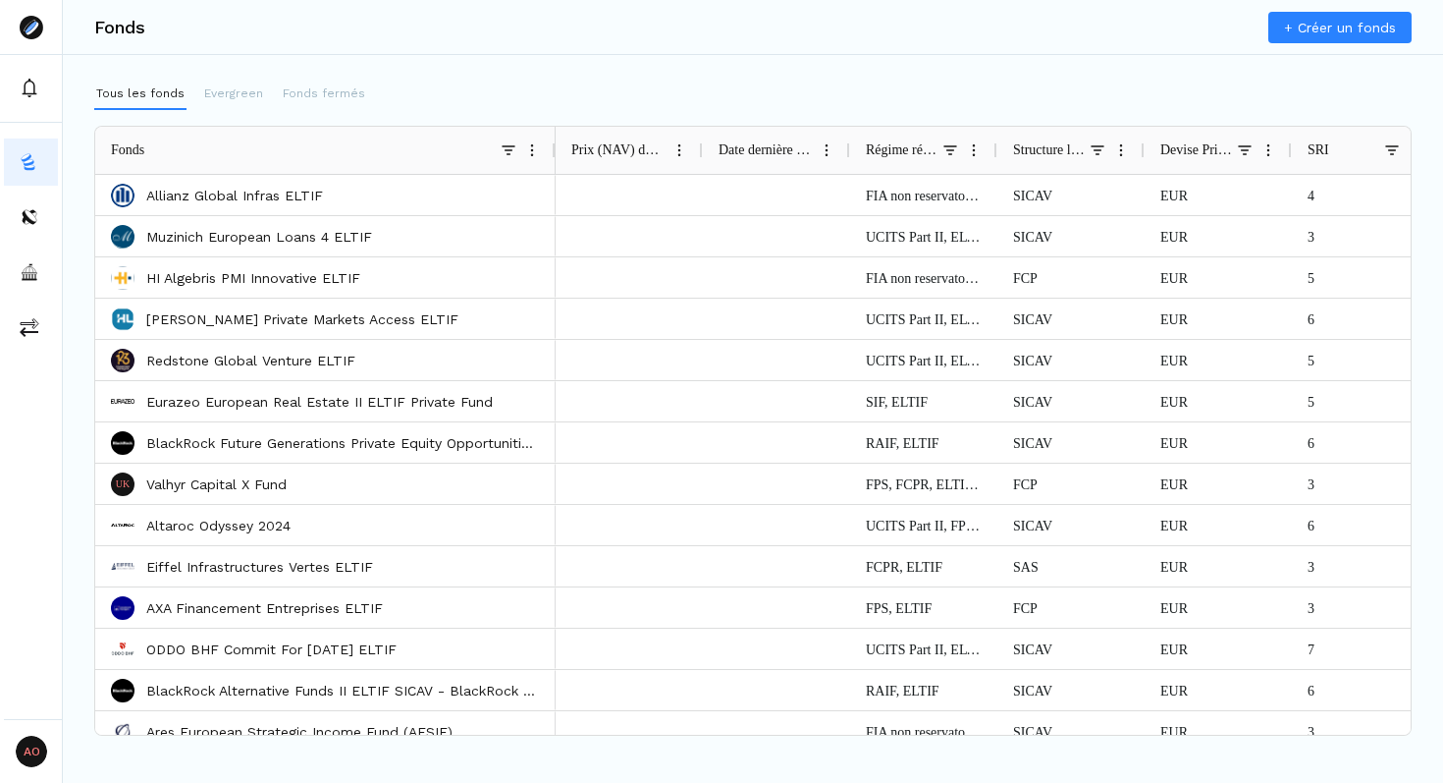
click at [773, 158] on div "Date dernière NAV" at bounding box center [765, 150] width 92 height 47
drag, startPoint x: 773, startPoint y: 145, endPoint x: 605, endPoint y: 142, distance: 167.9
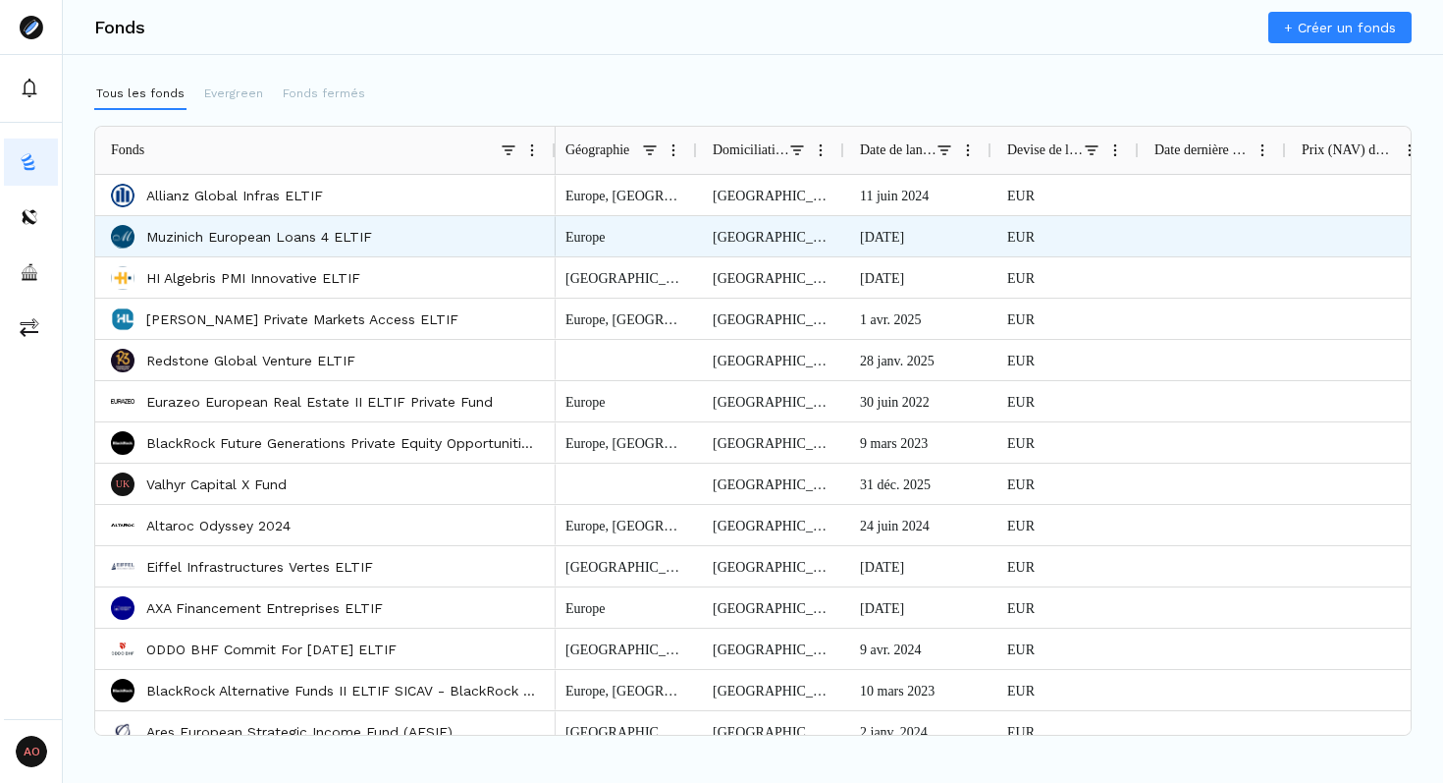
scroll to position [0, 2257]
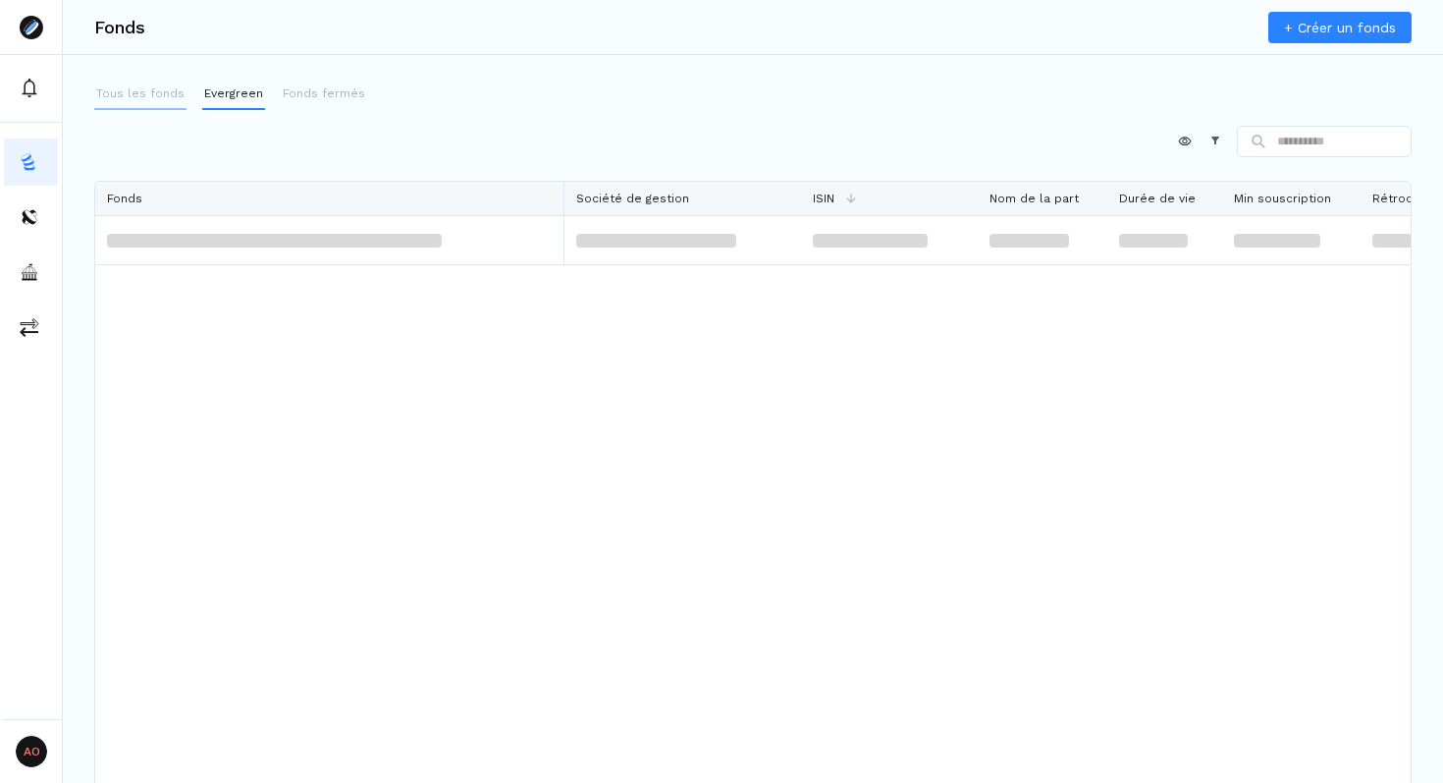
click at [120, 95] on p "Tous les fonds" at bounding box center [140, 93] width 88 height 18
click at [101, 100] on p "Tous les fonds" at bounding box center [140, 93] width 88 height 18
click at [122, 97] on p "Tous les fonds" at bounding box center [140, 93] width 88 height 18
click at [138, 88] on p "Tous les fonds" at bounding box center [140, 93] width 88 height 18
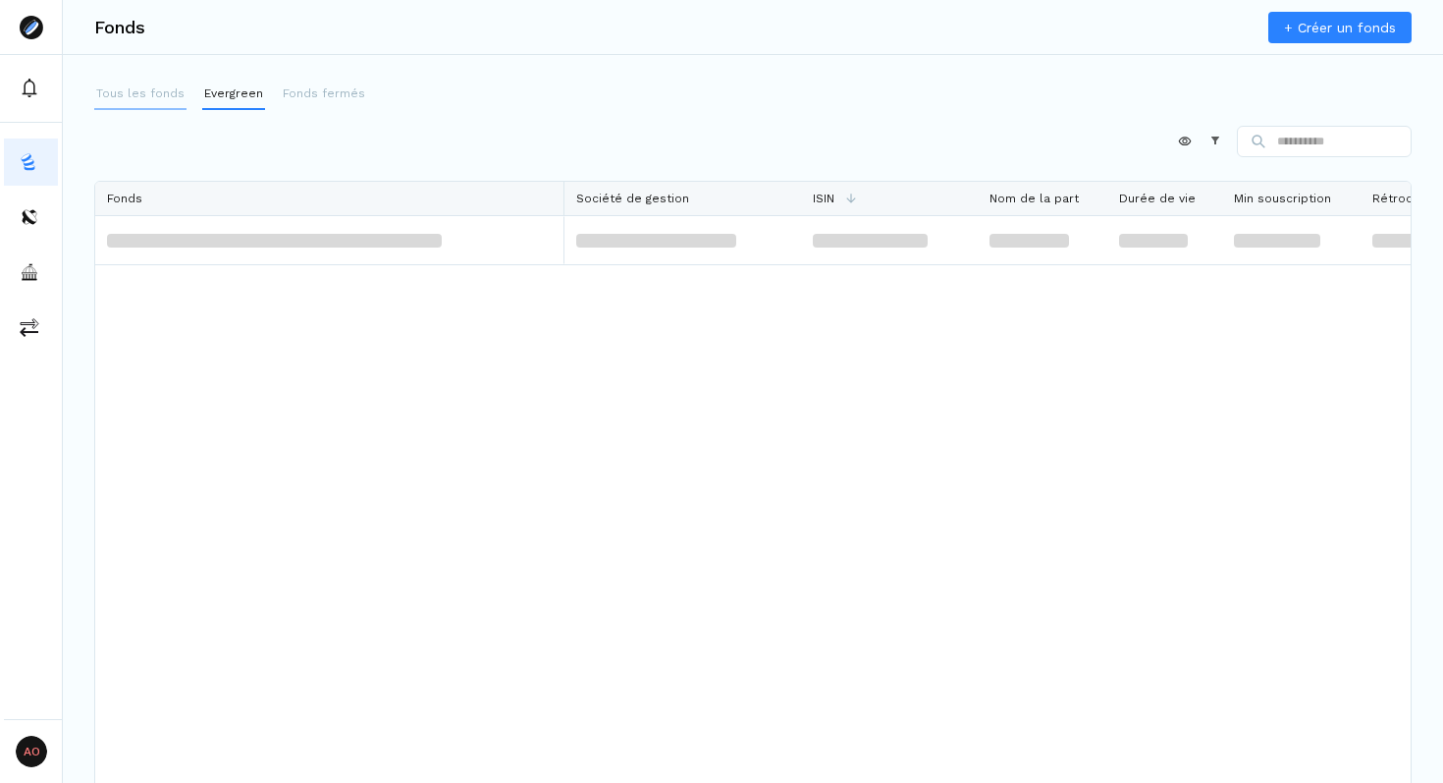
click at [138, 88] on p "Tous les fonds" at bounding box center [140, 93] width 88 height 18
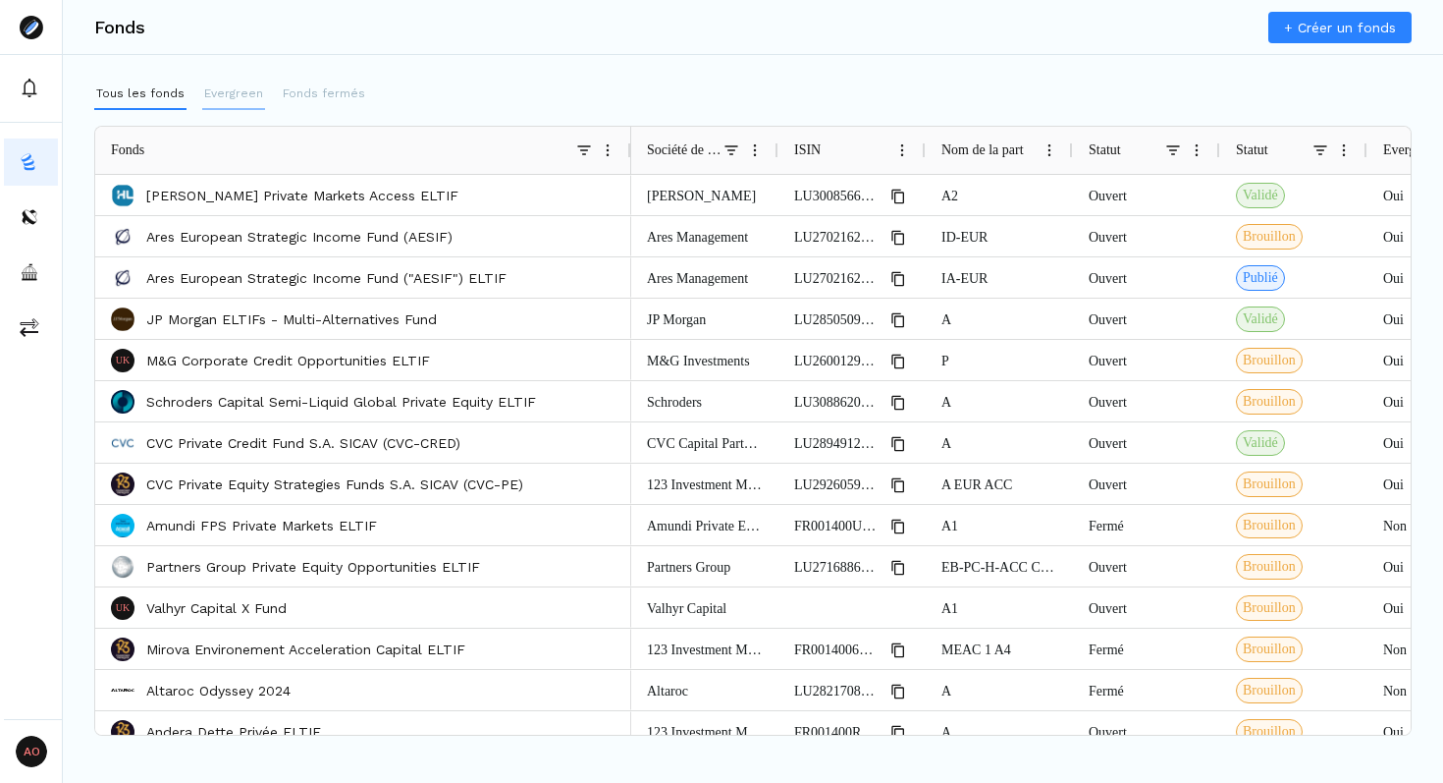
click at [242, 103] on button "Evergreen" at bounding box center [233, 94] width 63 height 31
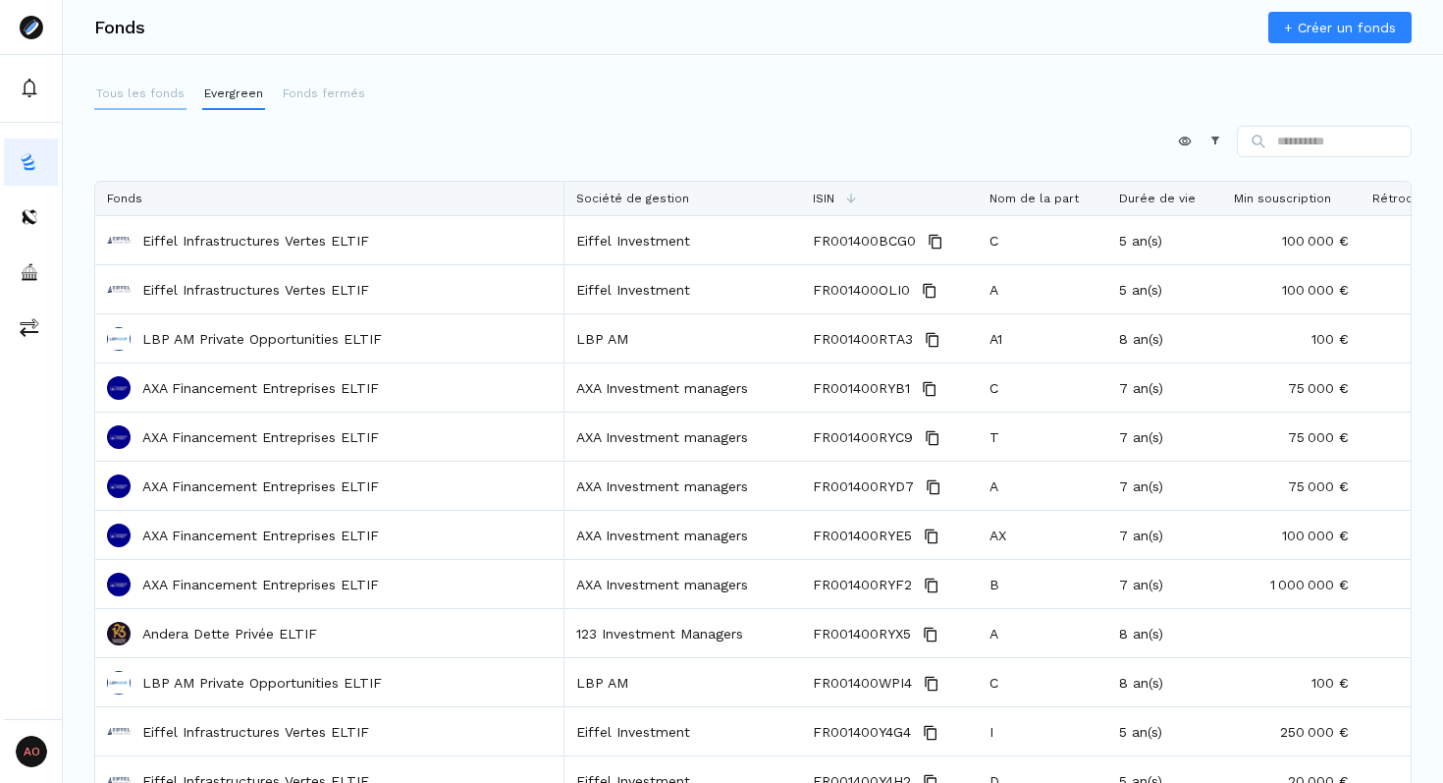
click at [165, 105] on button "Tous les fonds" at bounding box center [140, 94] width 92 height 31
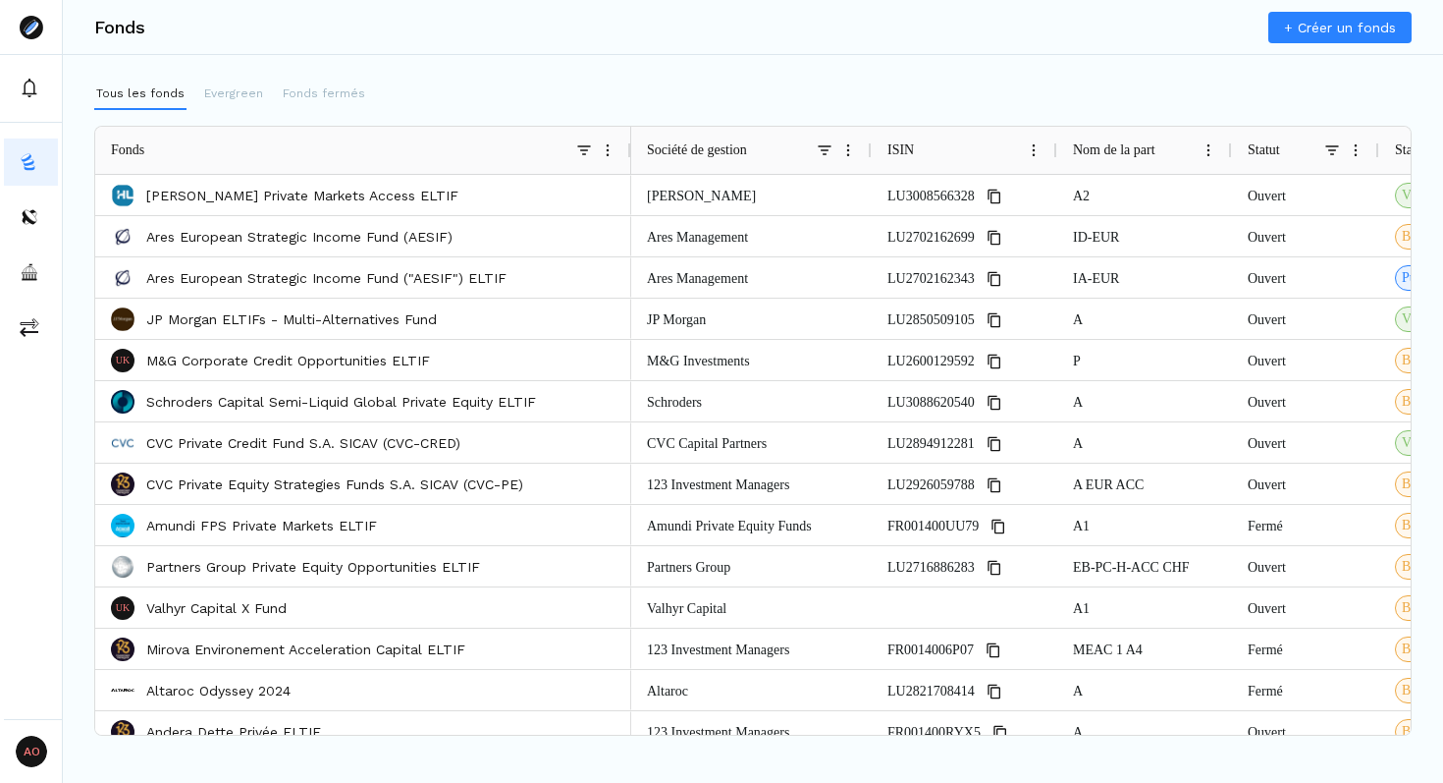
click at [823, 146] on span at bounding box center [825, 150] width 16 height 16
click at [854, 156] on span at bounding box center [848, 150] width 16 height 16
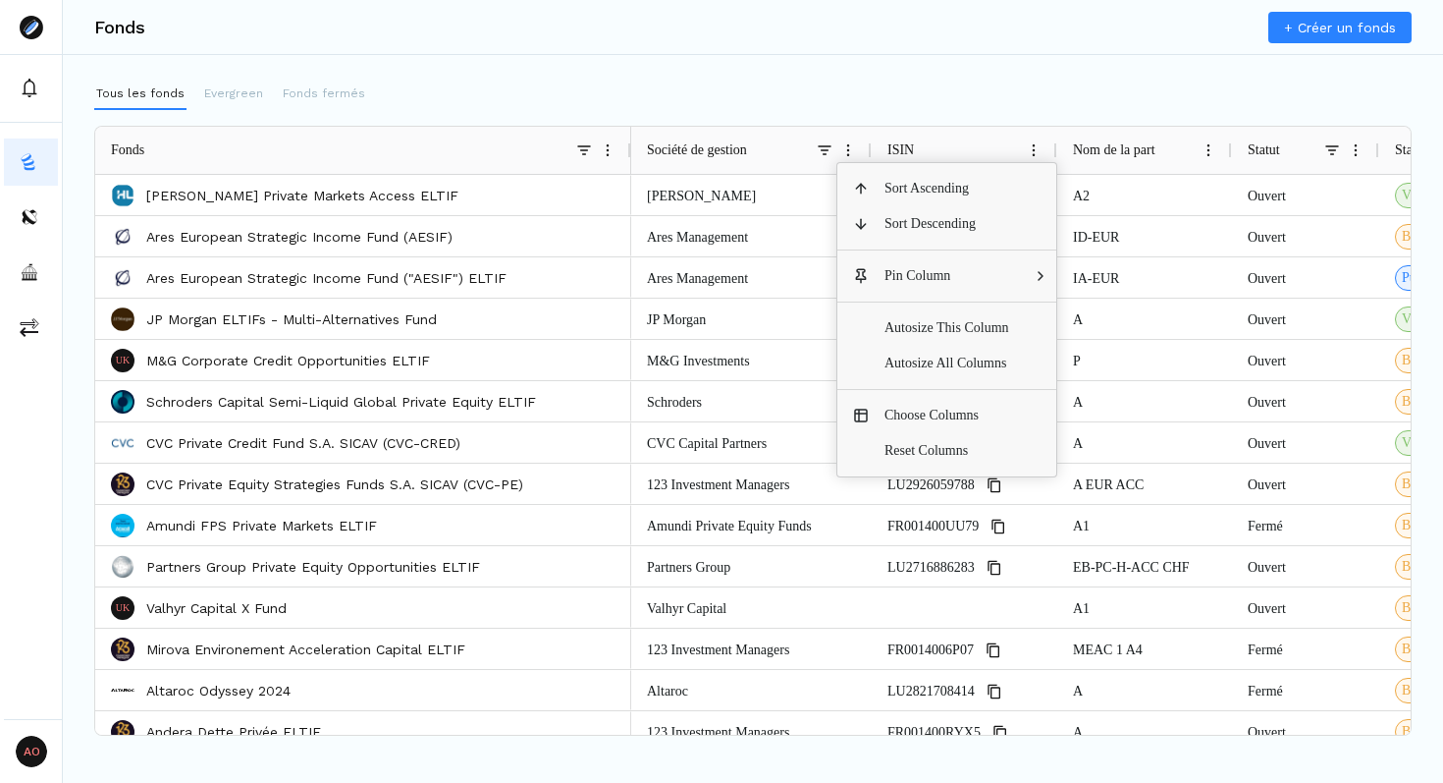
click at [801, 81] on div "Tous les fonds Evergreen Fonds fermés" at bounding box center [753, 94] width 1318 height 31
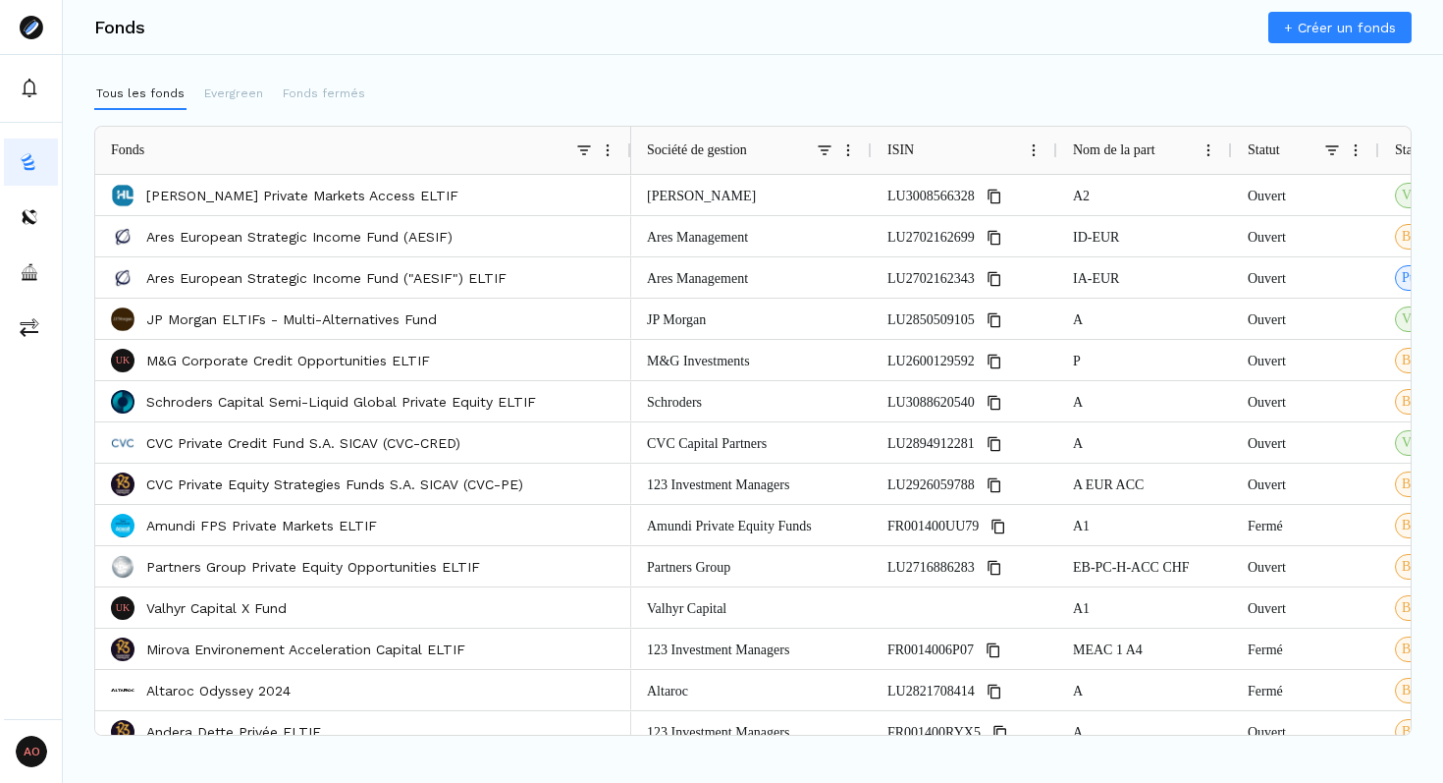
click at [850, 149] on span at bounding box center [848, 150] width 16 height 16
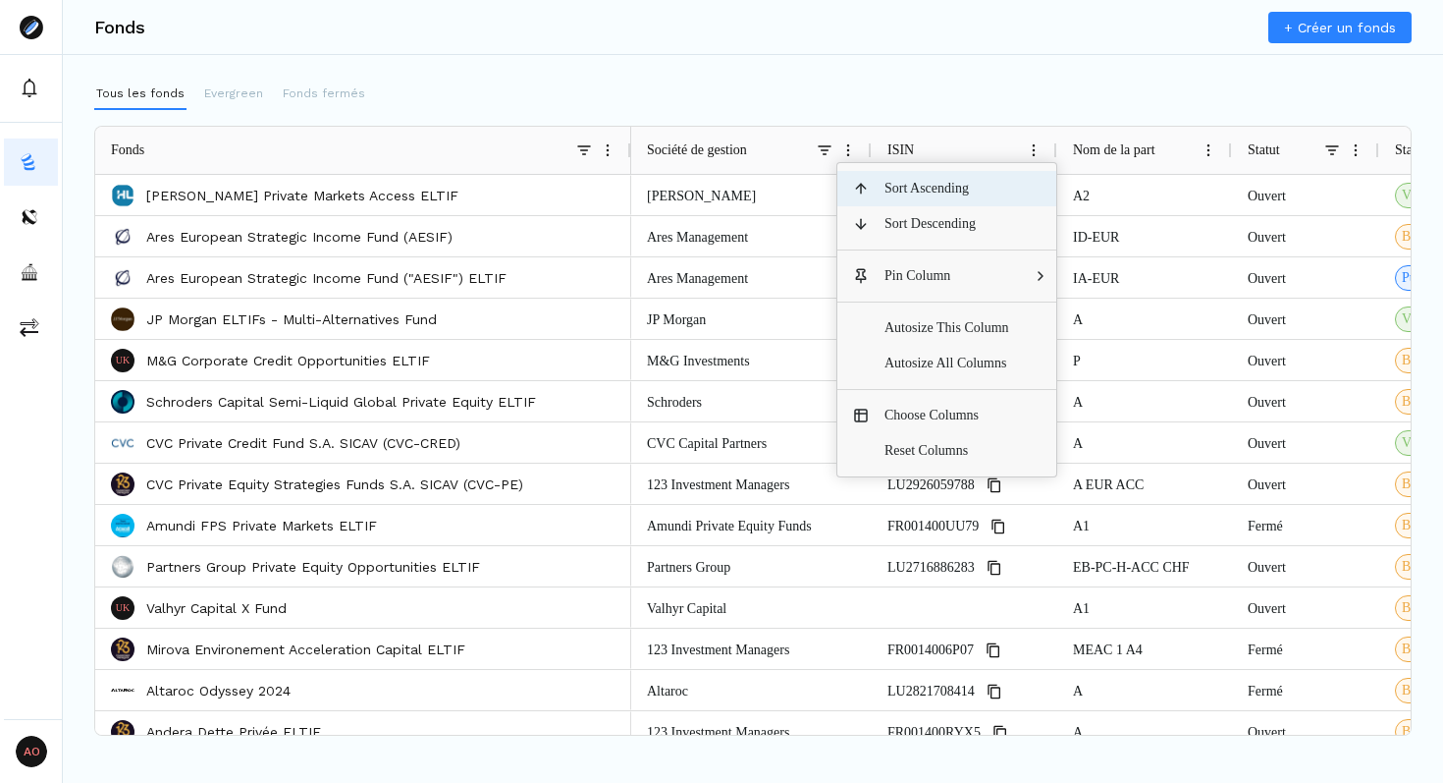
click at [910, 198] on span "Sort Ascending" at bounding box center [947, 188] width 156 height 35
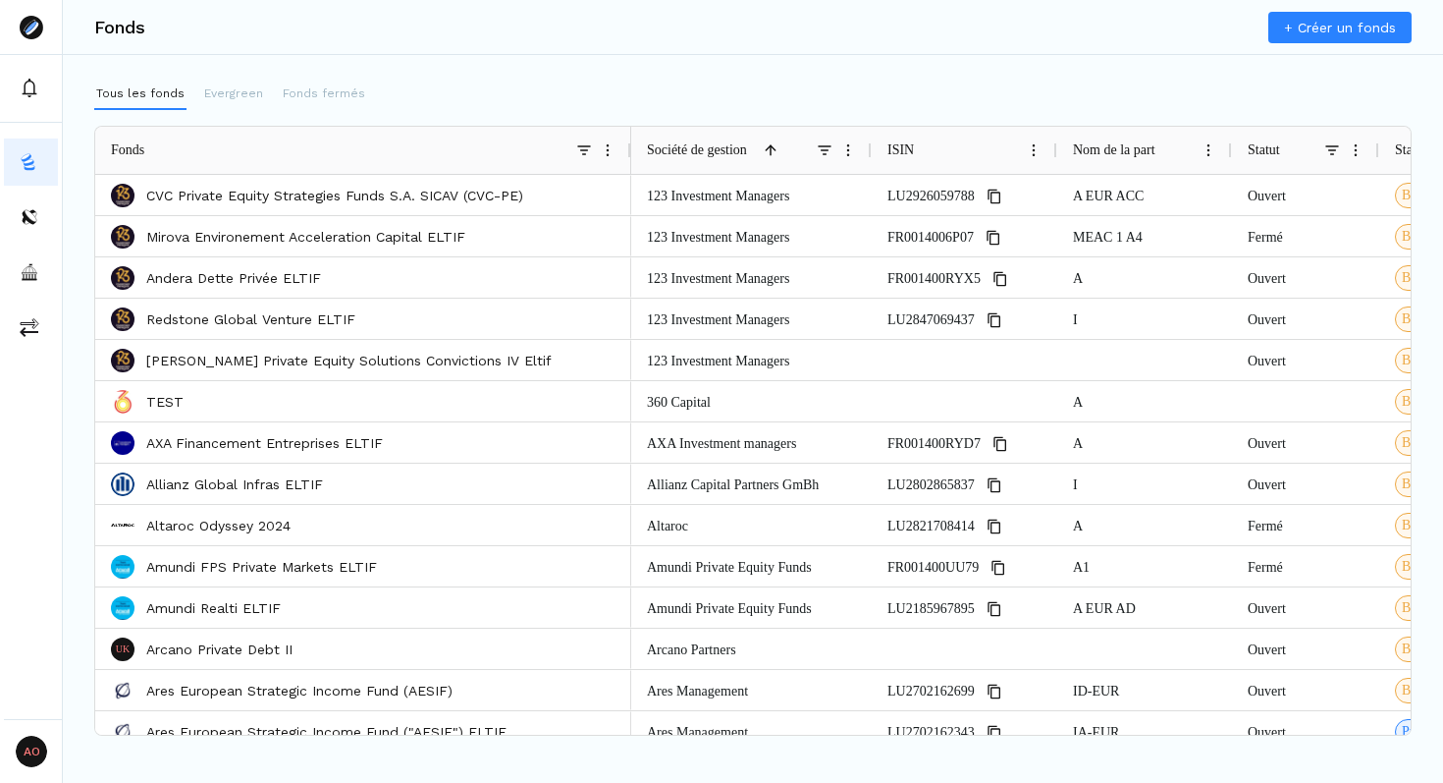
click at [606, 149] on span at bounding box center [608, 150] width 16 height 16
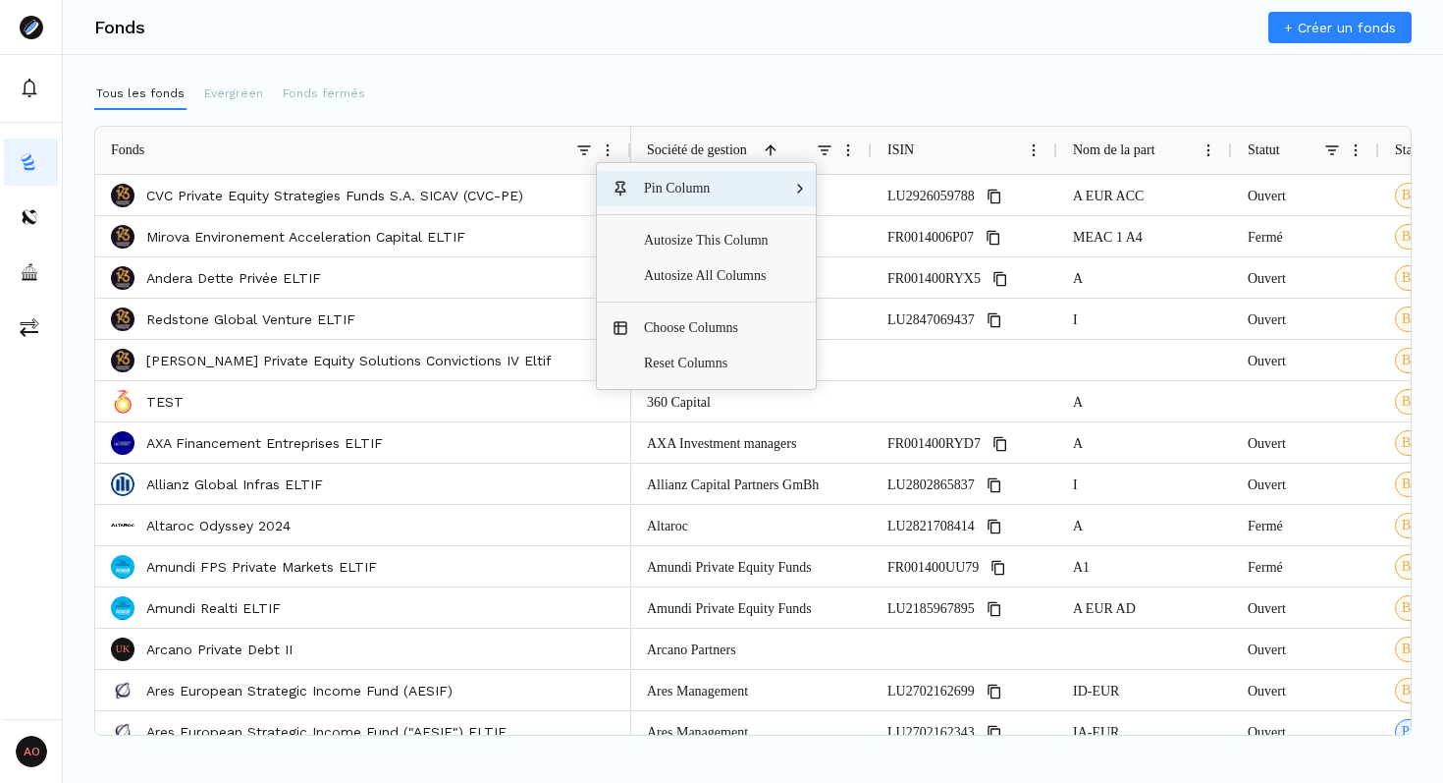
click at [606, 149] on span at bounding box center [608, 150] width 16 height 16
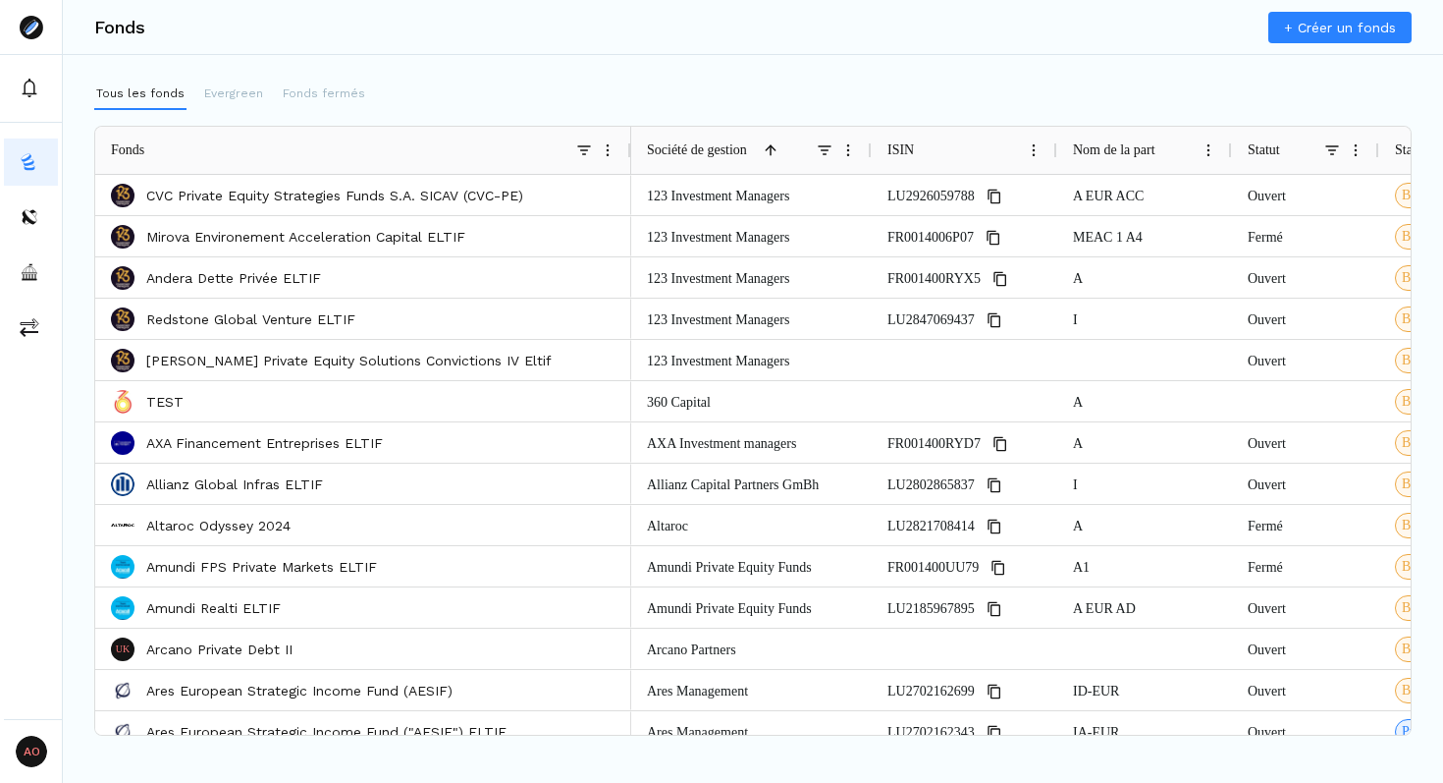
click at [677, 88] on div "Tous les fonds Evergreen Fonds fermés" at bounding box center [753, 94] width 1318 height 31
click at [824, 152] on span at bounding box center [825, 150] width 16 height 16
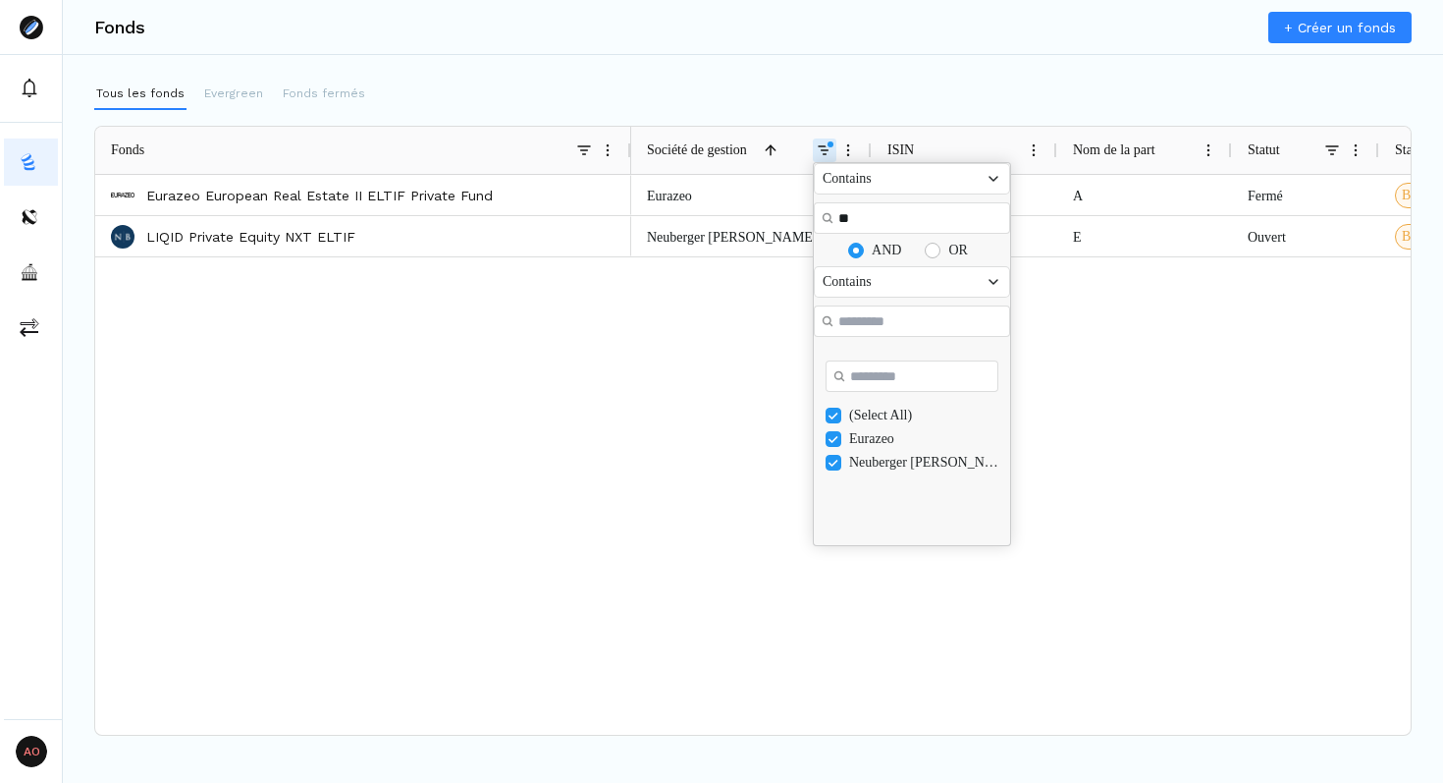
type input "*"
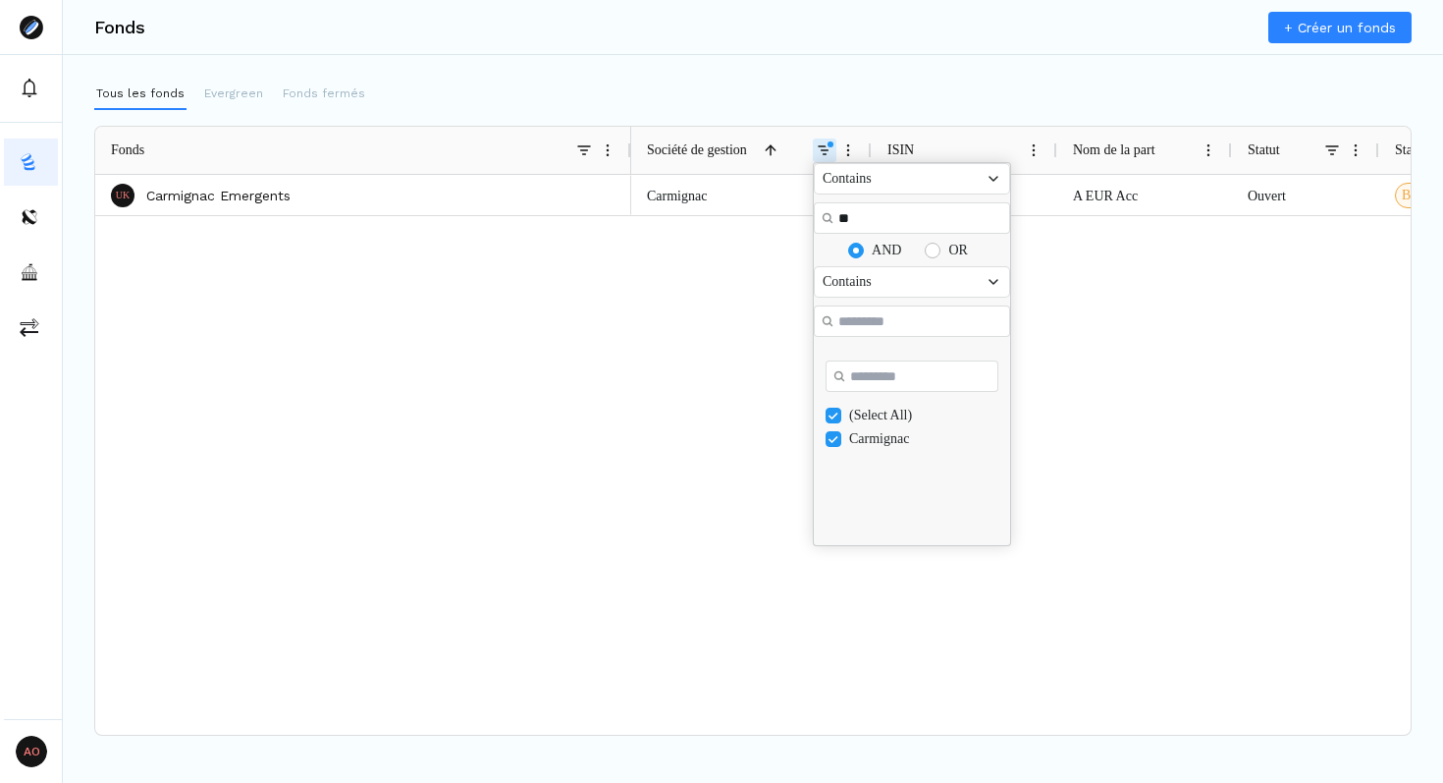
type input "*"
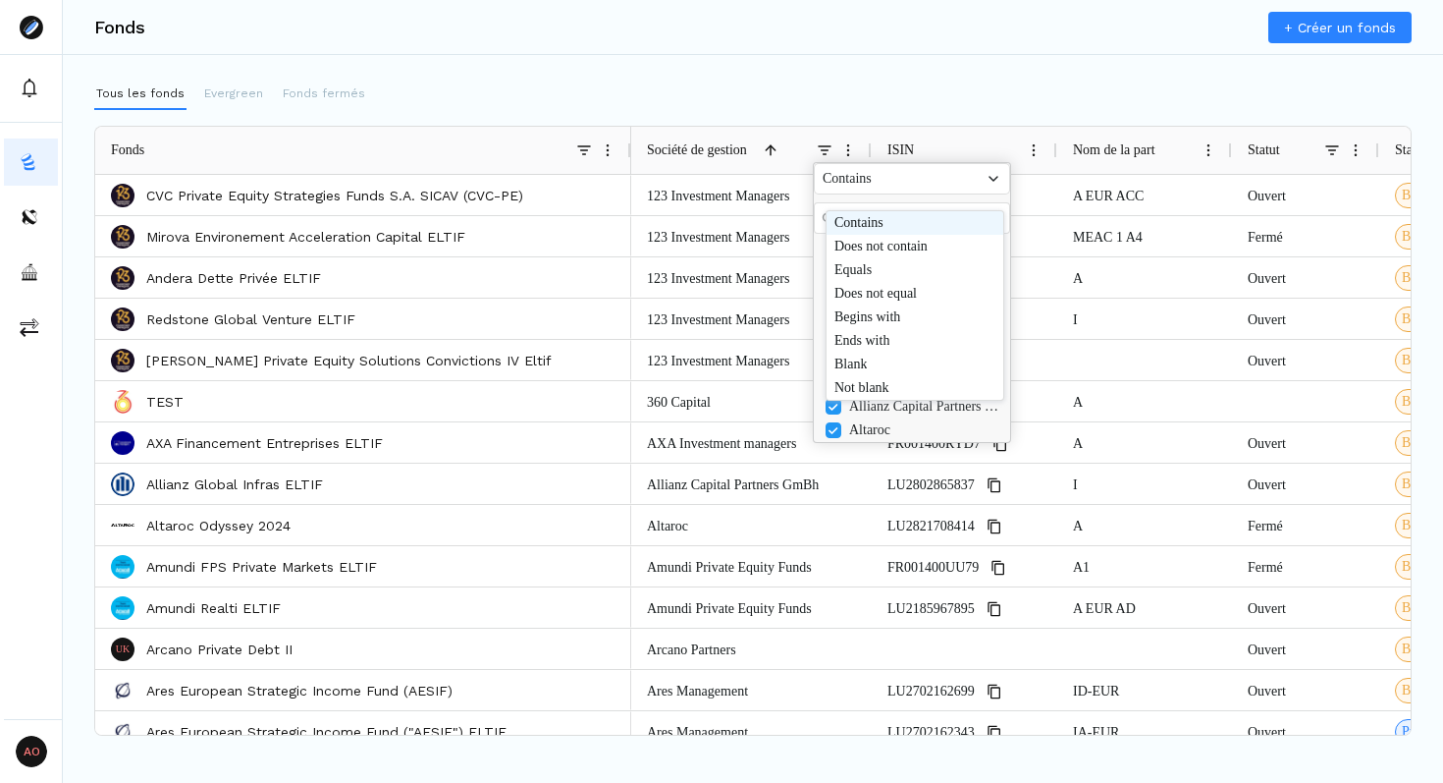
click at [955, 187] on div "Contains" at bounding box center [904, 179] width 163 height 16
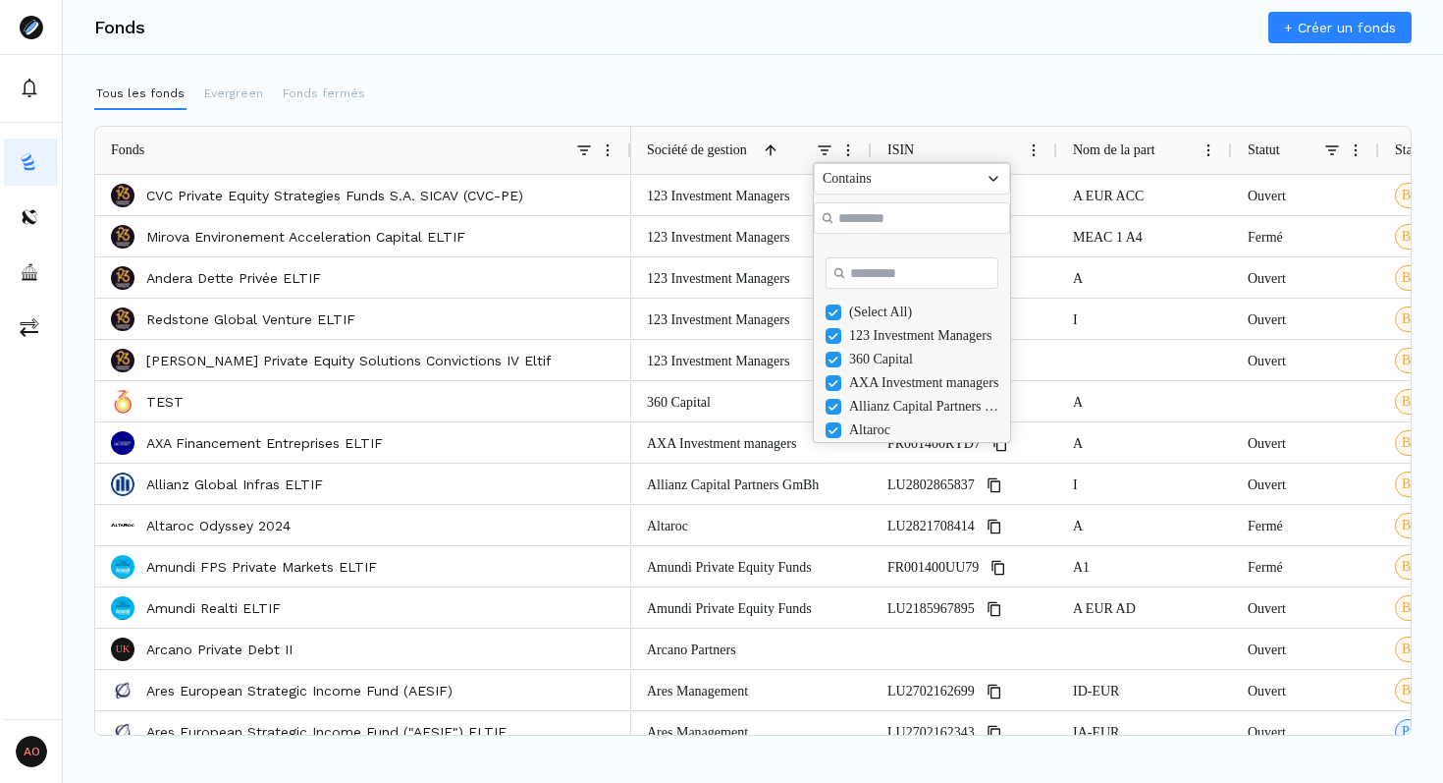
click at [955, 187] on div "Contains" at bounding box center [904, 179] width 163 height 16
click at [958, 149] on div "ISIN" at bounding box center [953, 150] width 131 height 47
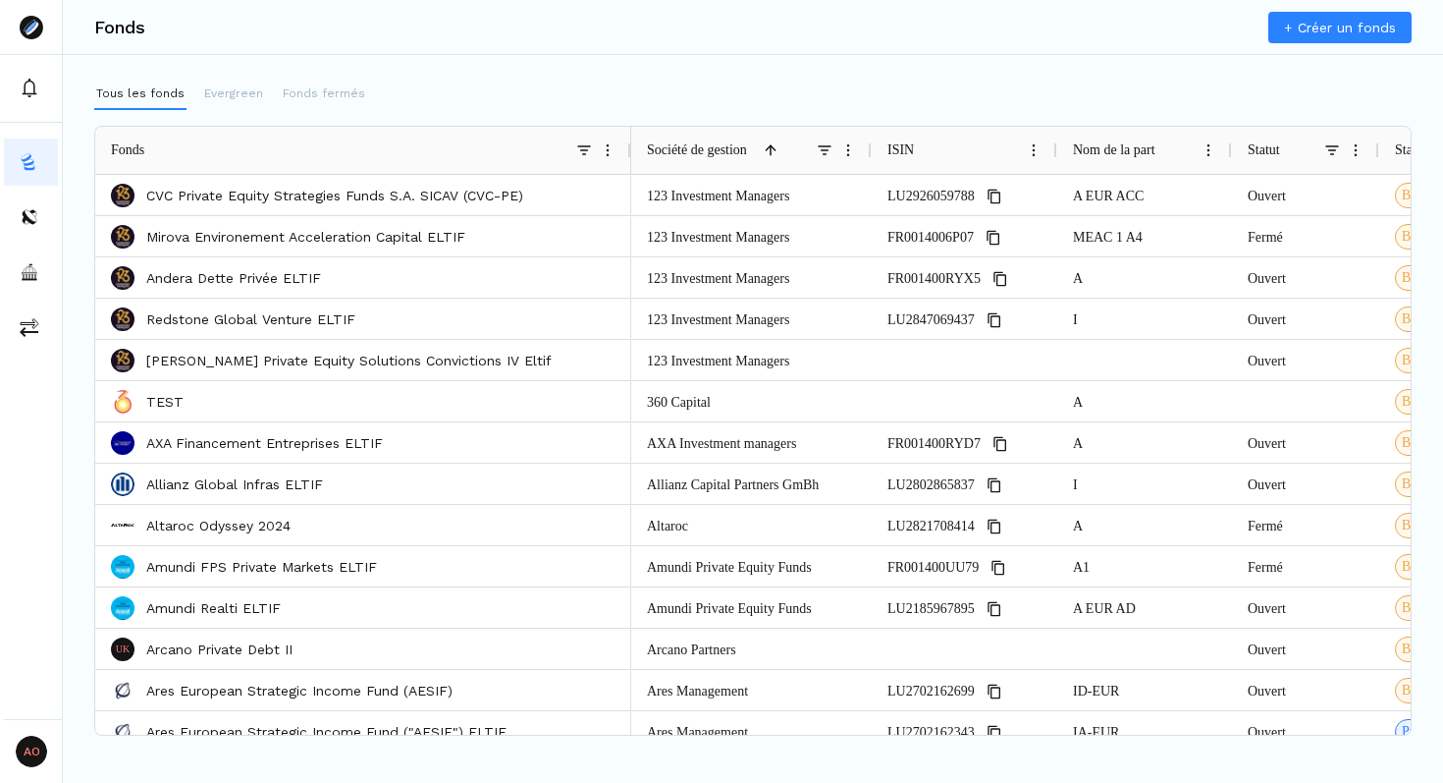
click at [828, 154] on span at bounding box center [825, 150] width 16 height 16
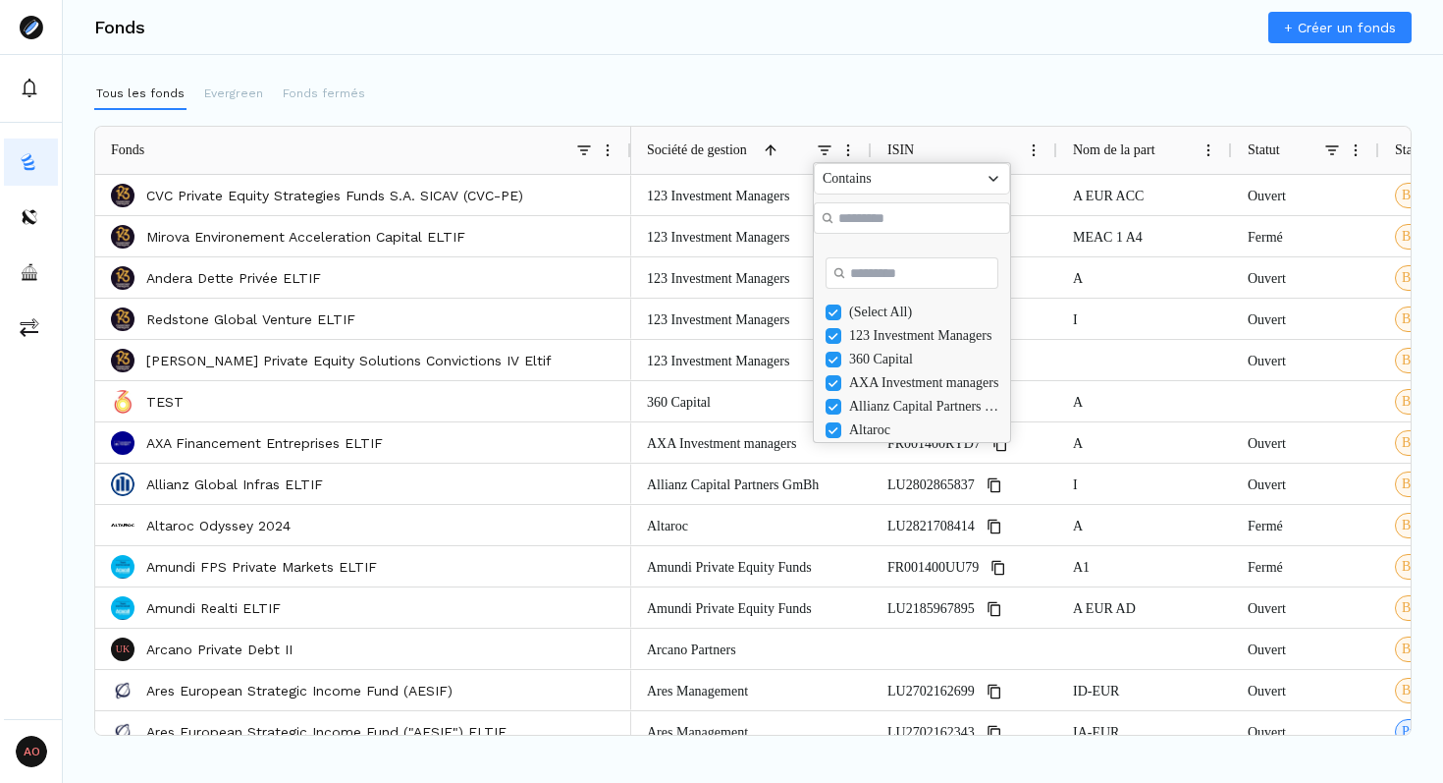
click at [849, 68] on div "Fonds + Créer un fonds Tous les fonds Evergreen Fonds fermés Press ENTER to sor…" at bounding box center [753, 391] width 1381 height 783
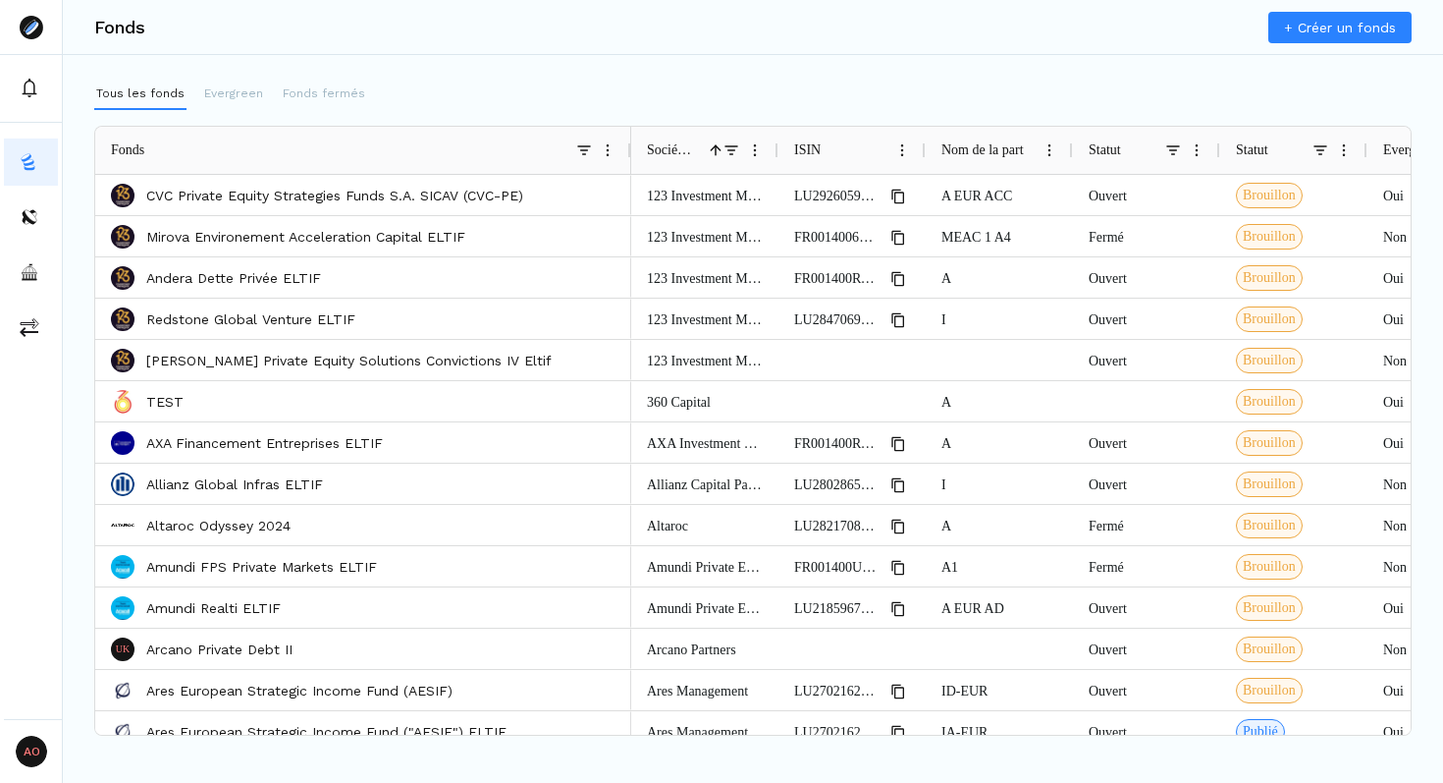
click at [558, 82] on div "Tous les fonds Evergreen Fonds fermés" at bounding box center [753, 94] width 1318 height 31
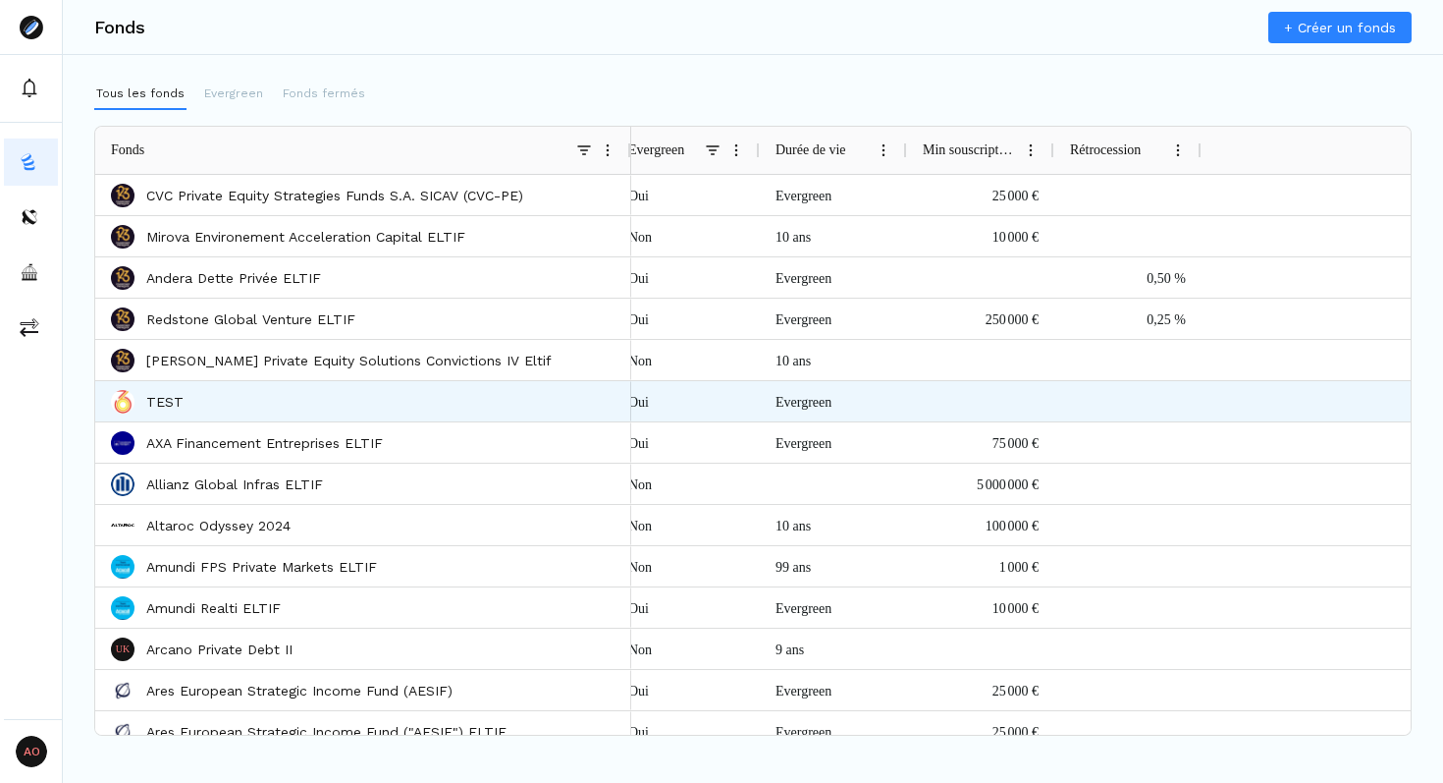
scroll to position [0, 801]
